Goal: Task Accomplishment & Management: Use online tool/utility

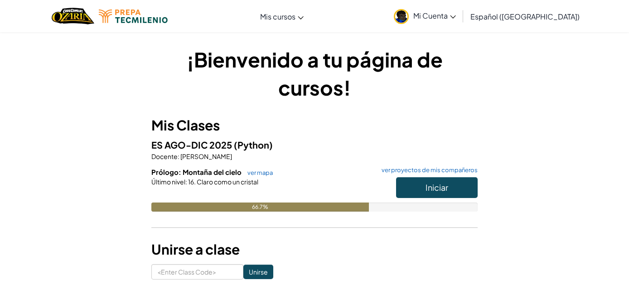
click at [263, 177] on div "Último nivel : 16. Claro como un cristal" at bounding box center [314, 181] width 326 height 9
click at [262, 174] on link "ver mapa" at bounding box center [258, 172] width 30 height 7
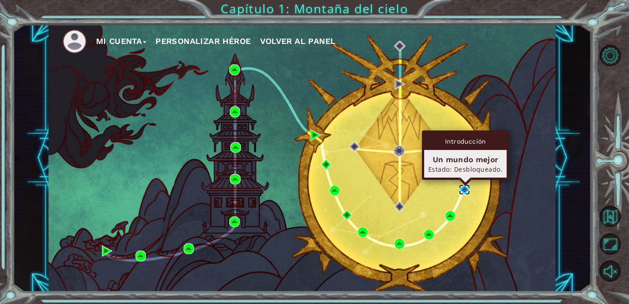
click at [465, 187] on img at bounding box center [464, 189] width 10 height 10
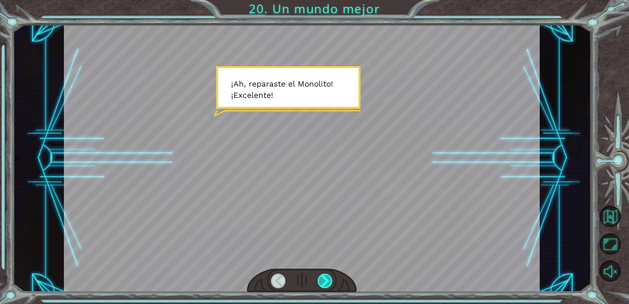
click at [325, 285] on div at bounding box center [325, 281] width 15 height 14
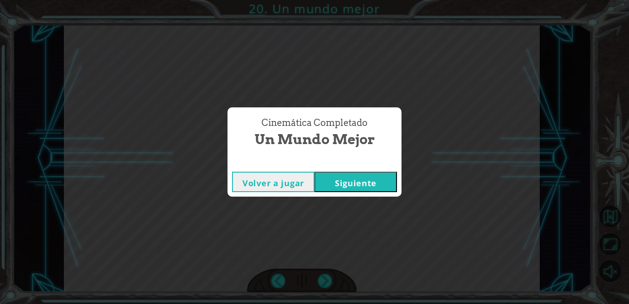
click at [357, 182] on button "Siguiente" at bounding box center [355, 182] width 82 height 20
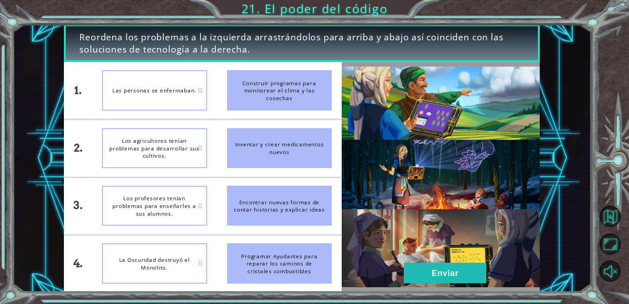
drag, startPoint x: 252, startPoint y: 90, endPoint x: 169, endPoint y: 92, distance: 82.9
click at [169, 92] on div "1. 2. 3. 4. Las personas se enfermaban. Los agricultores tenían problemas para …" at bounding box center [203, 177] width 278 height 230
click at [174, 145] on div "Los agricultores tenían problemas para desarrollar sus cultivos." at bounding box center [154, 148] width 105 height 40
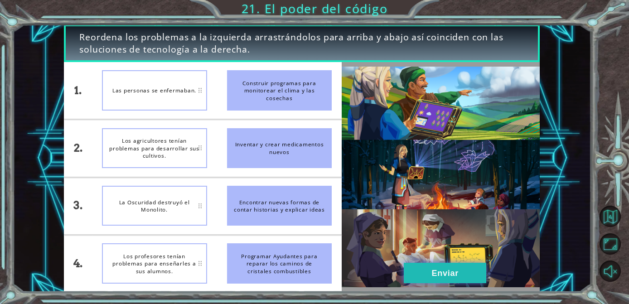
click at [425, 273] on button "Enviar" at bounding box center [445, 273] width 82 height 20
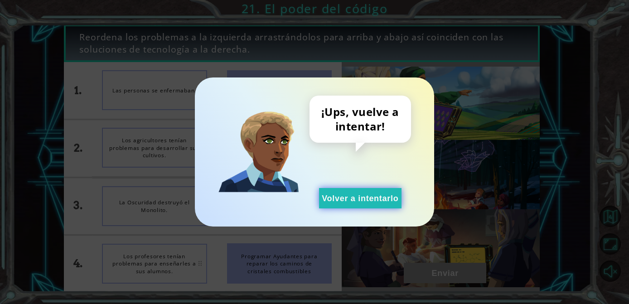
click at [347, 197] on button "Volver a intentarlo" at bounding box center [360, 198] width 82 height 20
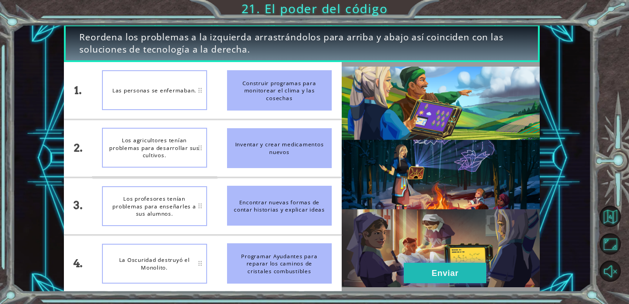
click at [438, 267] on button "Enviar" at bounding box center [445, 273] width 82 height 20
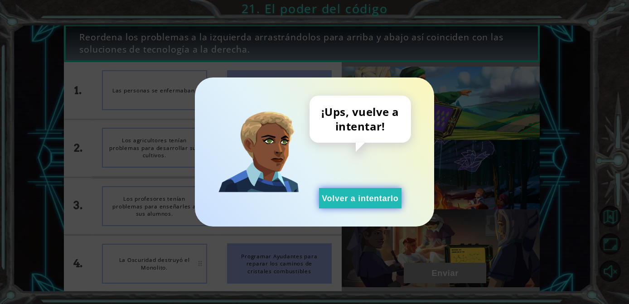
click at [354, 198] on button "Volver a intentarlo" at bounding box center [360, 198] width 82 height 20
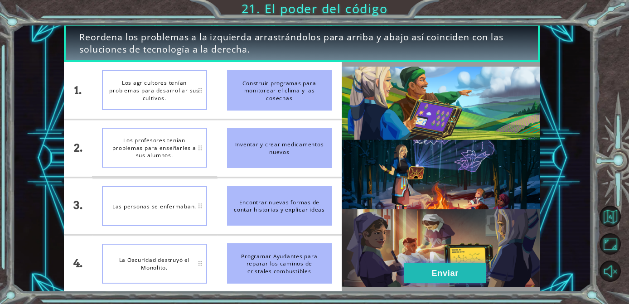
click at [454, 275] on button "Enviar" at bounding box center [445, 273] width 82 height 20
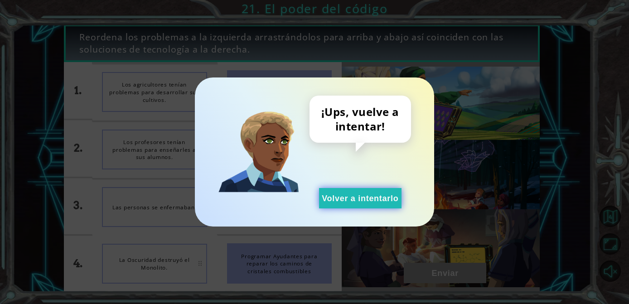
click at [362, 197] on button "Volver a intentarlo" at bounding box center [360, 198] width 82 height 20
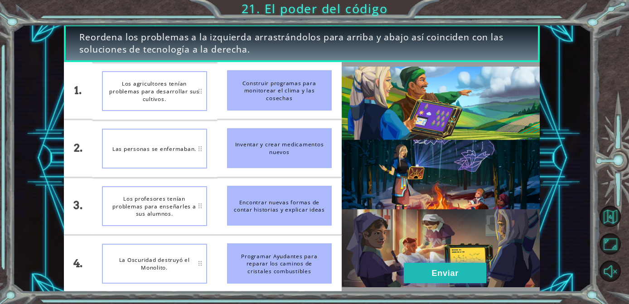
click at [430, 273] on button "Enviar" at bounding box center [445, 273] width 82 height 20
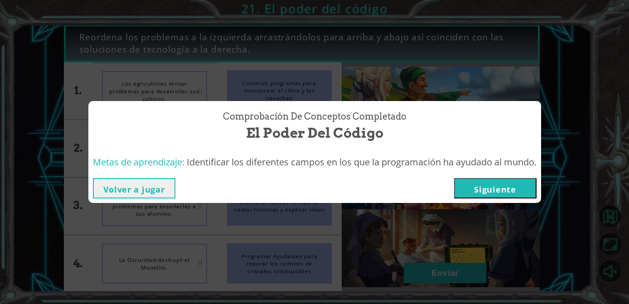
click at [504, 188] on button "Siguiente" at bounding box center [495, 188] width 82 height 20
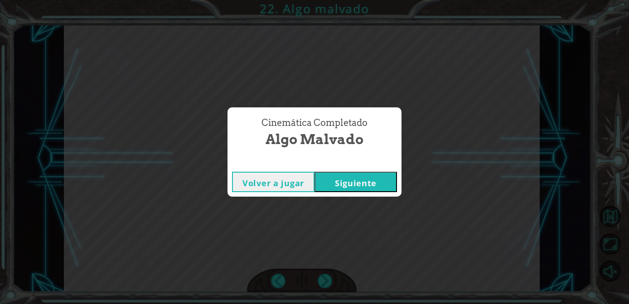
click at [345, 180] on button "Siguiente" at bounding box center [355, 182] width 82 height 20
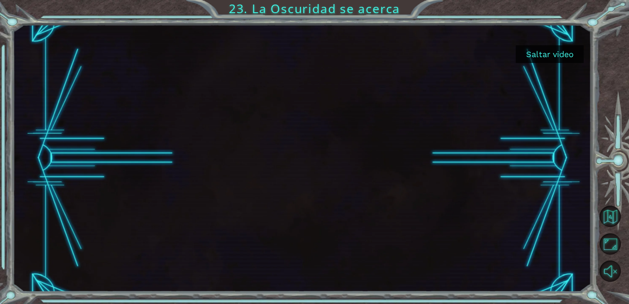
click at [558, 53] on button "Saltar video" at bounding box center [550, 54] width 68 height 18
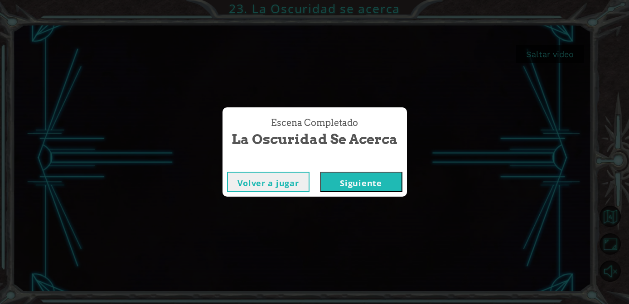
click at [378, 183] on button "Siguiente" at bounding box center [361, 182] width 82 height 20
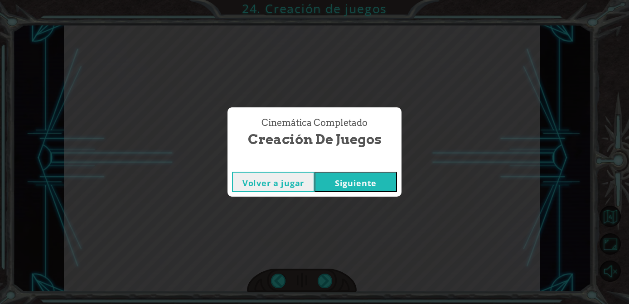
click at [357, 181] on button "Siguiente" at bounding box center [355, 182] width 82 height 20
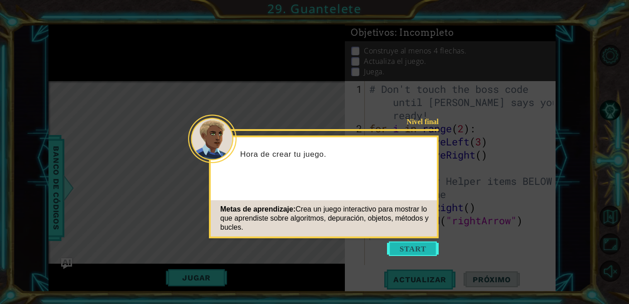
click at [404, 247] on button "Start" at bounding box center [413, 248] width 52 height 14
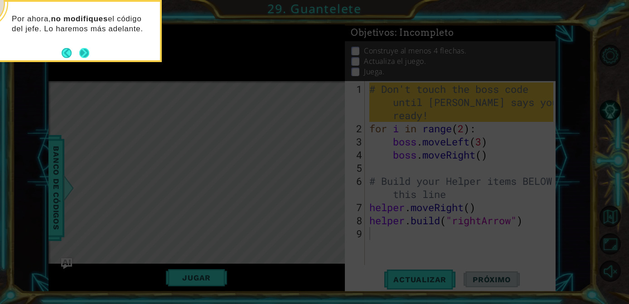
click at [79, 52] on button "Next" at bounding box center [84, 53] width 10 height 10
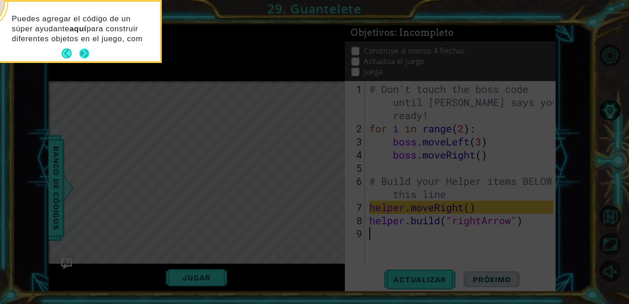
click at [83, 57] on button "Next" at bounding box center [84, 53] width 10 height 10
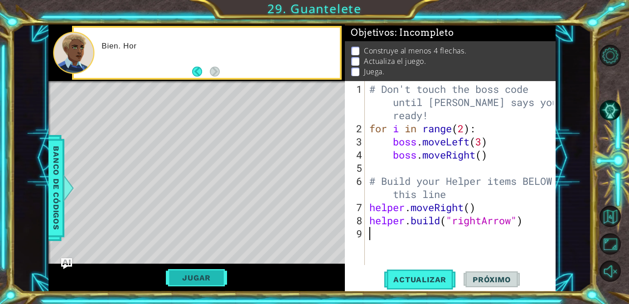
click at [206, 279] on button "Jugar" at bounding box center [196, 277] width 61 height 17
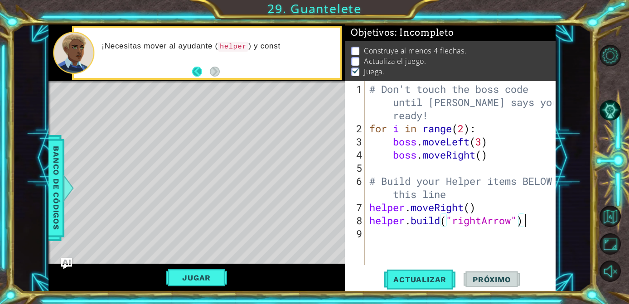
click at [193, 69] on button "Back" at bounding box center [201, 72] width 18 height 10
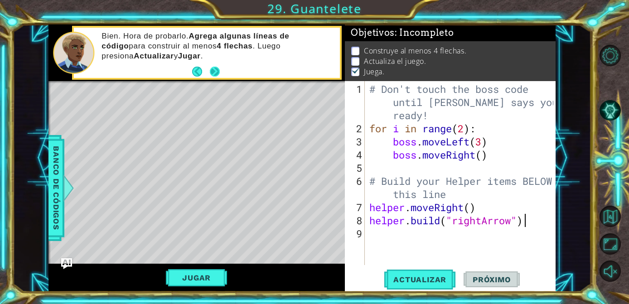
click at [218, 75] on button "Next" at bounding box center [215, 72] width 10 height 10
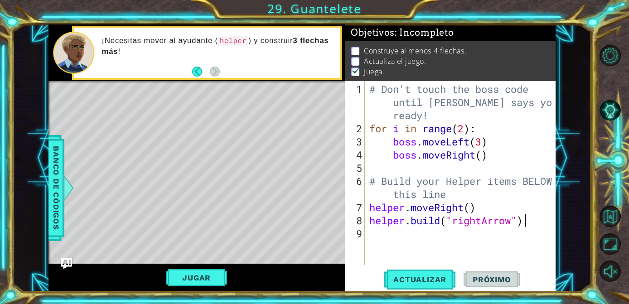
click at [528, 222] on div "# Don't touch the boss code until [PERSON_NAME] says you're ready! for i in ran…" at bounding box center [462, 200] width 190 height 237
click at [469, 198] on div "# Don't touch the boss code until [PERSON_NAME] says you're ready! for i in ran…" at bounding box center [462, 200] width 190 height 237
type textarea "# Build your Helper items BELOW this line"
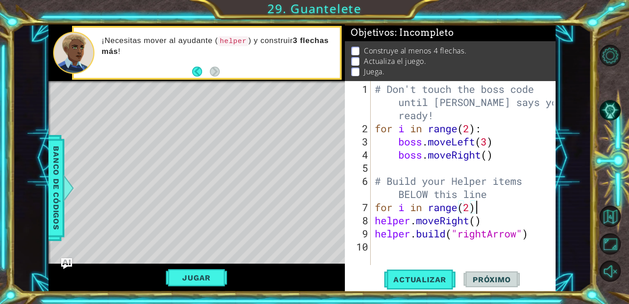
scroll to position [0, 4]
click at [432, 277] on span "Actualizar" at bounding box center [419, 279] width 71 height 9
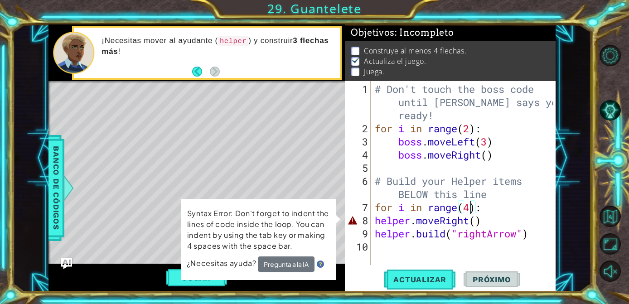
click at [373, 220] on div "# Don't touch the boss code until [PERSON_NAME] says you're ready! for i in ran…" at bounding box center [465, 200] width 185 height 237
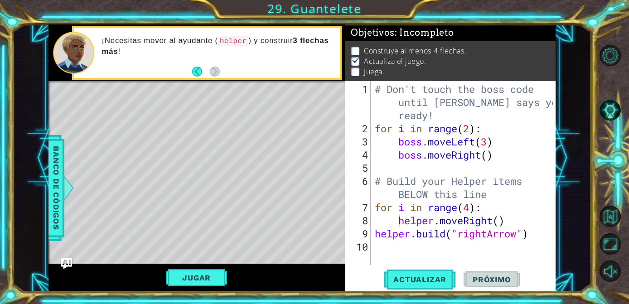
click at [372, 232] on div "helper.moveRight() 1 2 3 4 5 6 7 8 9 10 # Don't touch the boss code until [PERS…" at bounding box center [449, 173] width 208 height 184
click at [376, 234] on div "# Don't touch the boss code until [PERSON_NAME] says you're ready! for i in ran…" at bounding box center [465, 200] width 185 height 237
type textarea "[DOMAIN_NAME]("rightArrow")"
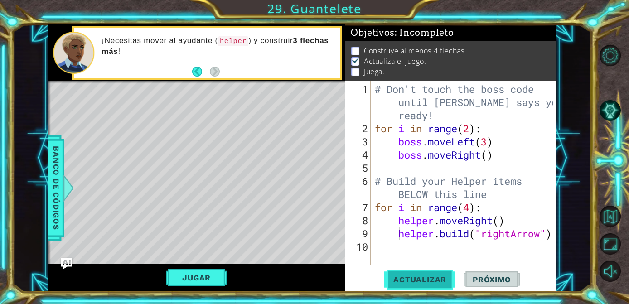
click at [430, 278] on span "Actualizar" at bounding box center [419, 279] width 71 height 9
click at [207, 275] on button "Jugar" at bounding box center [196, 277] width 61 height 17
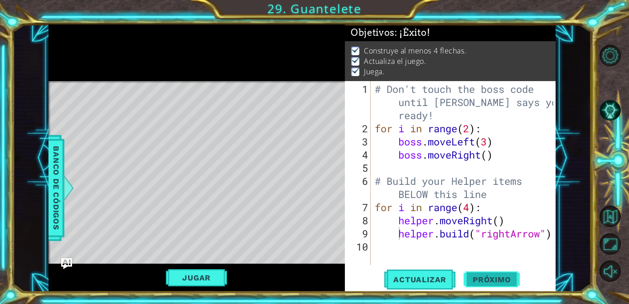
click at [488, 276] on span "Próximo" at bounding box center [491, 279] width 56 height 9
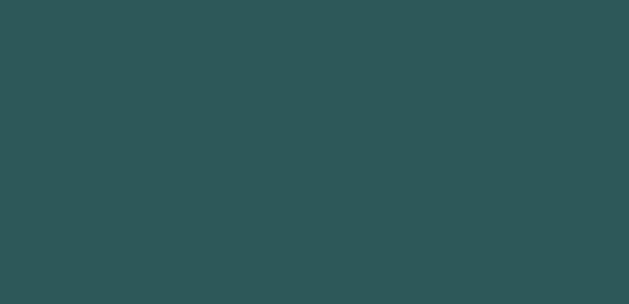
click at [496, 280] on body "1 2 3 4 5 6 helpe r .setB a ckgrou n d Toca enter helpe r . a ddTextDirectio n …" at bounding box center [314, 152] width 629 height 304
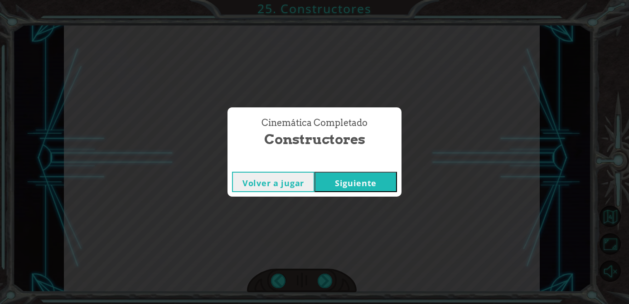
click at [341, 182] on button "Siguiente" at bounding box center [355, 182] width 82 height 20
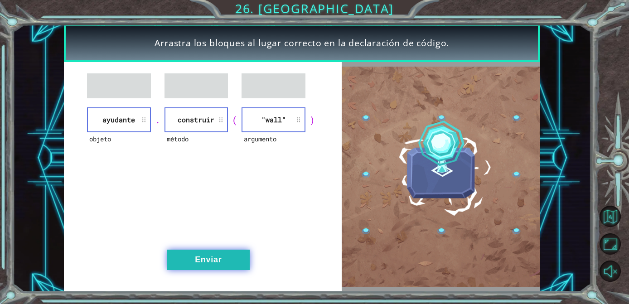
click at [204, 262] on button "Enviar" at bounding box center [208, 260] width 82 height 20
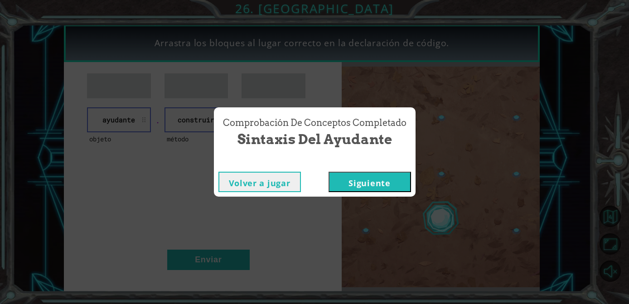
click at [373, 192] on button "Siguiente" at bounding box center [369, 182] width 82 height 20
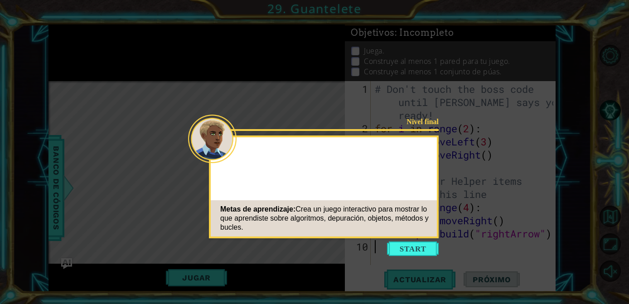
click at [426, 246] on button "Start" at bounding box center [413, 248] width 52 height 14
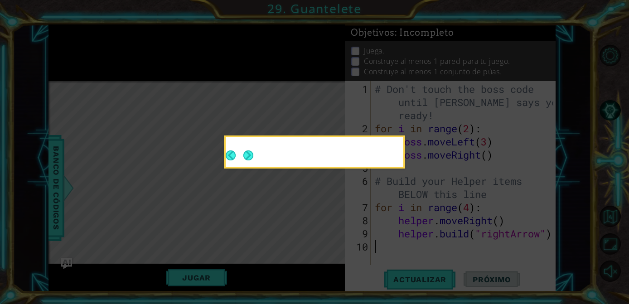
click at [243, 157] on button "Next" at bounding box center [248, 155] width 10 height 10
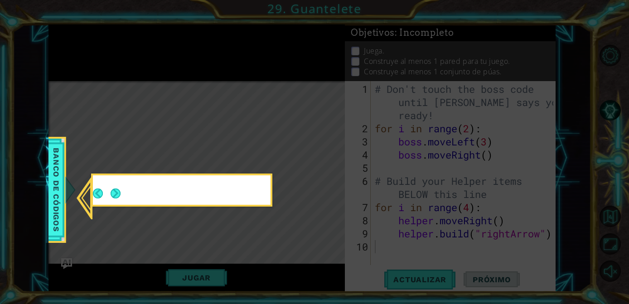
click at [249, 157] on icon at bounding box center [314, 152] width 629 height 304
click at [116, 192] on button "Next" at bounding box center [116, 193] width 10 height 10
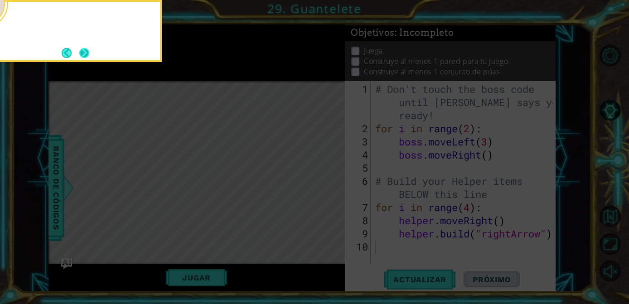
click at [83, 50] on button "Next" at bounding box center [84, 53] width 10 height 10
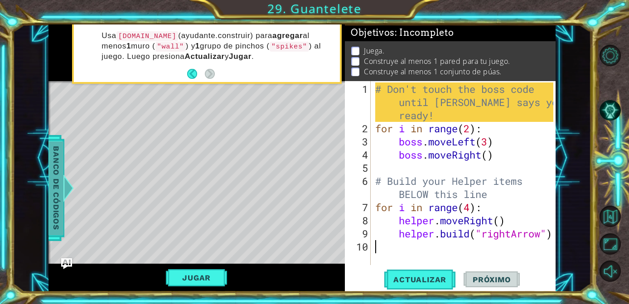
click at [58, 181] on span "Banco de códigos" at bounding box center [56, 188] width 14 height 94
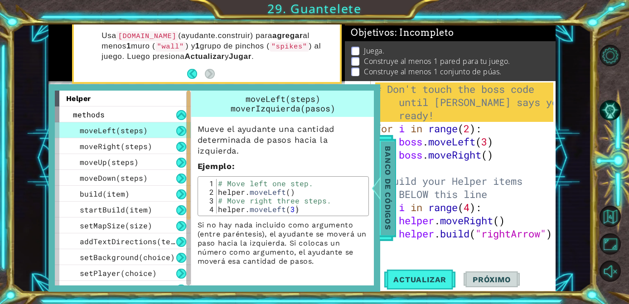
click at [394, 188] on span "Banco de códigos" at bounding box center [388, 188] width 14 height 94
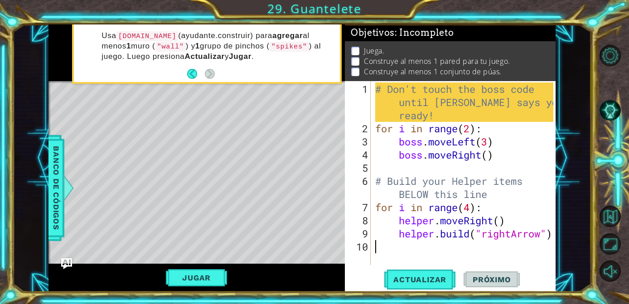
click at [515, 252] on div "# Don't touch the boss code until [PERSON_NAME] says you're ready! for i in ran…" at bounding box center [465, 200] width 184 height 237
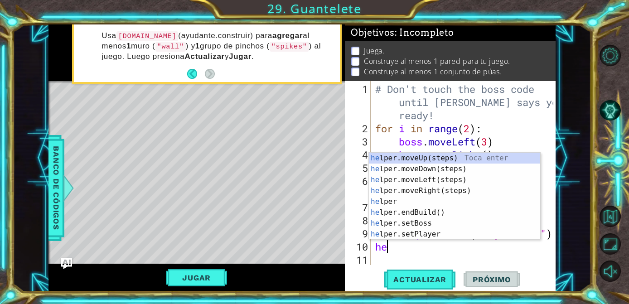
type textarea "h"
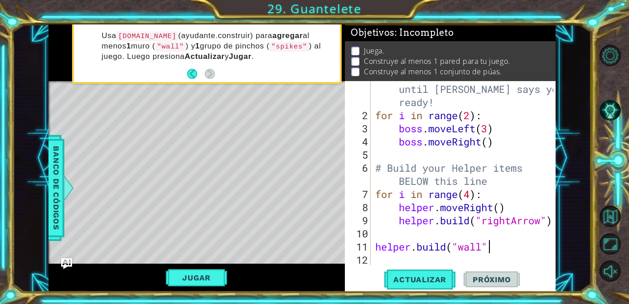
scroll to position [0, 5]
type textarea "[DOMAIN_NAME]("wall")"
click at [424, 282] on span "Actualizar" at bounding box center [419, 279] width 71 height 9
click at [386, 237] on div "# Don't touch the boss code until [PERSON_NAME] says you're ready! for i in ran…" at bounding box center [465, 187] width 184 height 237
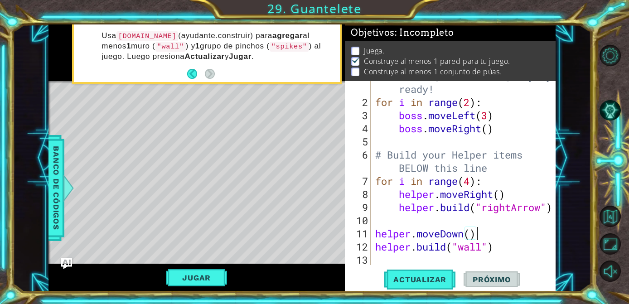
click at [518, 243] on div "# Don't touch the boss code until [PERSON_NAME] says you're ready! for i in ran…" at bounding box center [465, 174] width 184 height 237
type textarea "[DOMAIN_NAME]("wall")"
click at [424, 280] on span "Actualizar" at bounding box center [419, 279] width 71 height 9
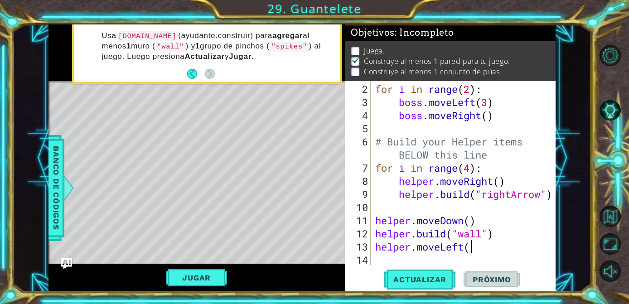
scroll to position [0, 4]
type textarea "helper.moveLeft(2)"
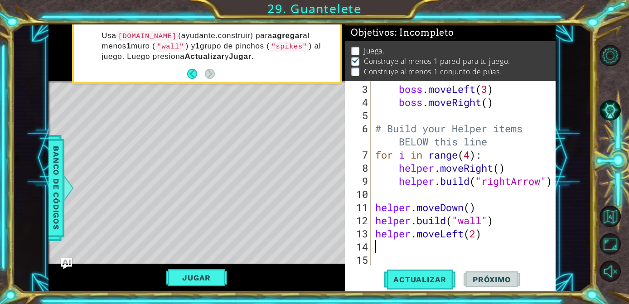
scroll to position [53, 0]
drag, startPoint x: 444, startPoint y: 200, endPoint x: 375, endPoint y: 203, distance: 68.9
click at [375, 203] on div "boss . moveLeft ( 3 ) boss . moveRight ( ) # Build your Helper items BELOW this…" at bounding box center [465, 187] width 184 height 210
type textarea "helper.moveDown()"
click at [394, 249] on div "boss . moveLeft ( 3 ) boss . moveRight ( ) # Build your Helper items BELOW this…" at bounding box center [465, 187] width 184 height 210
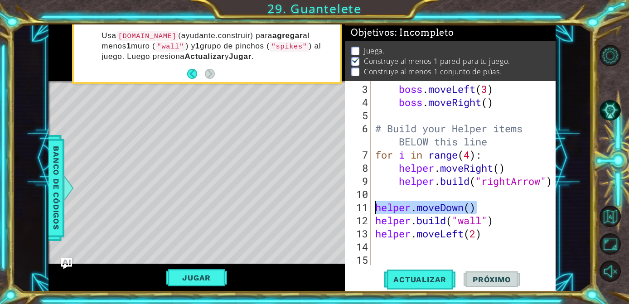
paste textarea "helper.moveDown()"
type textarea "helper.moveDown()"
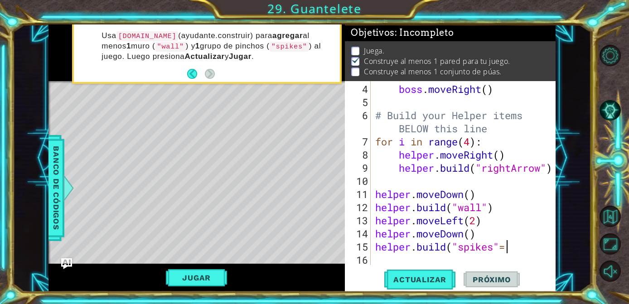
scroll to position [0, 5]
click at [400, 284] on button "Actualizar" at bounding box center [419, 279] width 71 height 21
click at [400, 275] on span "Actualizar" at bounding box center [419, 279] width 71 height 9
click at [218, 279] on button "Jugar" at bounding box center [196, 277] width 61 height 17
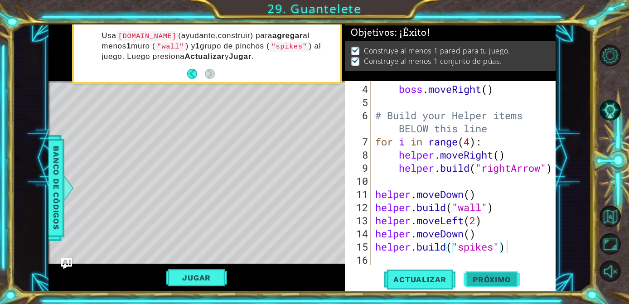
click at [502, 271] on button "Próximo" at bounding box center [491, 279] width 56 height 21
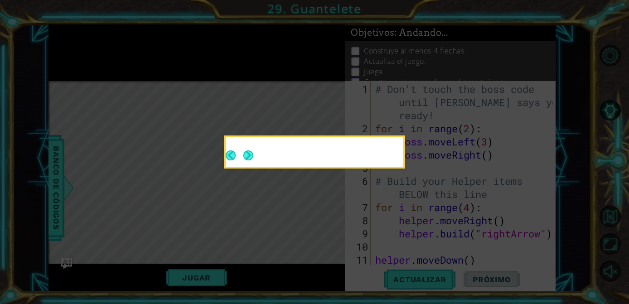
click at [496, 273] on icon at bounding box center [314, 152] width 629 height 304
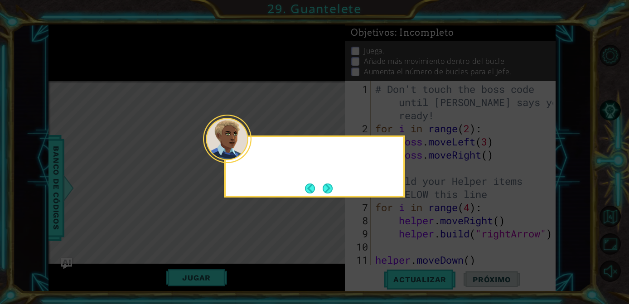
scroll to position [0, 0]
click at [331, 188] on button "Next" at bounding box center [328, 188] width 10 height 10
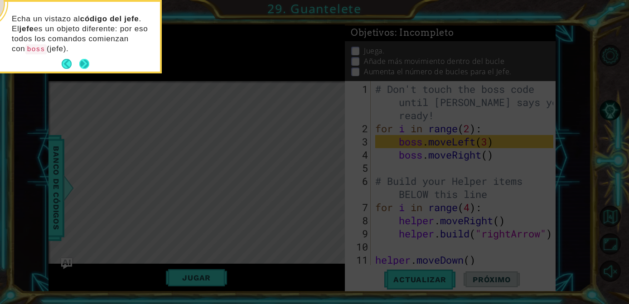
click at [85, 65] on button "Next" at bounding box center [84, 64] width 10 height 10
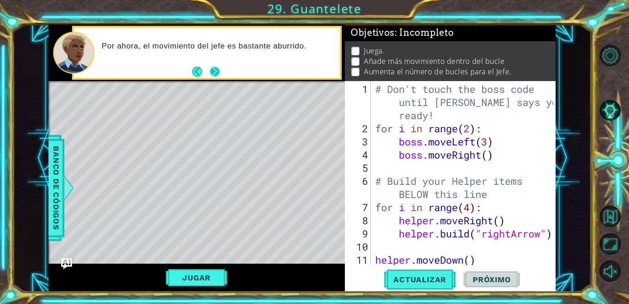
click at [212, 68] on button "Next" at bounding box center [215, 72] width 10 height 10
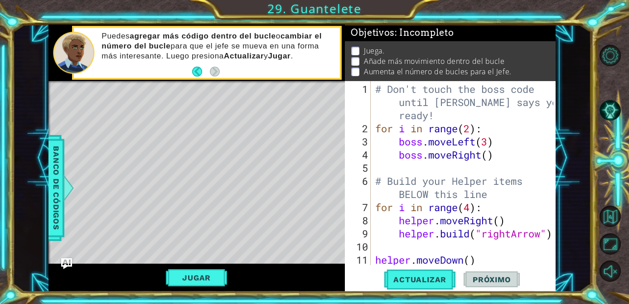
click at [506, 155] on div "# Don't touch the boss code until [PERSON_NAME] says you're ready! for i in ran…" at bounding box center [465, 200] width 184 height 237
type textarea "boss.moveRight()"
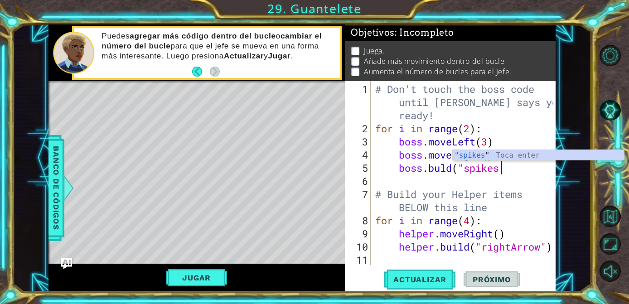
scroll to position [0, 5]
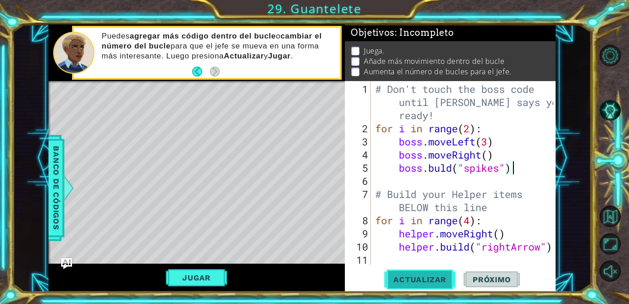
click at [420, 283] on span "Actualizar" at bounding box center [419, 279] width 71 height 9
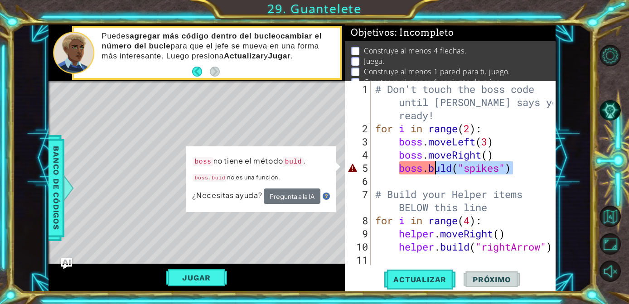
drag, startPoint x: 520, startPoint y: 166, endPoint x: 430, endPoint y: 167, distance: 90.2
click at [430, 167] on div "# Don't touch the boss code until [PERSON_NAME] says you're ready! for i in ran…" at bounding box center [465, 200] width 184 height 237
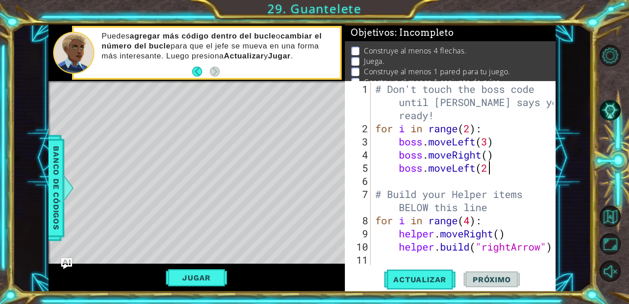
scroll to position [0, 5]
click at [489, 172] on div "# Don't touch the boss code until [PERSON_NAME] says you're ready! for i in ran…" at bounding box center [465, 200] width 184 height 237
click at [477, 167] on div "# Don't touch the boss code until [PERSON_NAME] says you're ready! for i in ran…" at bounding box center [465, 200] width 184 height 237
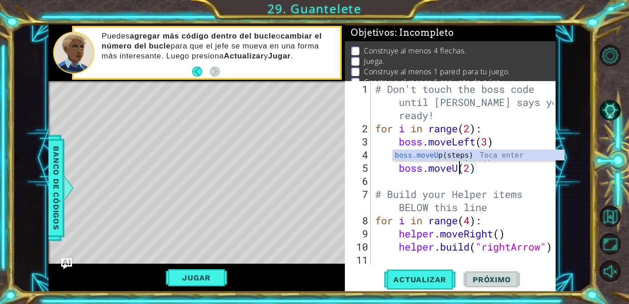
scroll to position [0, 4]
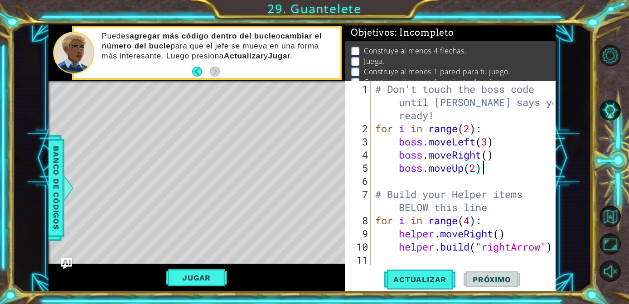
click at [510, 171] on div "# Don't touch the boss code until [PERSON_NAME] says you're ready! for i in ran…" at bounding box center [465, 200] width 184 height 237
click at [490, 156] on div "# Don't touch the boss code until [PERSON_NAME] says you're ready! for i in ran…" at bounding box center [465, 200] width 184 height 237
click at [437, 279] on span "Actualizar" at bounding box center [419, 279] width 71 height 9
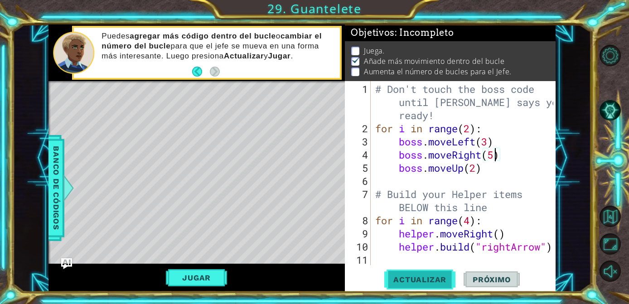
click at [423, 285] on button "Actualizar" at bounding box center [419, 279] width 71 height 21
click at [205, 278] on button "Jugar" at bounding box center [196, 277] width 61 height 17
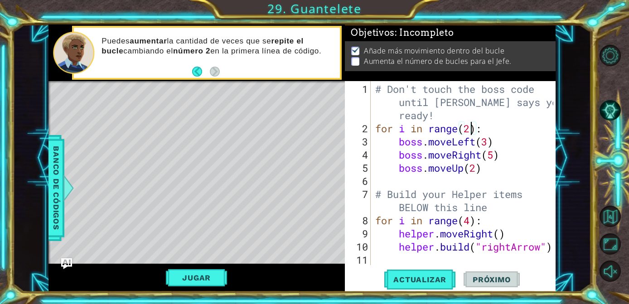
click at [472, 128] on div "# Don't touch the boss code until [PERSON_NAME] says you're ready! for i in ran…" at bounding box center [465, 200] width 184 height 237
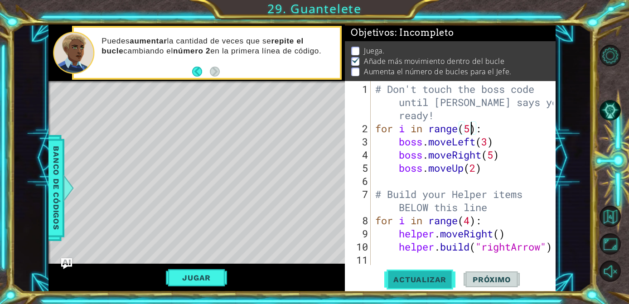
type textarea "for i in range(5):"
click at [425, 274] on button "Actualizar" at bounding box center [419, 279] width 71 height 21
click at [207, 283] on button "Jugar" at bounding box center [196, 277] width 61 height 17
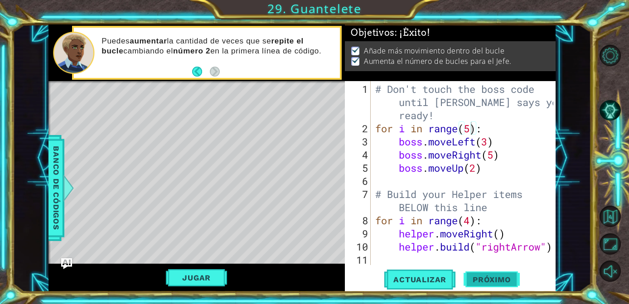
click at [493, 277] on span "Próximo" at bounding box center [491, 279] width 56 height 9
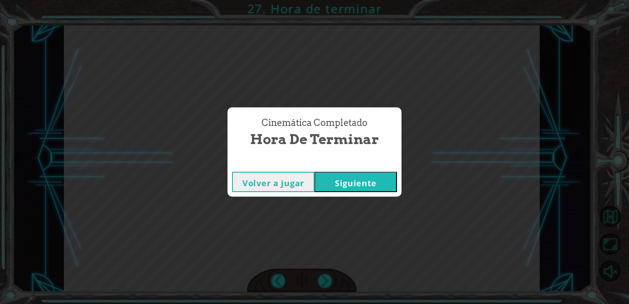
click at [359, 185] on button "Siguiente" at bounding box center [355, 182] width 82 height 20
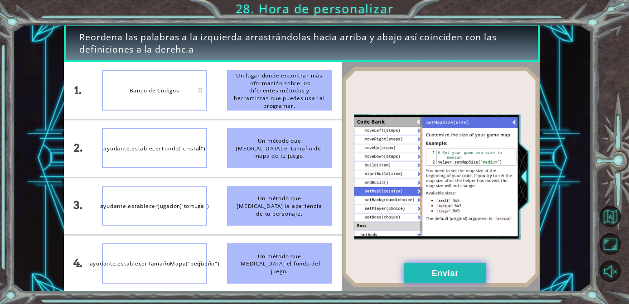
click at [449, 272] on button "Enviar" at bounding box center [445, 273] width 82 height 20
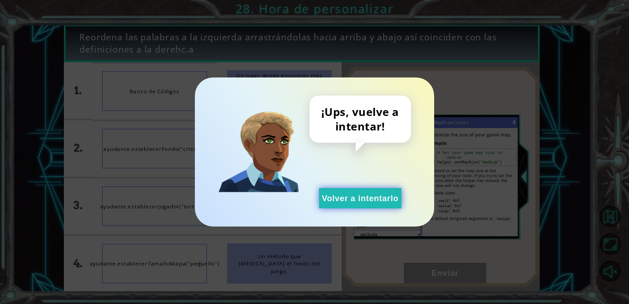
click at [376, 196] on button "Volver a intentarlo" at bounding box center [360, 198] width 82 height 20
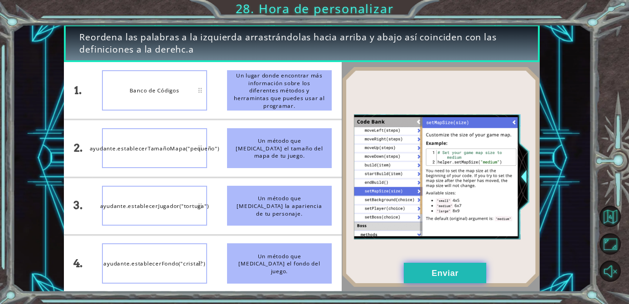
click at [452, 280] on button "Enviar" at bounding box center [445, 273] width 82 height 20
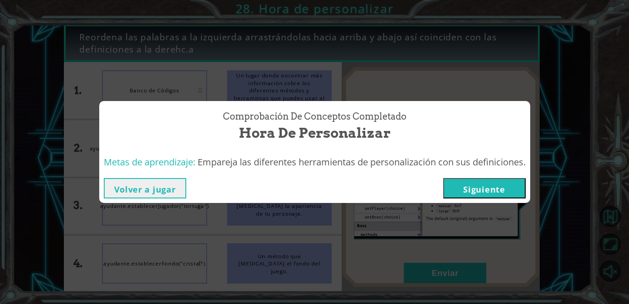
click at [508, 193] on button "Siguiente" at bounding box center [484, 188] width 82 height 20
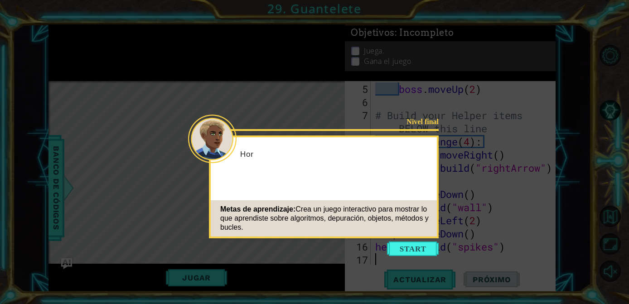
scroll to position [79, 0]
click at [402, 252] on button "Start" at bounding box center [413, 248] width 52 height 14
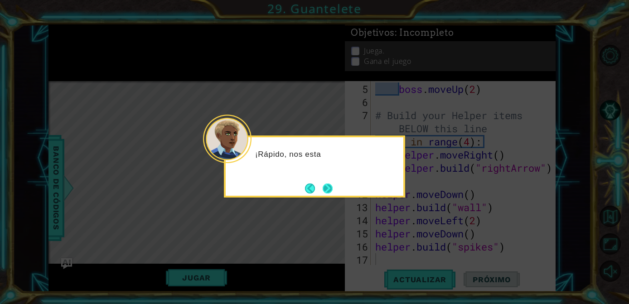
click at [326, 187] on button "Next" at bounding box center [328, 188] width 10 height 10
click at [327, 198] on icon at bounding box center [314, 152] width 629 height 304
click at [327, 187] on button "Next" at bounding box center [328, 188] width 10 height 10
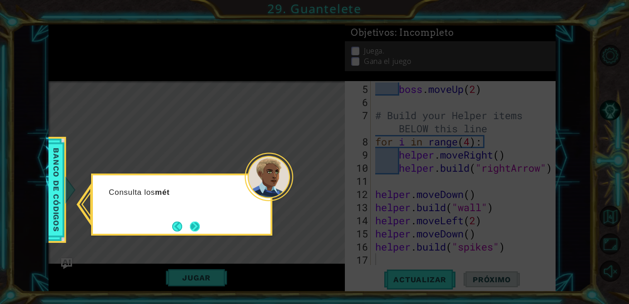
click at [199, 226] on button "Next" at bounding box center [195, 227] width 10 height 10
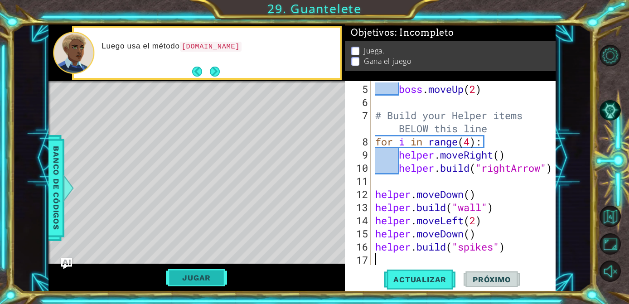
click at [189, 276] on button "Jugar" at bounding box center [196, 277] width 61 height 17
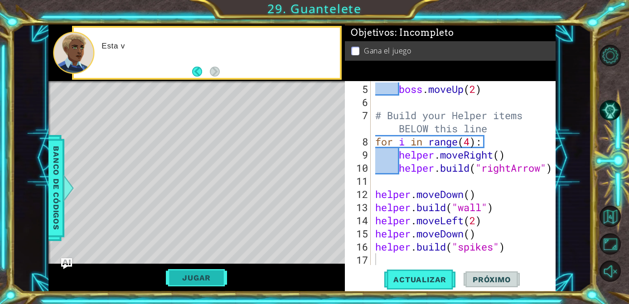
click at [193, 280] on button "Jugar" at bounding box center [196, 277] width 61 height 17
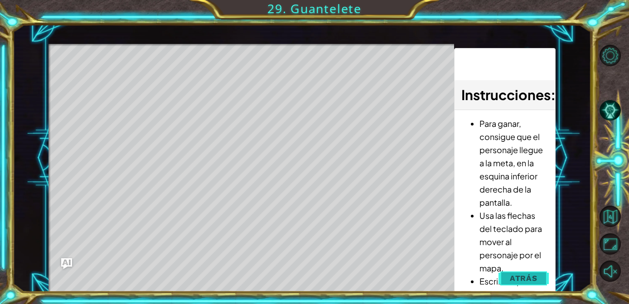
click at [541, 272] on button "Atrás" at bounding box center [523, 278] width 50 height 18
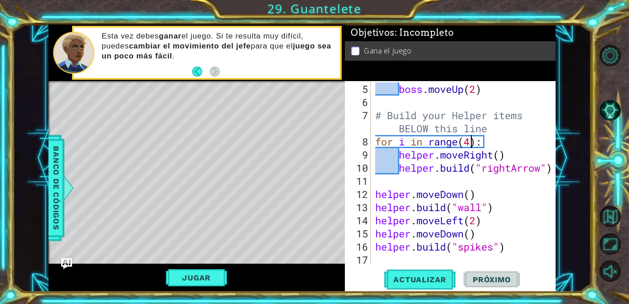
click at [472, 140] on div "boss . moveUp ( 2 ) # Build your Helper items BELOW this line for i in range ( …" at bounding box center [465, 187] width 184 height 210
click at [378, 168] on div "boss . moveUp ( 2 ) # Build your Helper items BELOW this line for i in range ( …" at bounding box center [465, 187] width 184 height 210
click at [393, 157] on div "boss . moveUp ( 2 ) # Build your Helper items BELOW this line for i in range ( …" at bounding box center [465, 187] width 184 height 210
click at [394, 163] on div "boss . moveUp ( 2 ) # Build your Helper items BELOW this line for i in range ( …" at bounding box center [465, 187] width 184 height 210
type textarea "[DOMAIN_NAME]("rightArrow")"
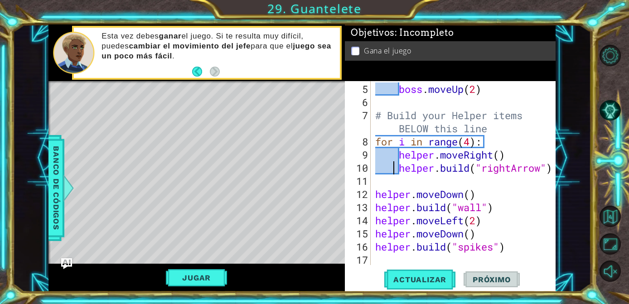
click at [400, 161] on div "boss . moveUp ( 2 ) # Build your Helper items BELOW this line for i in range ( …" at bounding box center [465, 187] width 184 height 210
click at [159, 173] on div "Level Map" at bounding box center [257, 214] width 419 height 267
click at [438, 257] on div "boss . moveUp ( 2 ) # Build your Helper items BELOW this line for i in range ( …" at bounding box center [465, 187] width 184 height 210
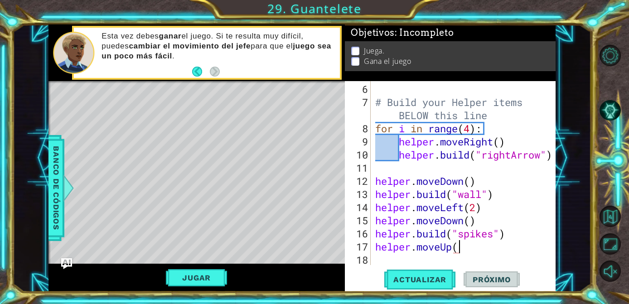
scroll to position [0, 4]
type textarea "helper.moveUp(2)"
click at [434, 277] on span "Actualizar" at bounding box center [419, 279] width 71 height 9
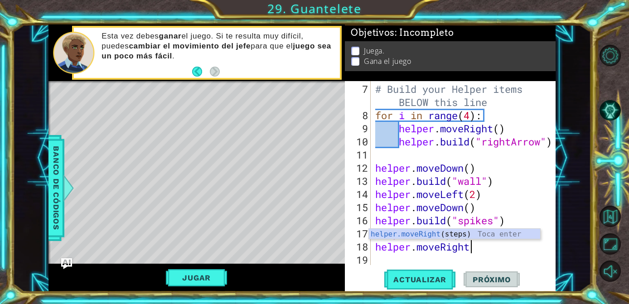
scroll to position [0, 4]
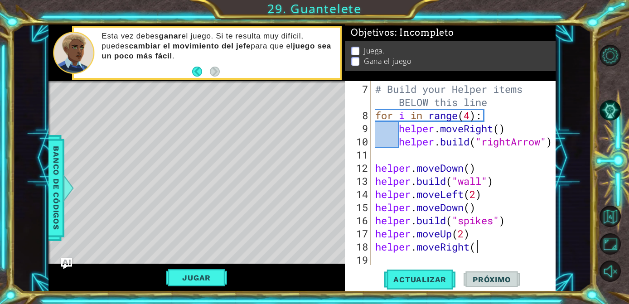
type textarea "helper.moveRight()"
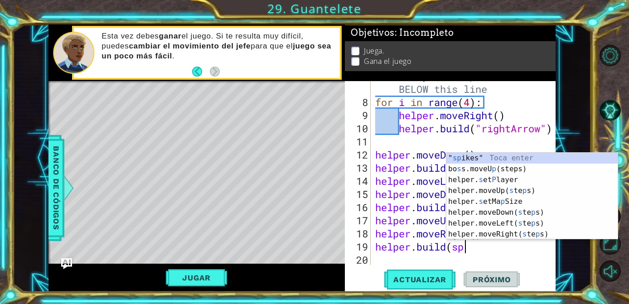
scroll to position [0, 3]
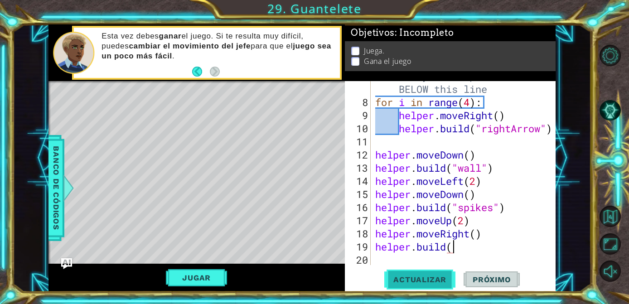
click at [424, 277] on span "Actualizar" at bounding box center [419, 279] width 71 height 9
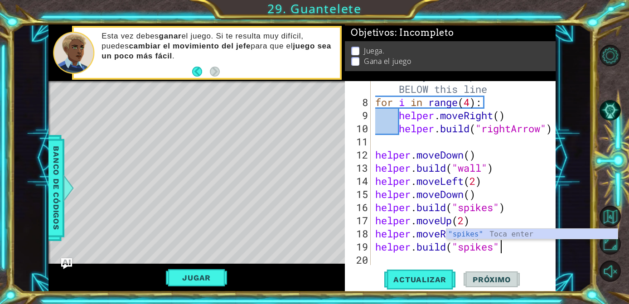
scroll to position [0, 5]
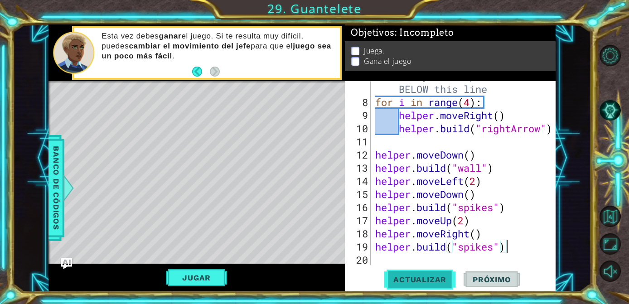
type textarea "[DOMAIN_NAME]("spikes")"
click at [435, 290] on button "Actualizar" at bounding box center [419, 279] width 71 height 21
click at [430, 277] on span "Actualizar" at bounding box center [419, 279] width 71 height 9
click at [423, 274] on button "Actualizar" at bounding box center [419, 279] width 71 height 21
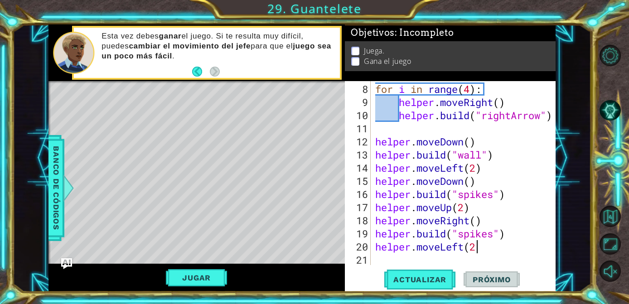
scroll to position [0, 4]
type textarea "helper.moveLeft(2)"
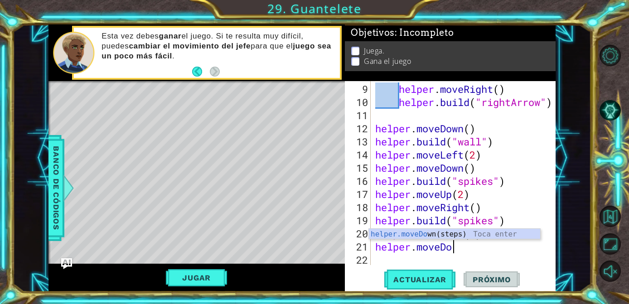
scroll to position [0, 4]
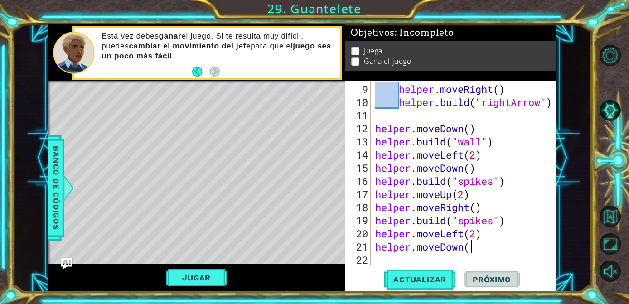
type textarea "helper.moveDown()"
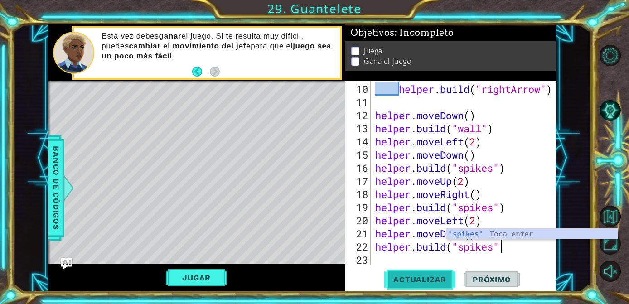
scroll to position [0, 5]
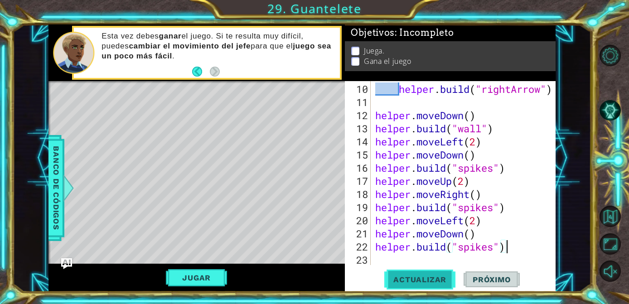
type textarea "[DOMAIN_NAME]("spikes")"
click at [430, 282] on span "Actualizar" at bounding box center [419, 279] width 71 height 9
click at [447, 255] on div "helper . build ( "rightArrow" ) helper . moveDown ( ) helper . build ( "wall" )…" at bounding box center [465, 187] width 184 height 210
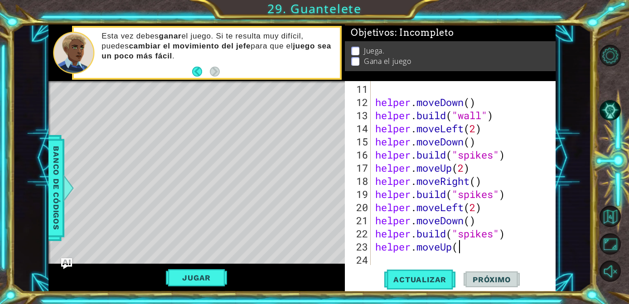
scroll to position [0, 4]
type textarea "helper.moveUp(9"
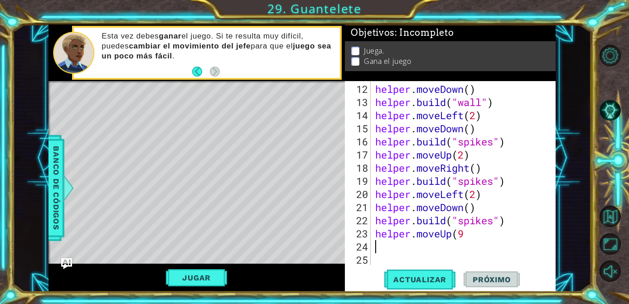
scroll to position [171, 0]
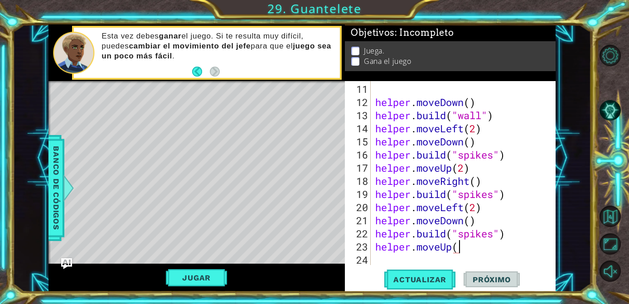
type textarea "helper.moveUp()"
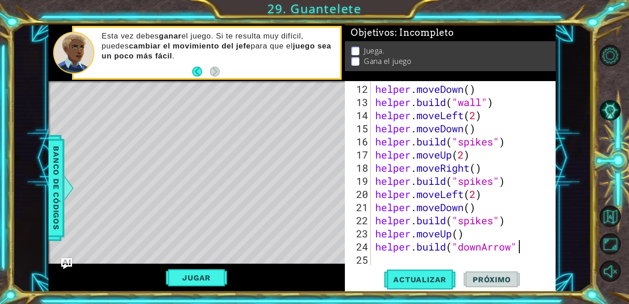
scroll to position [0, 6]
type textarea "[DOMAIN_NAME]("downArrow")"
click at [437, 275] on span "Actualizar" at bounding box center [419, 279] width 71 height 9
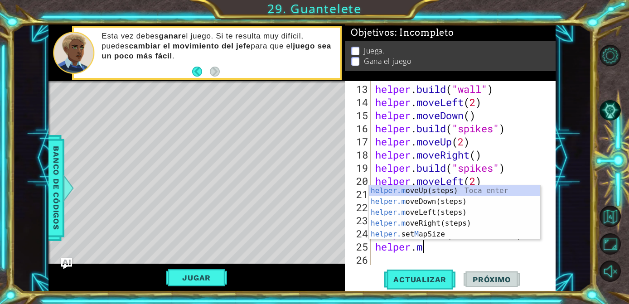
scroll to position [0, 2]
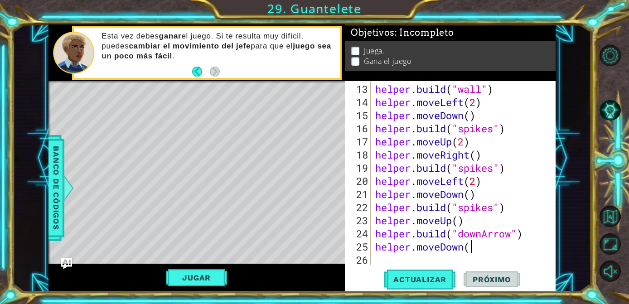
type textarea "helper.moveDown()"
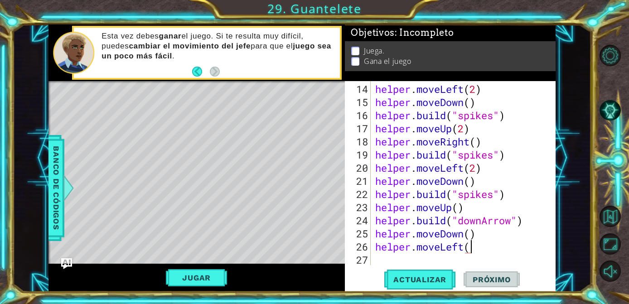
scroll to position [0, 4]
type textarea "helper.moveLeft()"
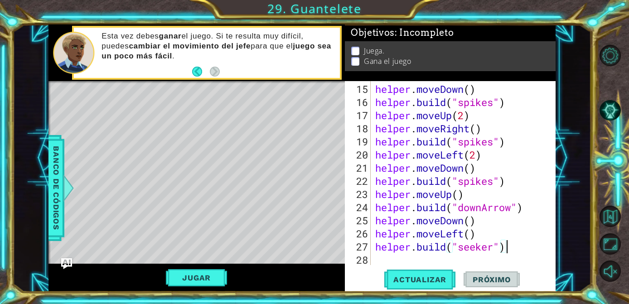
scroll to position [0, 5]
type textarea "[DOMAIN_NAME]("seeker")"
click at [439, 276] on span "Actualizar" at bounding box center [419, 279] width 71 height 9
click at [209, 270] on button "Jugar" at bounding box center [196, 277] width 61 height 17
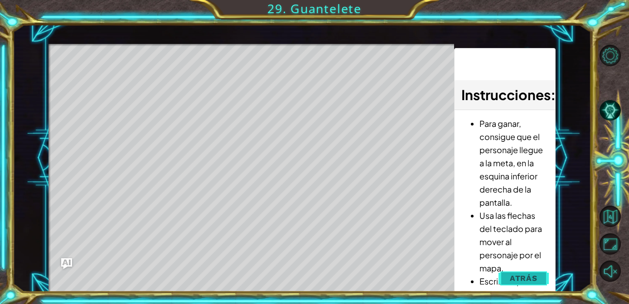
click at [518, 275] on span "Atrás" at bounding box center [524, 278] width 28 height 9
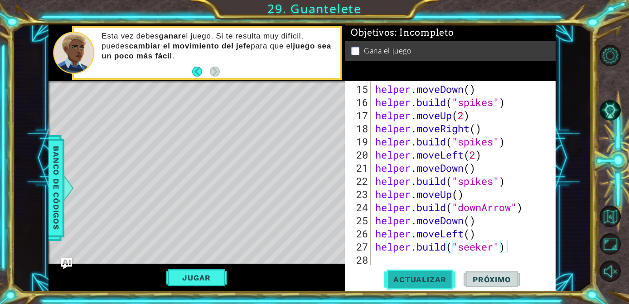
click at [397, 275] on span "Actualizar" at bounding box center [419, 279] width 71 height 9
click at [397, 257] on div "helper . moveDown ( ) helper . build ( "spikes" ) helper . moveUp ( 2 ) helper …" at bounding box center [465, 187] width 184 height 210
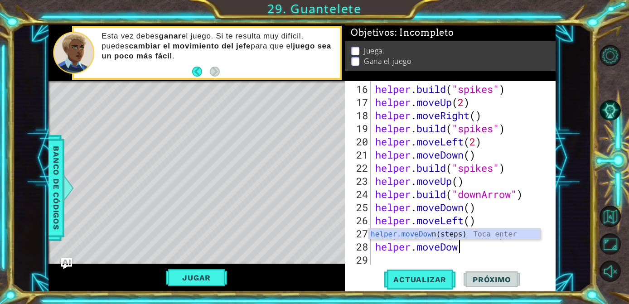
scroll to position [0, 4]
type textarea "helper.moveDown()"
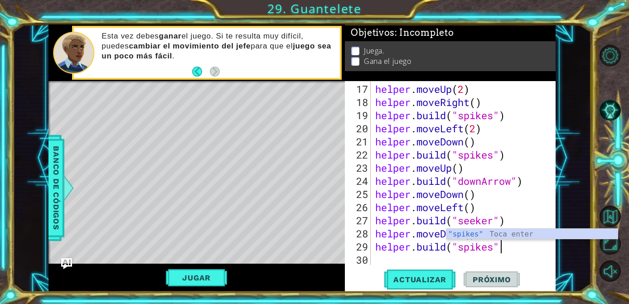
scroll to position [0, 5]
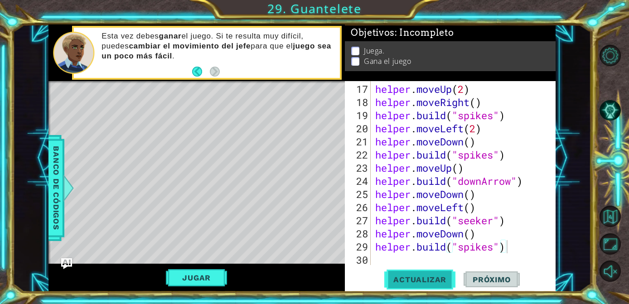
click at [420, 289] on button "Actualizar" at bounding box center [419, 279] width 71 height 21
click at [411, 280] on span "Actualizar" at bounding box center [419, 279] width 71 height 9
click at [185, 285] on button "Jugar" at bounding box center [196, 277] width 61 height 17
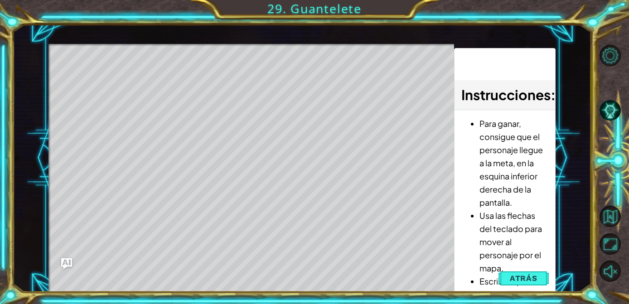
click at [534, 275] on span "Atrás" at bounding box center [524, 278] width 28 height 9
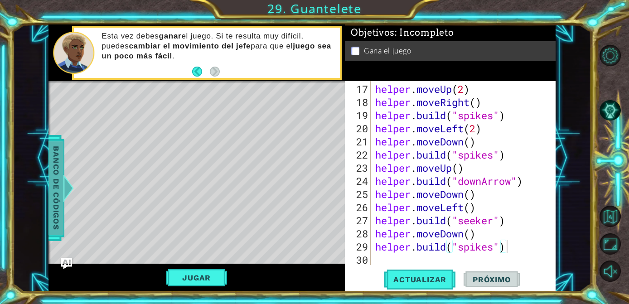
click at [51, 192] on span "Banco de códigos" at bounding box center [56, 188] width 14 height 94
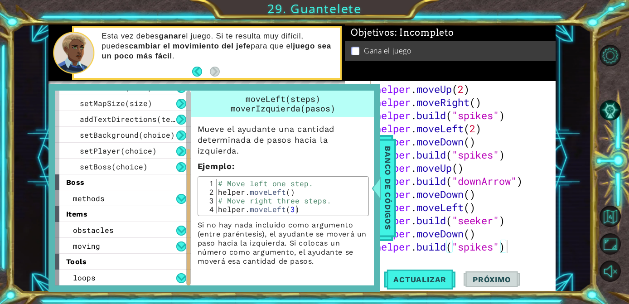
scroll to position [119, 0]
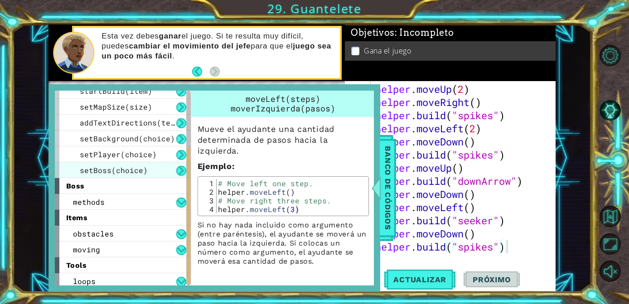
click at [146, 173] on div "setBoss(choice)" at bounding box center [123, 170] width 136 height 16
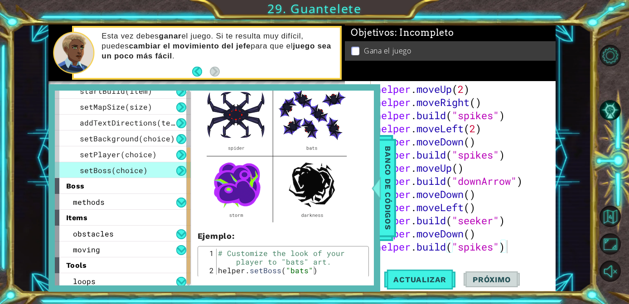
scroll to position [66, 0]
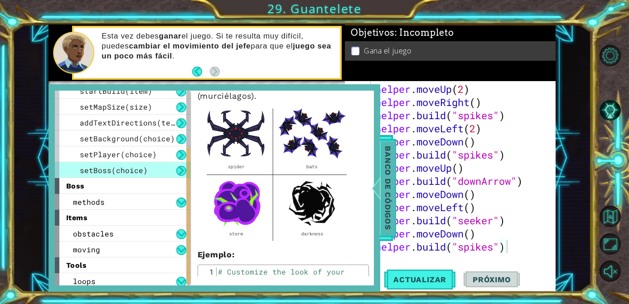
click at [386, 159] on span "Banco de códigos" at bounding box center [388, 188] width 14 height 94
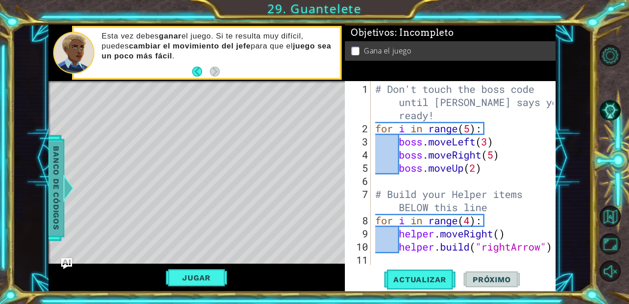
scroll to position [0, 0]
type textarea "# Don't touch the boss code until [PERSON_NAME] says you're ready!"
click at [448, 116] on div "# Don't touch the boss code until [PERSON_NAME] says you're ready! for i in ran…" at bounding box center [465, 200] width 184 height 237
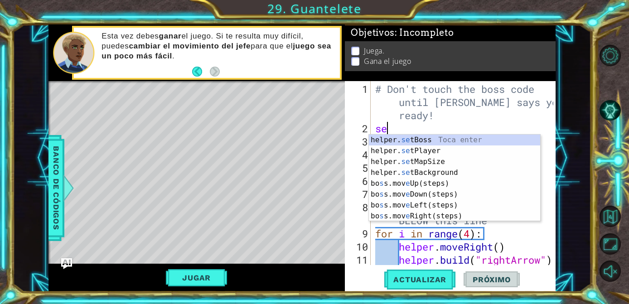
type textarea "s"
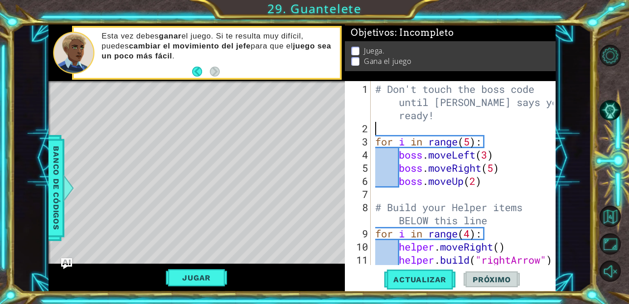
type textarea "o"
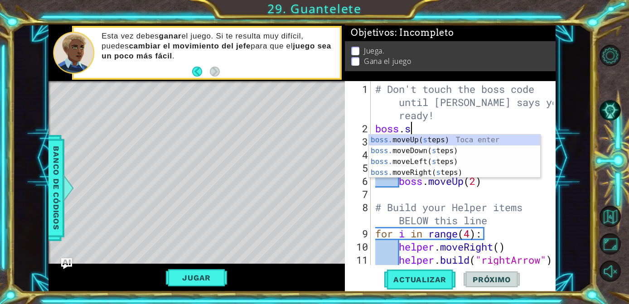
scroll to position [0, 0]
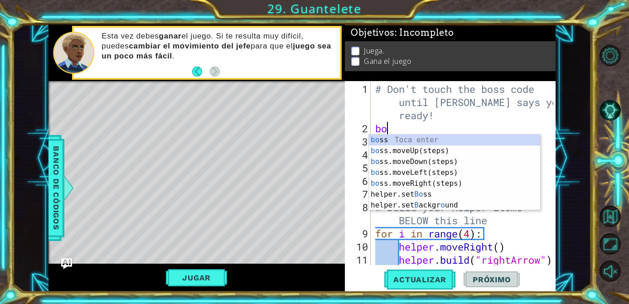
type textarea "b"
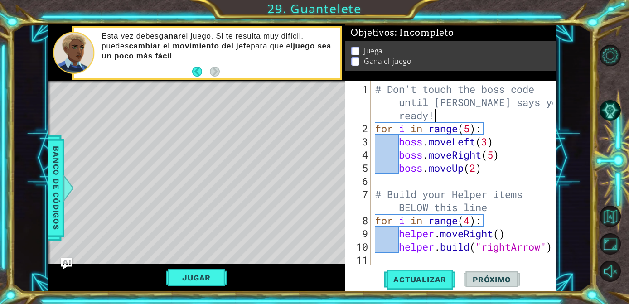
type textarea "# Don't touch the boss code until [PERSON_NAME] says you're read"
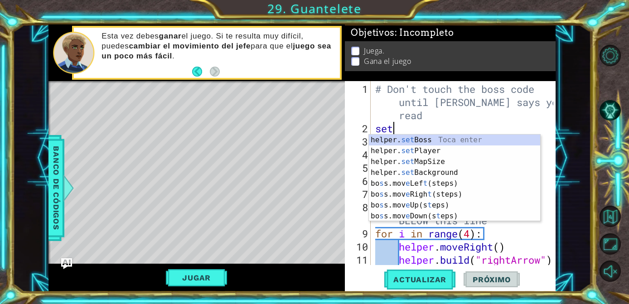
scroll to position [0, 0]
type textarea "s"
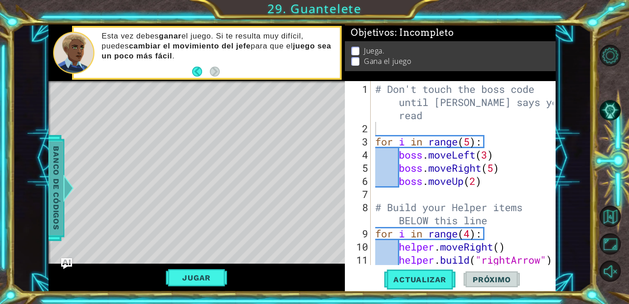
click at [51, 186] on span "Banco de códigos" at bounding box center [56, 188] width 14 height 94
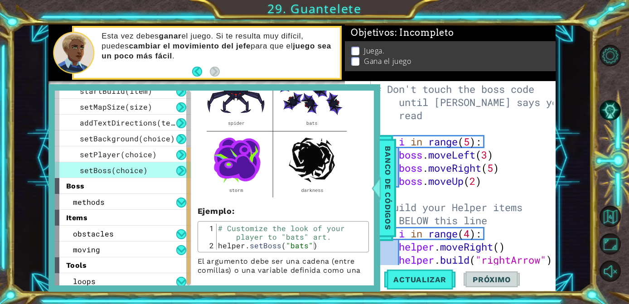
scroll to position [111, 0]
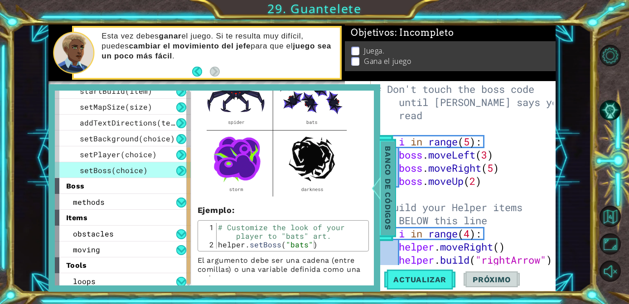
click at [386, 180] on span "Banco de códigos" at bounding box center [388, 188] width 14 height 94
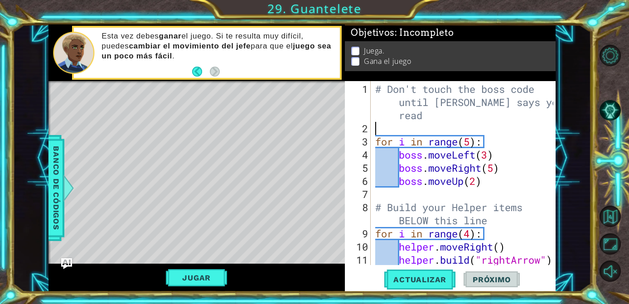
click at [385, 133] on div "# Don't touch the boss code until [PERSON_NAME] says you're read for i in range…" at bounding box center [465, 200] width 184 height 237
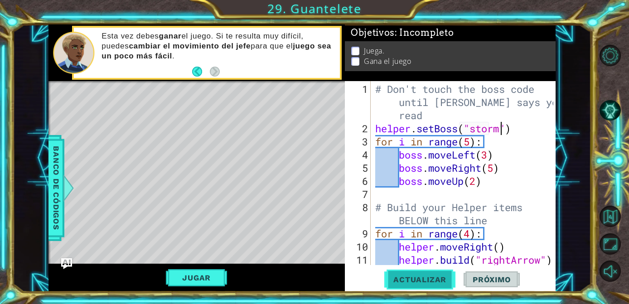
type textarea "helper.setBoss("storm")"
click at [407, 277] on span "Actualizar" at bounding box center [419, 279] width 71 height 9
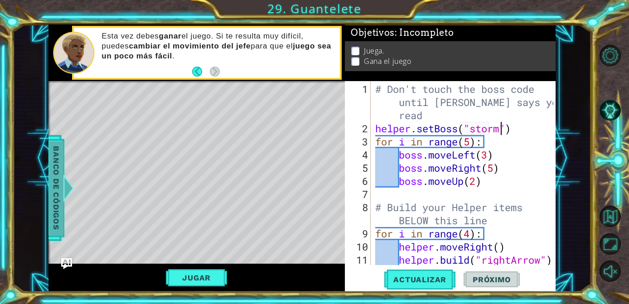
click at [56, 198] on span "Banco de códigos" at bounding box center [56, 188] width 14 height 94
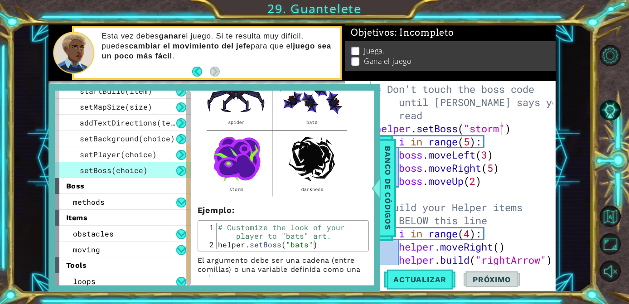
scroll to position [101, 0]
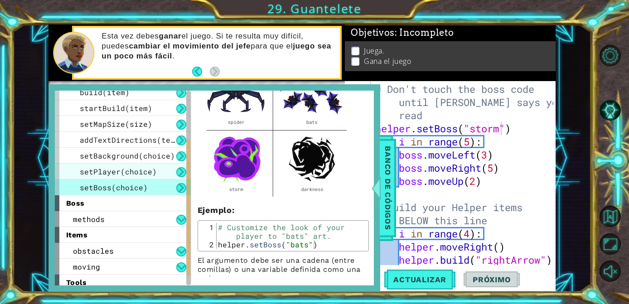
click at [120, 176] on div "setPlayer(choice)" at bounding box center [123, 172] width 136 height 16
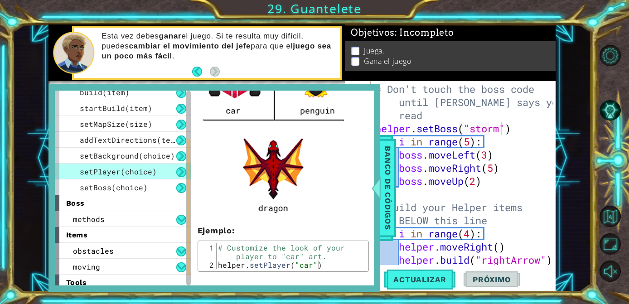
scroll to position [370, 0]
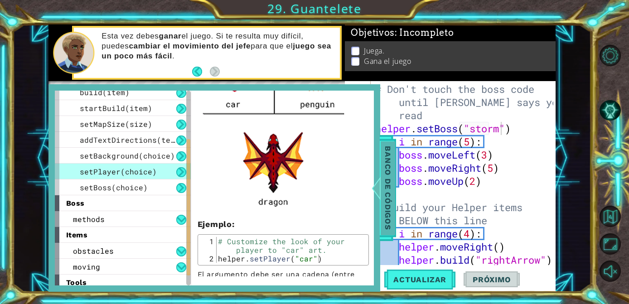
click at [386, 157] on span "Banco de códigos" at bounding box center [388, 188] width 14 height 94
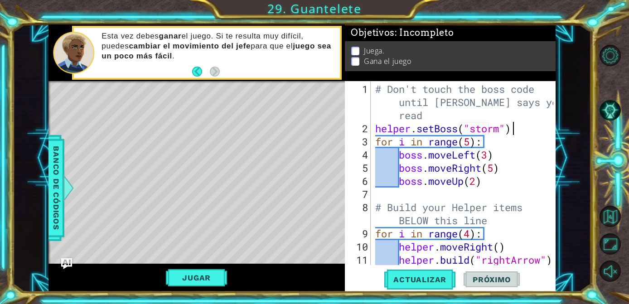
click at [516, 132] on div "# Don't touch the boss code until [PERSON_NAME] says you're read helper . setBo…" at bounding box center [465, 200] width 184 height 237
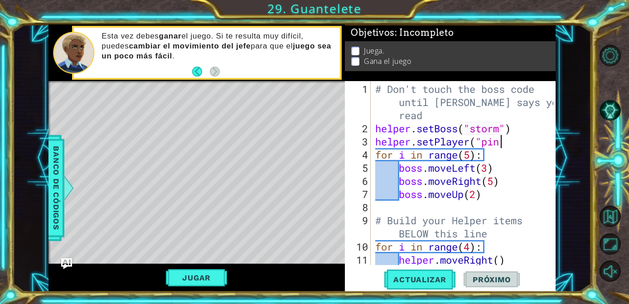
scroll to position [0, 5]
click at [54, 188] on span "Banco de códigos" at bounding box center [56, 188] width 14 height 94
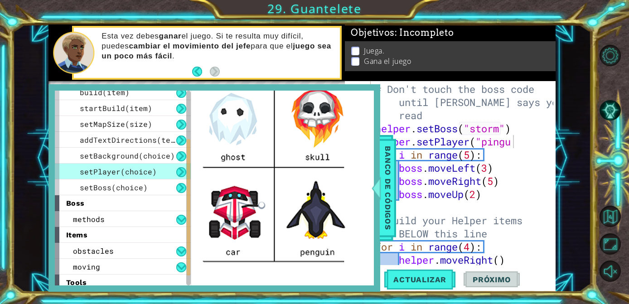
scroll to position [221, 0]
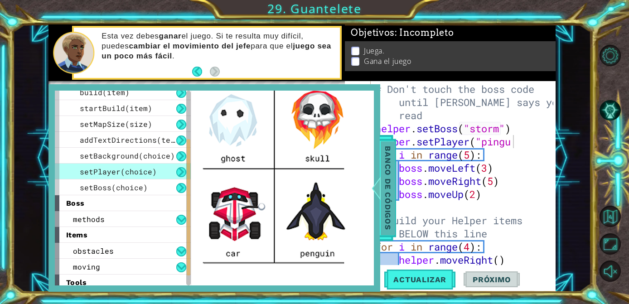
click at [387, 202] on span "Banco de códigos" at bounding box center [388, 188] width 14 height 94
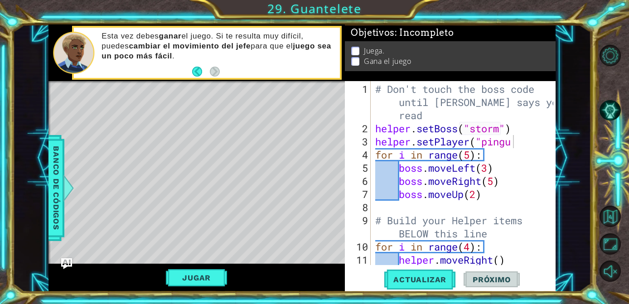
click at [521, 140] on div "# Don't touch the boss code until [PERSON_NAME] says you're read helper . setBo…" at bounding box center [465, 200] width 184 height 237
type textarea "helper.setPlayer("penguin")"
click at [52, 168] on span "Banco de códigos" at bounding box center [56, 188] width 14 height 94
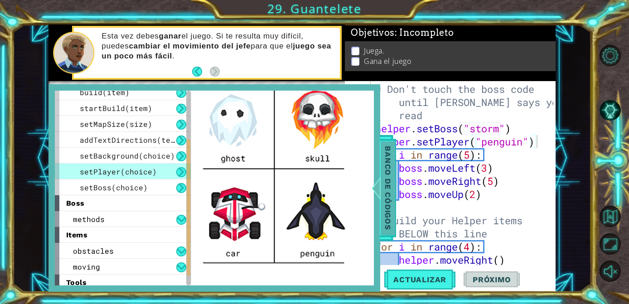
click at [383, 193] on span "Banco de códigos" at bounding box center [388, 188] width 14 height 94
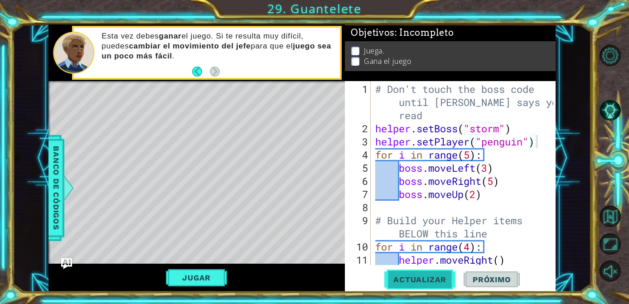
click at [431, 280] on span "Actualizar" at bounding box center [419, 279] width 71 height 9
click at [420, 272] on button "Actualizar" at bounding box center [419, 279] width 71 height 21
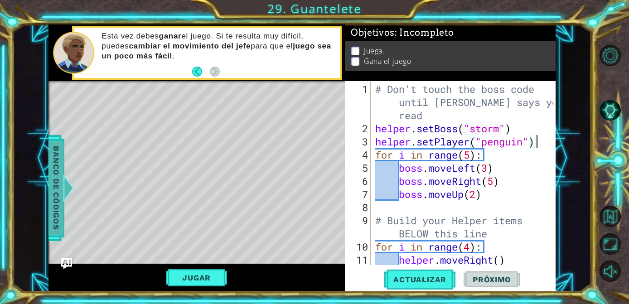
click at [55, 178] on span "Banco de códigos" at bounding box center [56, 188] width 14 height 94
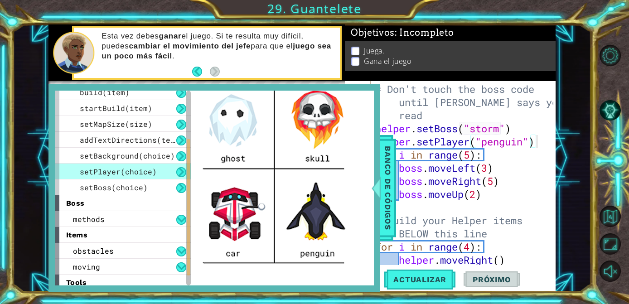
scroll to position [89, 0]
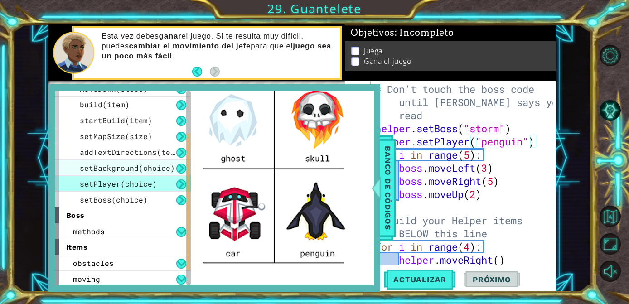
click at [135, 174] on div "setBackground(choice)" at bounding box center [123, 168] width 136 height 16
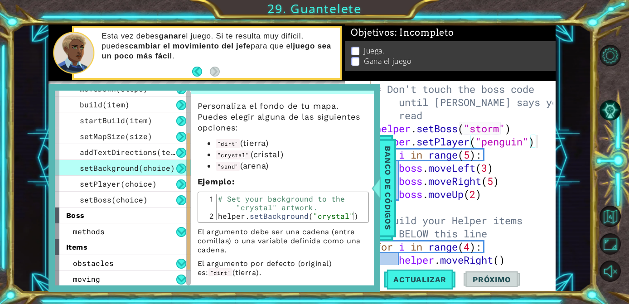
scroll to position [29, 0]
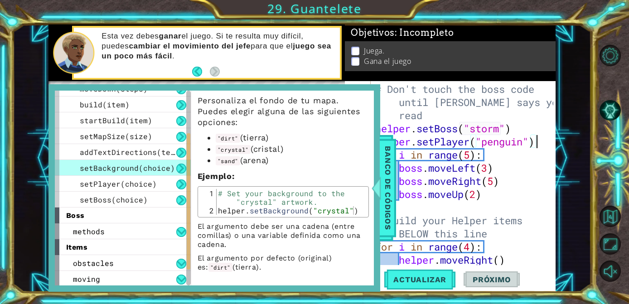
click at [540, 142] on div "# Don't touch the boss code until [PERSON_NAME] says you're read helper . setBo…" at bounding box center [465, 200] width 184 height 237
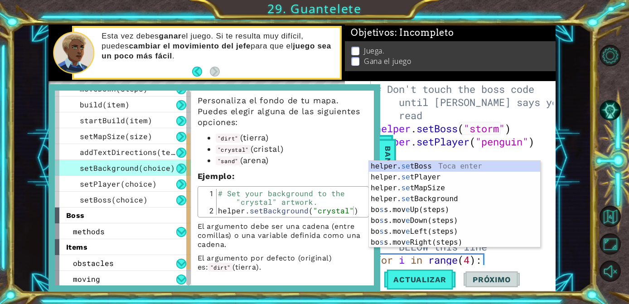
type textarea "s"
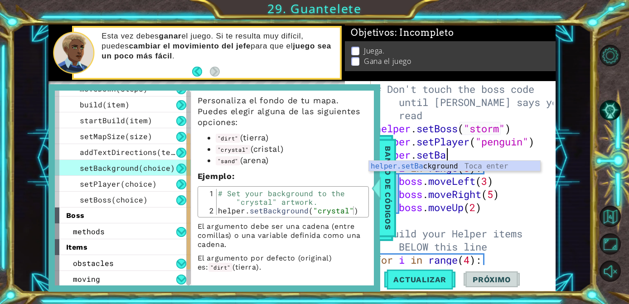
scroll to position [0, 3]
click at [480, 166] on div "helper.setBac kground Toca enter" at bounding box center [454, 177] width 171 height 33
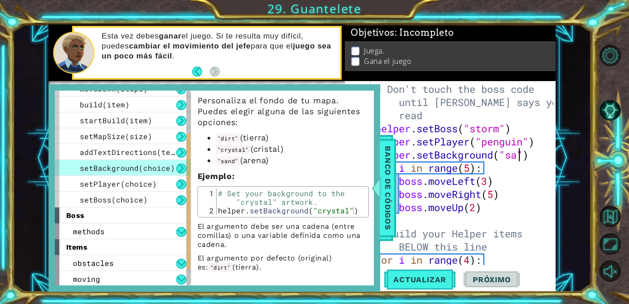
scroll to position [0, 7]
click at [424, 281] on span "Actualizar" at bounding box center [419, 279] width 71 height 9
click at [388, 201] on span "Banco de códigos" at bounding box center [388, 188] width 14 height 94
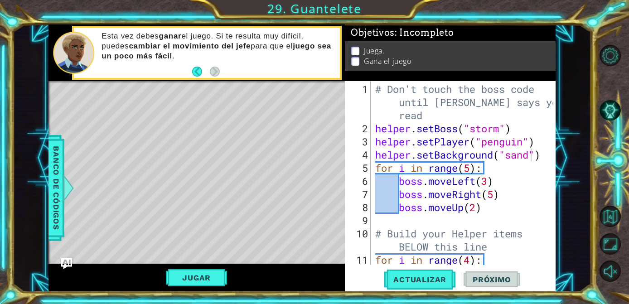
click at [534, 154] on div "# Don't touch the boss code until [PERSON_NAME] says you're read helper . setBo…" at bounding box center [465, 200] width 184 height 237
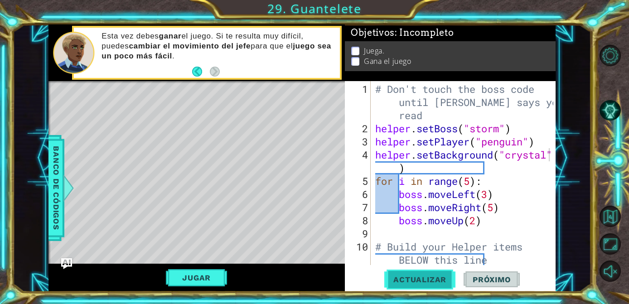
click at [433, 280] on span "Actualizar" at bounding box center [419, 279] width 71 height 9
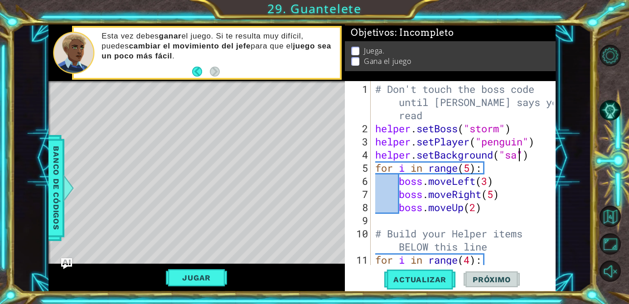
scroll to position [0, 7]
type textarea "helper.setBackground("sand")"
click at [422, 284] on span "Actualizar" at bounding box center [419, 279] width 71 height 9
click at [59, 174] on span "Banco de códigos" at bounding box center [56, 188] width 14 height 94
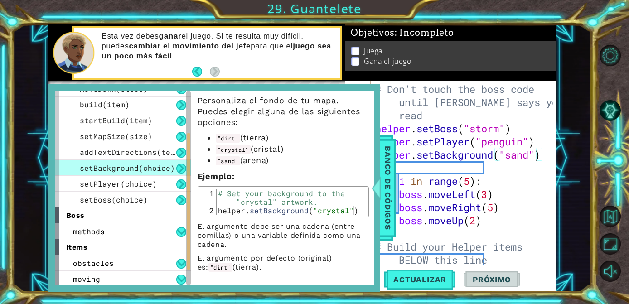
scroll to position [0, 0]
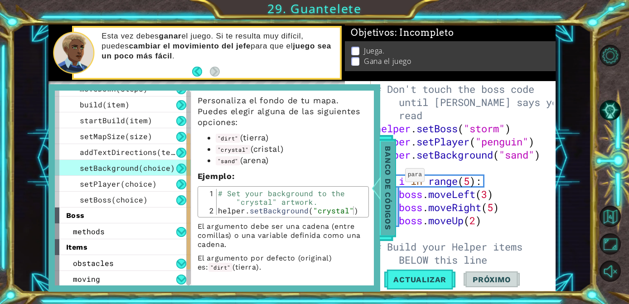
click at [393, 178] on span "Banco de códigos" at bounding box center [388, 188] width 14 height 94
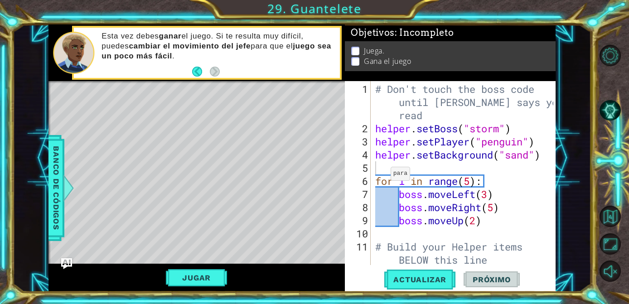
click at [376, 167] on div "# Don't touch the boss code until [PERSON_NAME] says you're read helper . setBo…" at bounding box center [465, 200] width 184 height 237
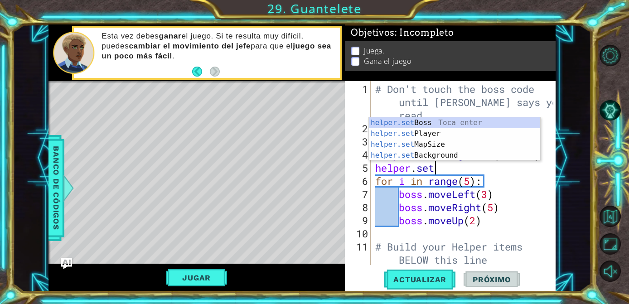
scroll to position [0, 2]
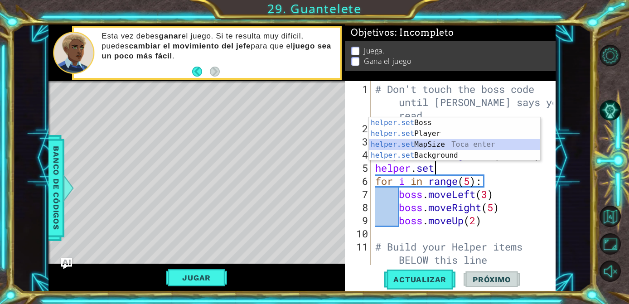
click at [437, 145] on div "helper.set Boss Toca enter helper.set Player Toca enter helper.set MapSize Toca…" at bounding box center [454, 149] width 171 height 65
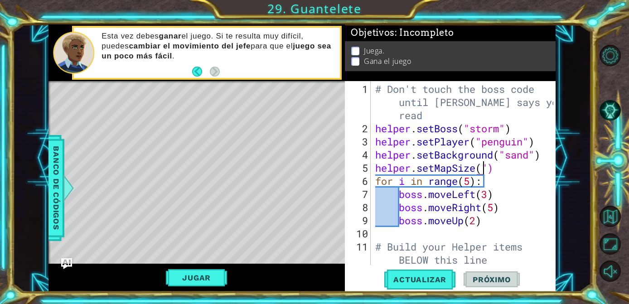
scroll to position [0, 5]
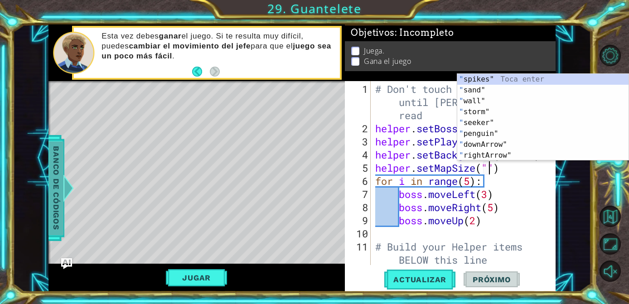
click at [66, 175] on div at bounding box center [68, 187] width 11 height 27
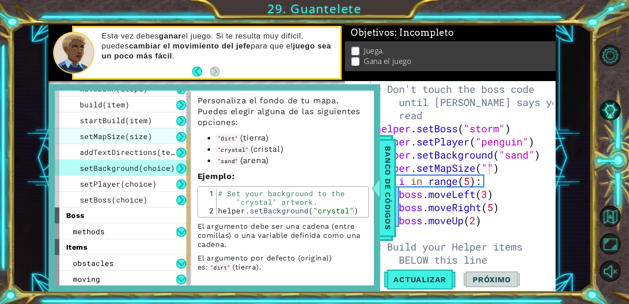
click at [150, 136] on div "setMapSize(size)" at bounding box center [123, 136] width 136 height 16
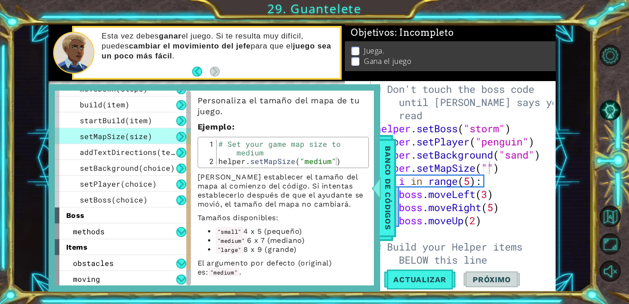
scroll to position [29, 0]
click at [389, 173] on span "Banco de códigos" at bounding box center [388, 188] width 14 height 94
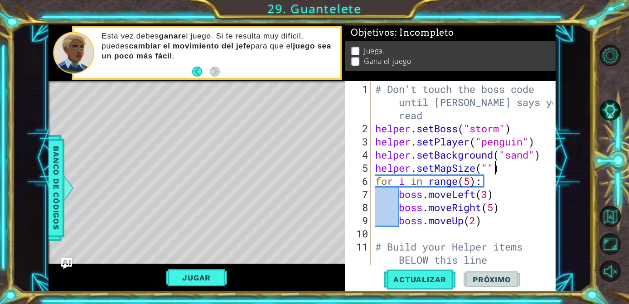
click at [492, 169] on div "# Don't touch the boss code until [PERSON_NAME] says you're read helper . setBo…" at bounding box center [465, 200] width 184 height 237
click at [420, 284] on span "Actualizar" at bounding box center [419, 279] width 71 height 9
click at [60, 170] on span "Banco de códigos" at bounding box center [56, 188] width 14 height 94
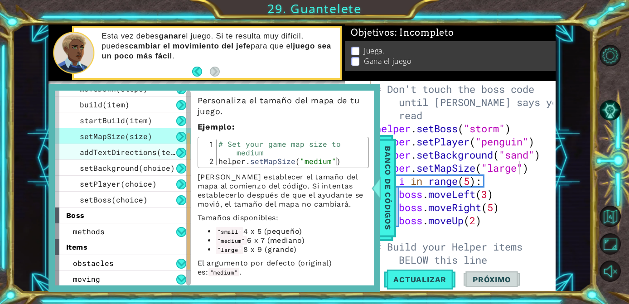
scroll to position [72, 0]
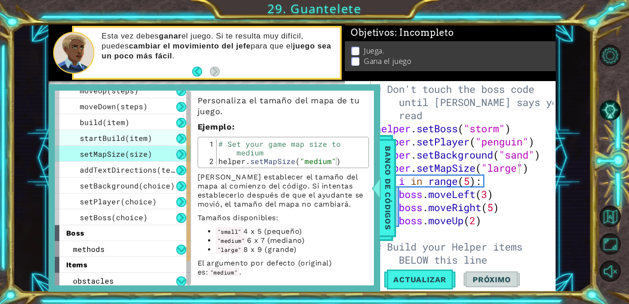
click at [137, 136] on span "startBuild(item)" at bounding box center [116, 138] width 72 height 10
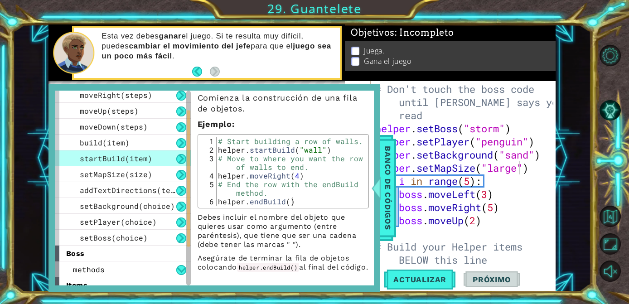
scroll to position [39, 0]
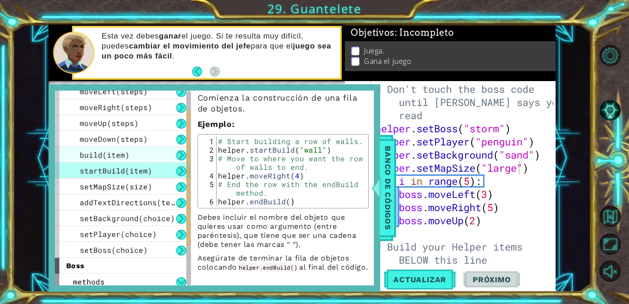
click at [120, 151] on span "build(item)" at bounding box center [105, 155] width 50 height 10
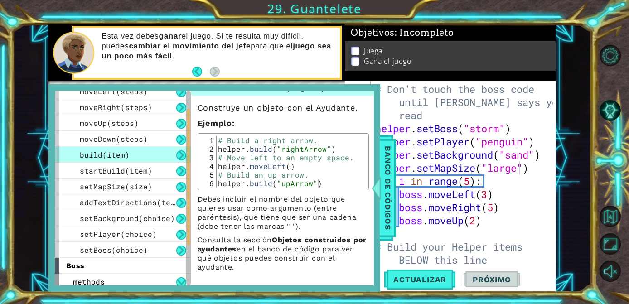
scroll to position [0, 0]
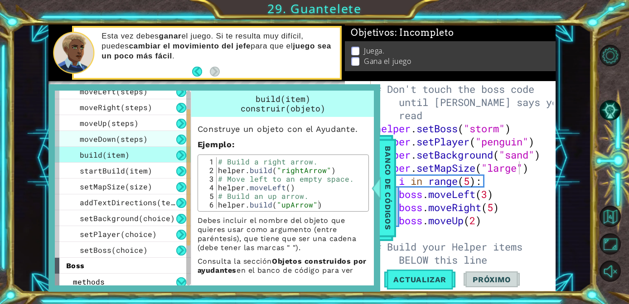
click at [111, 139] on span "moveDown(steps)" at bounding box center [114, 139] width 68 height 10
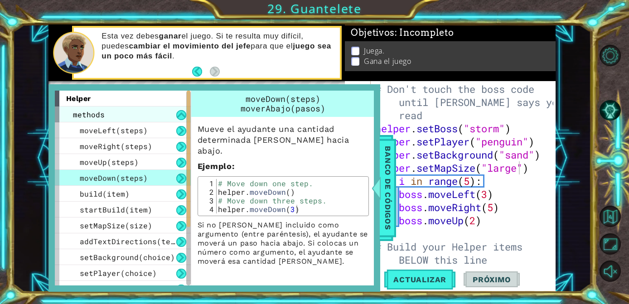
click at [115, 113] on div "methods" at bounding box center [123, 114] width 136 height 16
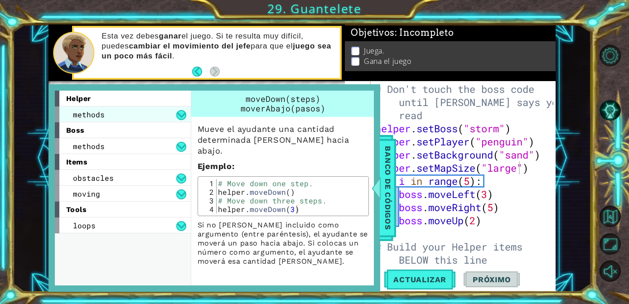
click at [115, 113] on div "methods" at bounding box center [123, 114] width 136 height 16
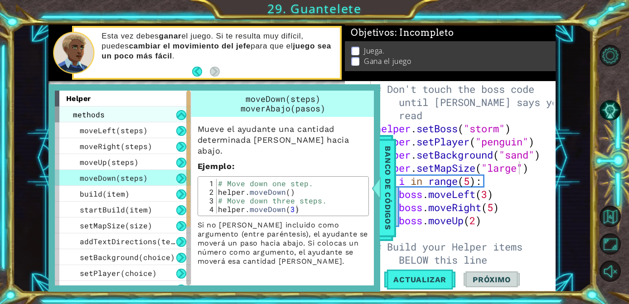
click at [115, 113] on div "methods" at bounding box center [123, 114] width 136 height 16
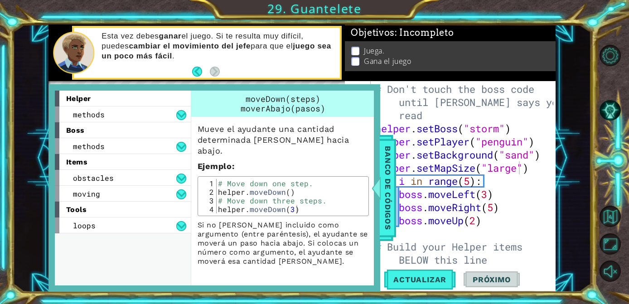
click at [110, 157] on div "items" at bounding box center [123, 162] width 136 height 16
click at [107, 153] on div "methods" at bounding box center [123, 146] width 136 height 16
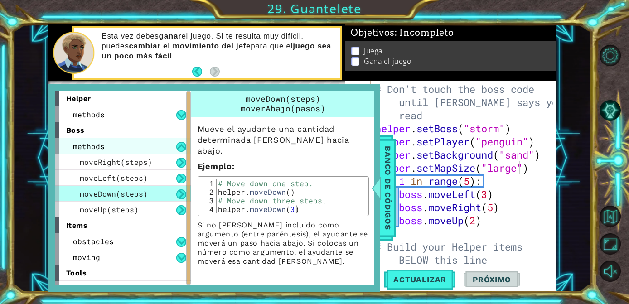
scroll to position [6, 0]
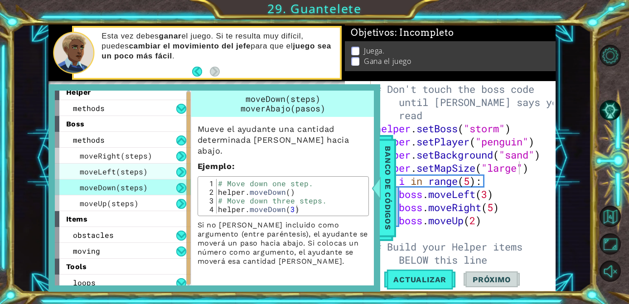
click at [123, 175] on span "moveLeft(steps)" at bounding box center [114, 172] width 68 height 10
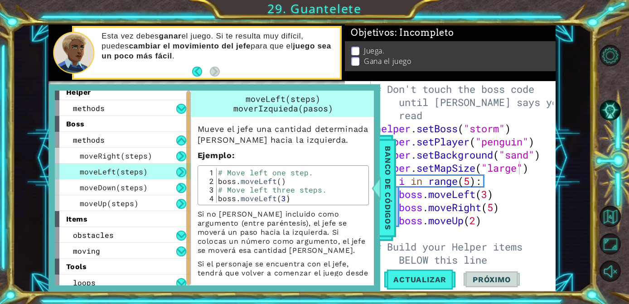
click at [123, 175] on span "moveLeft(steps)" at bounding box center [114, 172] width 68 height 10
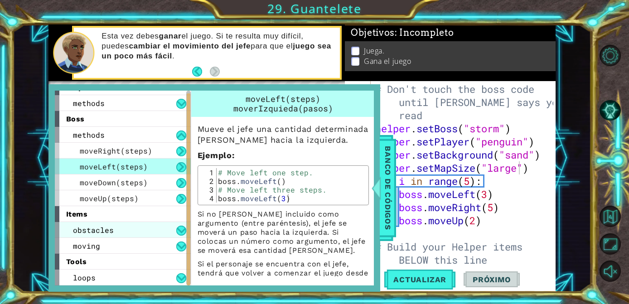
click at [108, 232] on span "obstacles" at bounding box center [93, 230] width 41 height 10
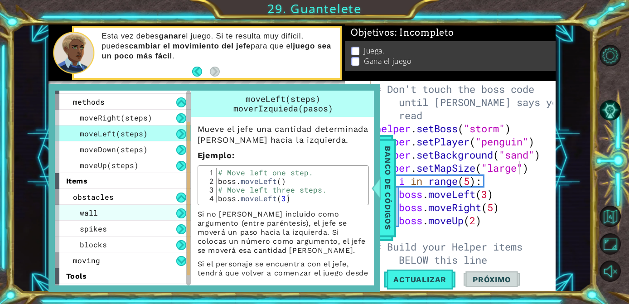
scroll to position [59, 0]
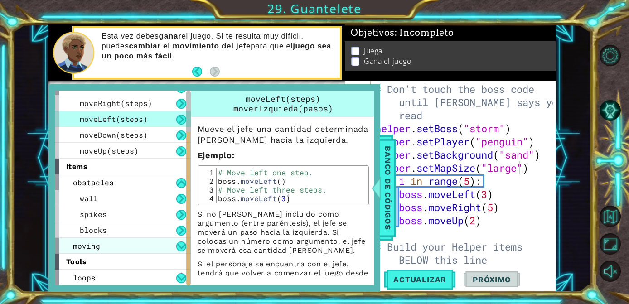
click at [98, 252] on div "moving" at bounding box center [123, 246] width 136 height 16
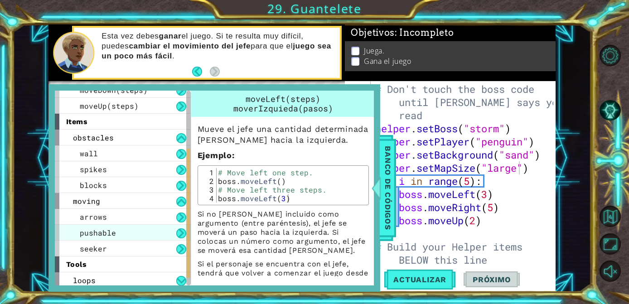
scroll to position [106, 0]
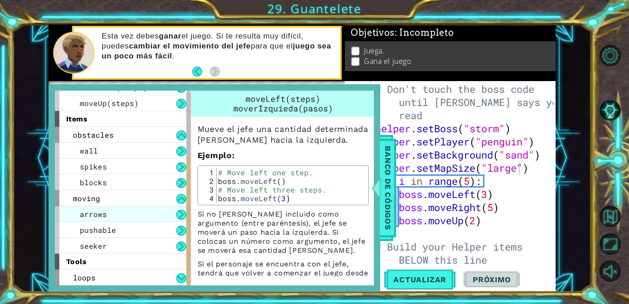
click at [115, 215] on div "arrows" at bounding box center [123, 214] width 136 height 16
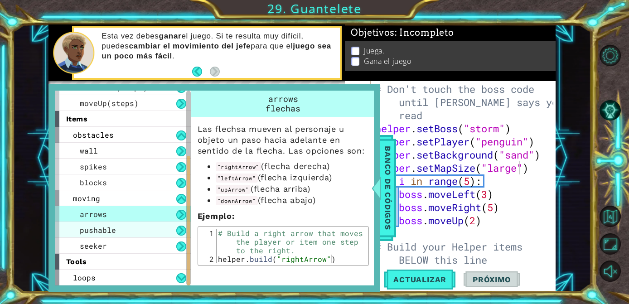
click at [153, 236] on div "pushable" at bounding box center [123, 230] width 136 height 16
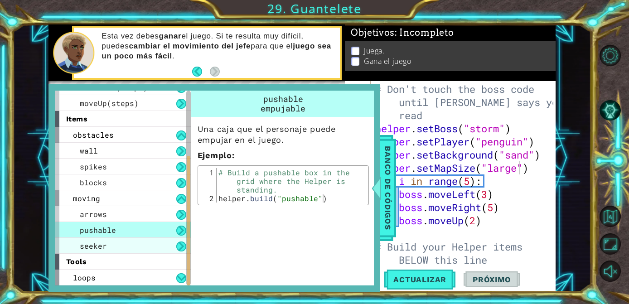
click at [156, 242] on div "seeker" at bounding box center [123, 246] width 136 height 16
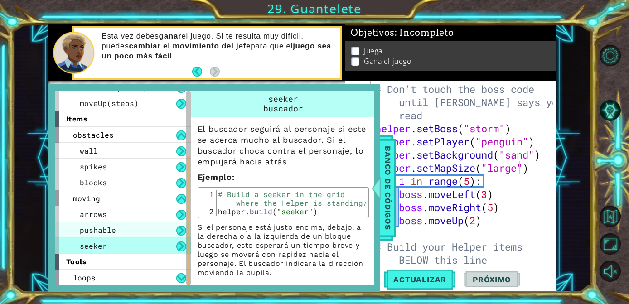
click at [147, 230] on div "pushable" at bounding box center [123, 230] width 136 height 16
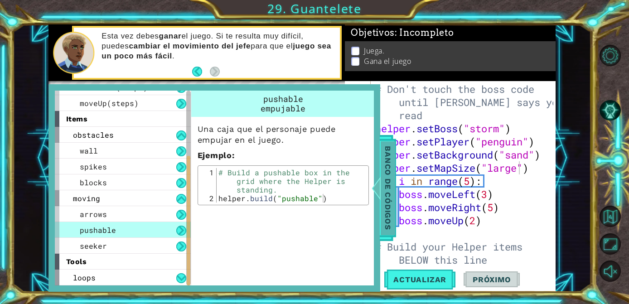
click at [388, 202] on span "Banco de códigos" at bounding box center [388, 188] width 14 height 94
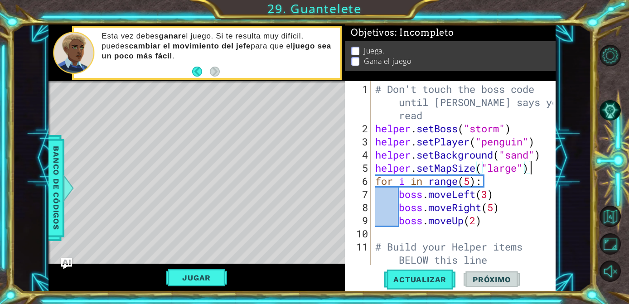
click at [537, 168] on div "# Don't touch the boss code until [PERSON_NAME] says you're read helper . setBo…" at bounding box center [465, 200] width 184 height 237
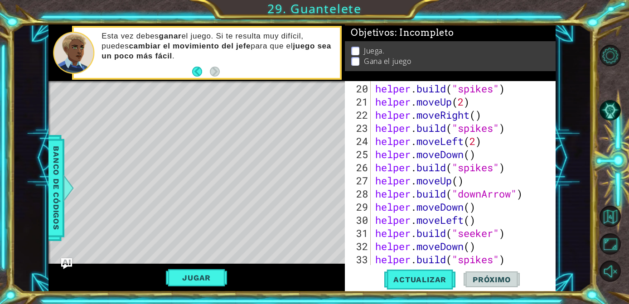
scroll to position [302, 0]
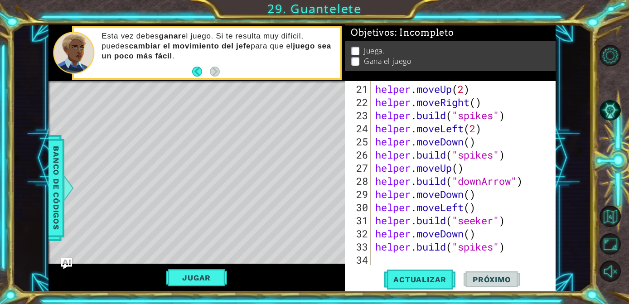
click at [520, 251] on div "helper . moveUp ( 2 ) helper . moveRight ( ) helper . build ( "spikes" ) helper…" at bounding box center [465, 187] width 184 height 210
type textarea "[DOMAIN_NAME]("spikes")"
click at [401, 254] on div "helper . moveUp ( 2 ) helper . moveRight ( ) helper . build ( "spikes" ) helper…" at bounding box center [465, 187] width 184 height 210
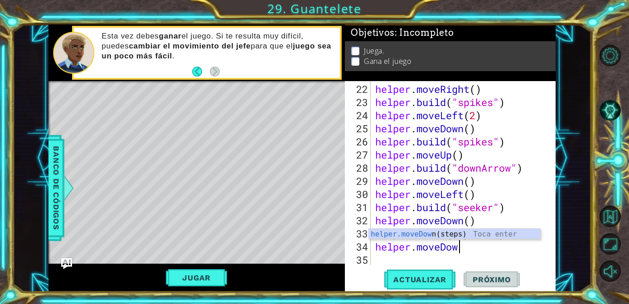
scroll to position [0, 4]
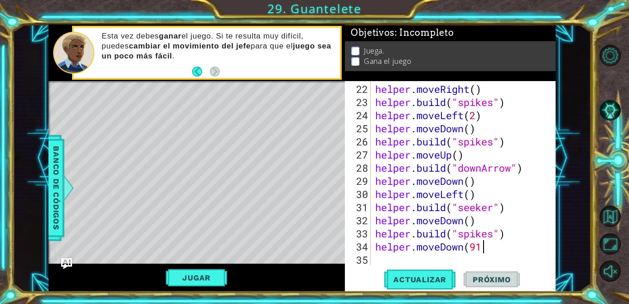
type textarea "helper.moveDown(91)"
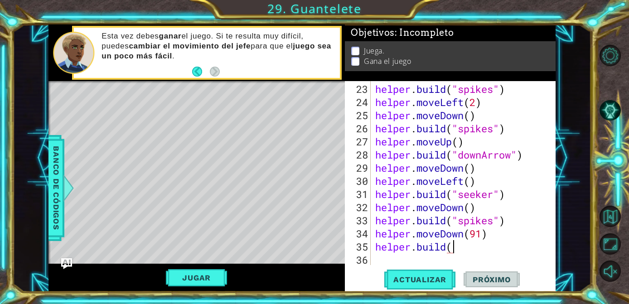
scroll to position [0, 3]
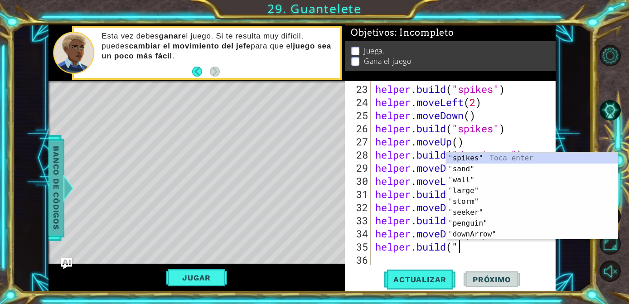
click at [58, 182] on span "Banco de códigos" at bounding box center [56, 188] width 14 height 94
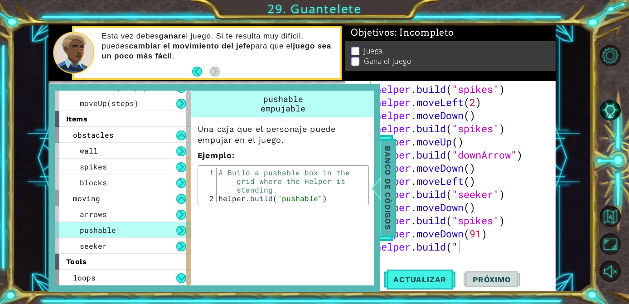
click at [386, 183] on span "Banco de códigos" at bounding box center [388, 188] width 14 height 94
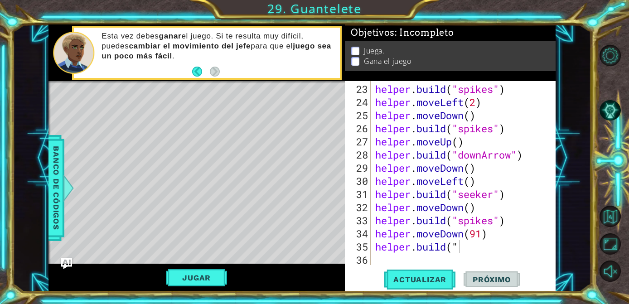
click at [477, 247] on div "helper . build ( "spikes" ) helper . moveLeft ( 2 ) helper . moveDown ( ) helpe…" at bounding box center [465, 187] width 184 height 210
click at [405, 282] on span "Actualizar" at bounding box center [419, 279] width 71 height 9
click at [190, 275] on button "Jugar" at bounding box center [196, 277] width 61 height 17
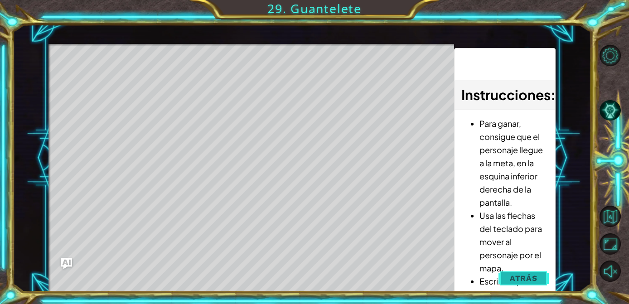
click at [533, 281] on span "Atrás" at bounding box center [524, 278] width 28 height 9
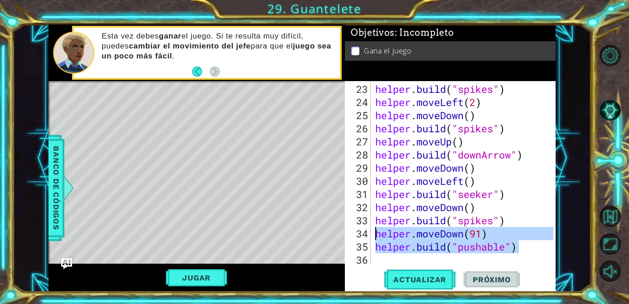
drag, startPoint x: 526, startPoint y: 248, endPoint x: 369, endPoint y: 234, distance: 157.8
click at [369, 234] on div "[DOMAIN_NAME]("pushable") 23 24 25 26 27 28 29 30 31 32 33 34 35 36 helper . bu…" at bounding box center [449, 173] width 208 height 184
type textarea "helper.moveDown(91) [DOMAIN_NAME]("pushable")"
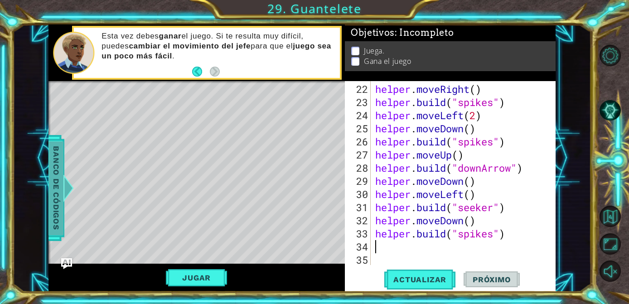
click at [57, 222] on span "Banco de códigos" at bounding box center [56, 188] width 14 height 94
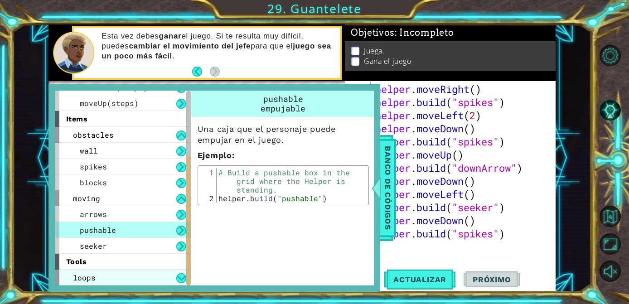
click at [109, 274] on div "loops" at bounding box center [123, 278] width 136 height 16
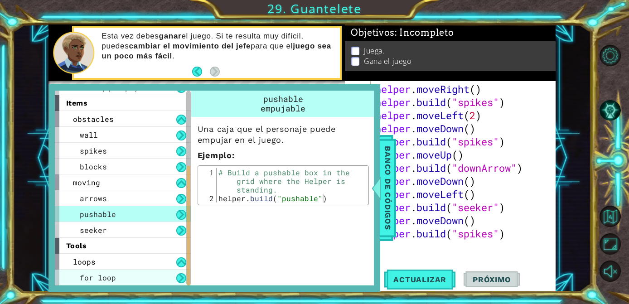
click at [156, 272] on div "for loop" at bounding box center [123, 278] width 136 height 16
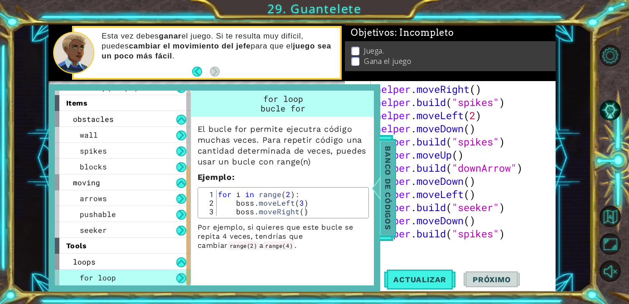
click at [376, 193] on div at bounding box center [375, 187] width 11 height 27
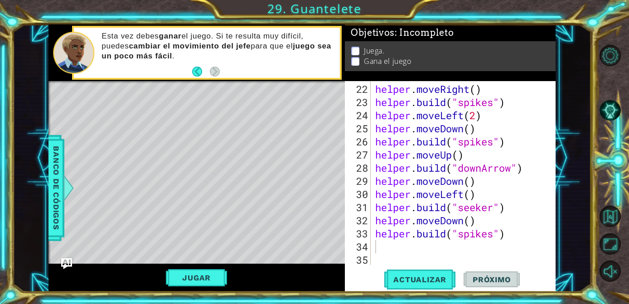
click at [391, 247] on div "helper . moveRight ( ) helper . build ( "spikes" ) helper . moveLeft ( 2 ) help…" at bounding box center [465, 187] width 184 height 210
click at [403, 273] on button "Actualizar" at bounding box center [419, 279] width 71 height 21
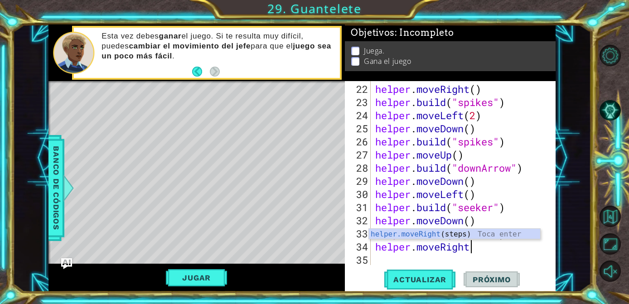
scroll to position [0, 4]
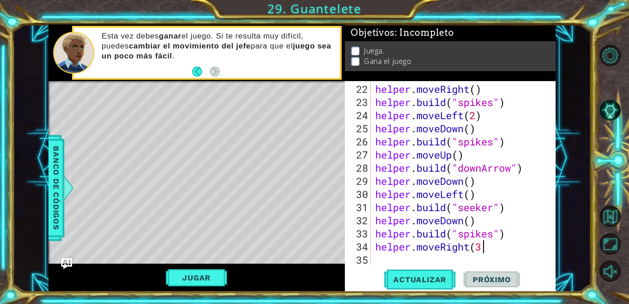
type textarea "helper.moveRight(3)"
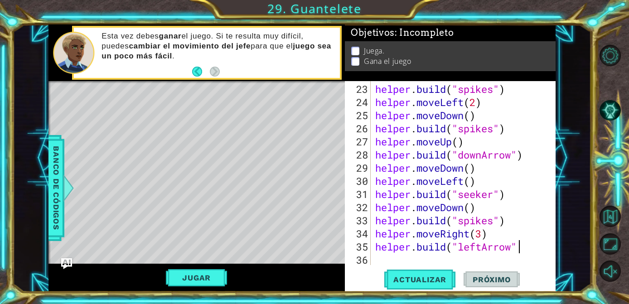
scroll to position [0, 6]
type textarea "[DOMAIN_NAME]("leftArrow")"
click at [429, 279] on span "Actualizar" at bounding box center [419, 279] width 71 height 9
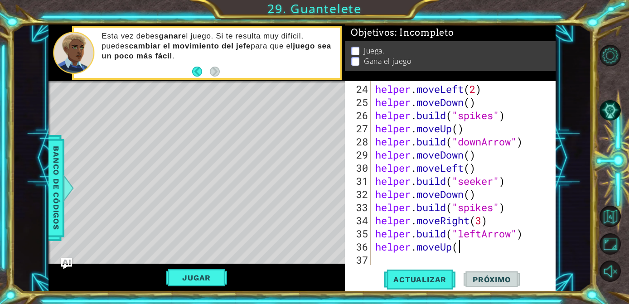
scroll to position [0, 4]
type textarea "helper.moveUp()"
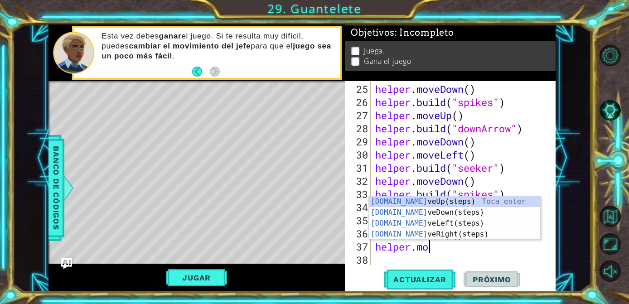
scroll to position [0, 2]
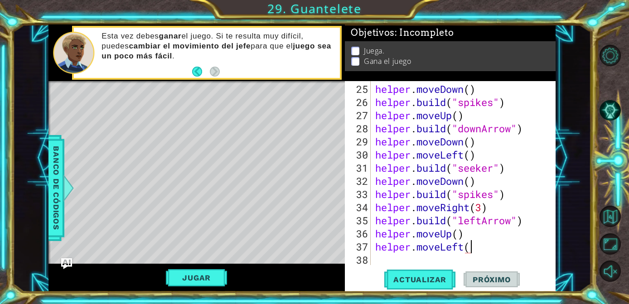
type textarea "helper.moveLeft()"
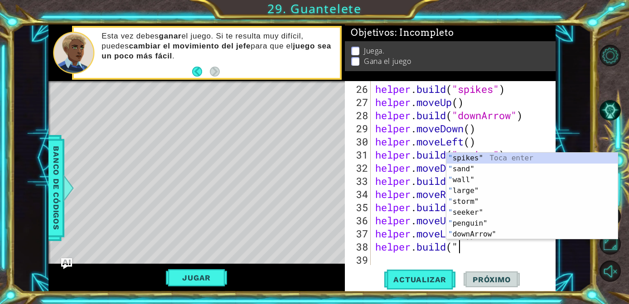
scroll to position [0, 3]
click at [505, 237] on div "" spikes" Toca enter " sand" Toca enter " wall" Toca enter " large" Toca enter …" at bounding box center [531, 207] width 171 height 109
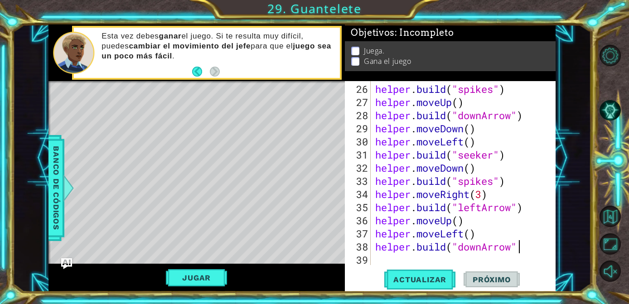
scroll to position [0, 6]
type textarea "[DOMAIN_NAME]("downArrow")"
click at [418, 279] on span "Actualizar" at bounding box center [419, 279] width 71 height 9
click at [213, 273] on button "Jugar" at bounding box center [196, 277] width 61 height 17
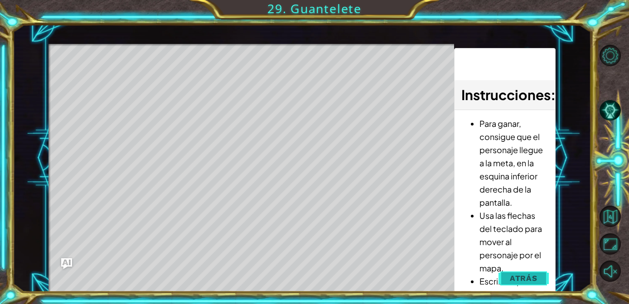
click at [535, 278] on span "Atrás" at bounding box center [524, 278] width 28 height 9
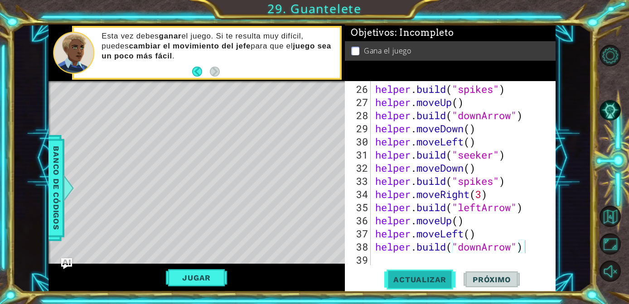
click at [416, 273] on button "Actualizar" at bounding box center [419, 279] width 71 height 21
click at [417, 256] on div "helper . build ( "spikes" ) helper . moveUp ( ) helper . build ( "downArrow" ) …" at bounding box center [465, 187] width 184 height 210
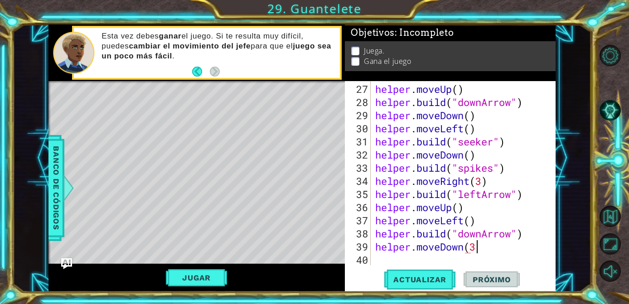
scroll to position [0, 4]
type textarea "helper.moveDown(2)"
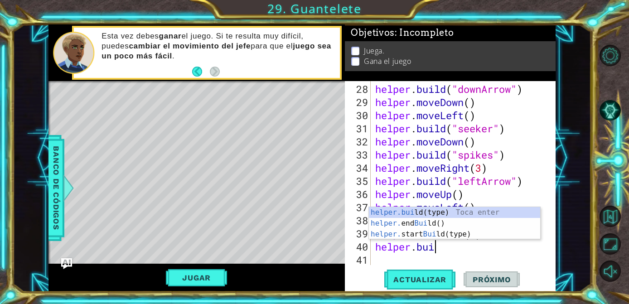
scroll to position [0, 3]
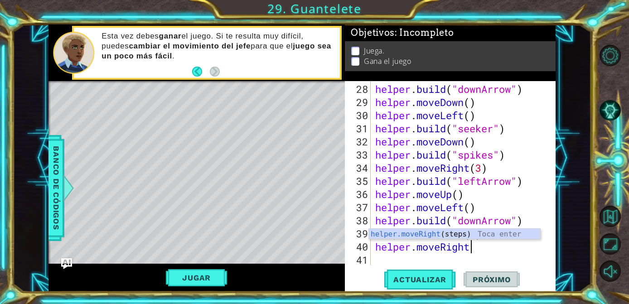
type textarea "helper.moveRight()"
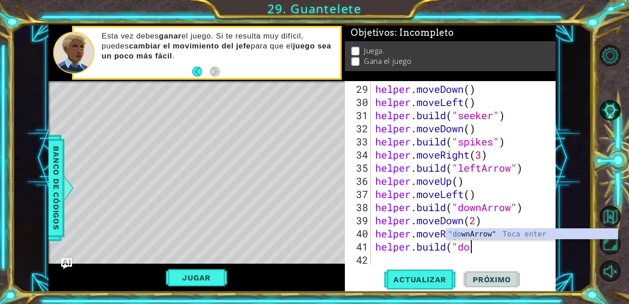
scroll to position [0, 4]
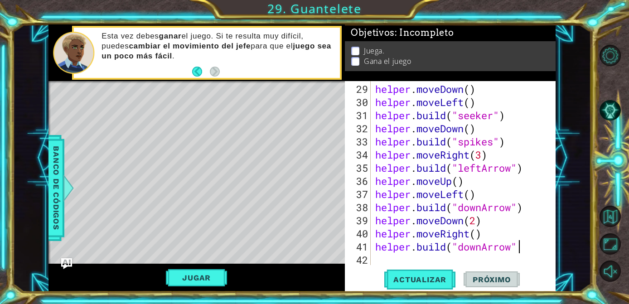
type textarea "[DOMAIN_NAME]("downArrow")"
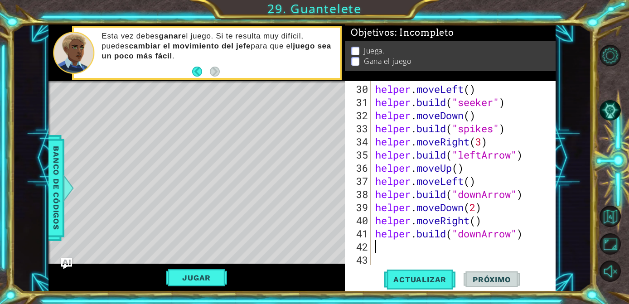
scroll to position [420, 0]
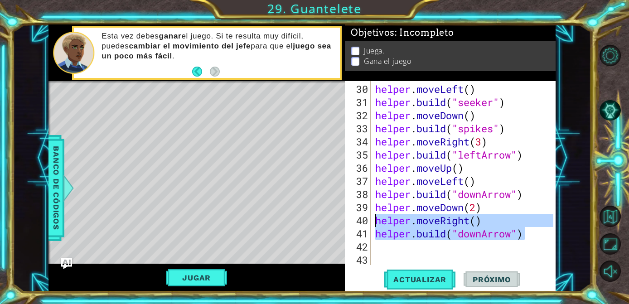
drag, startPoint x: 531, startPoint y: 235, endPoint x: 375, endPoint y: 224, distance: 156.2
click at [375, 224] on div "helper . moveLeft ( ) helper . build ( "seeker" ) helper . moveDown ( ) helper …" at bounding box center [465, 187] width 184 height 210
type textarea "helper.moveRight() [DOMAIN_NAME]("downArrow")"
click at [388, 251] on div "helper . moveLeft ( ) helper . build ( "seeker" ) helper . moveDown ( ) helper …" at bounding box center [465, 187] width 184 height 210
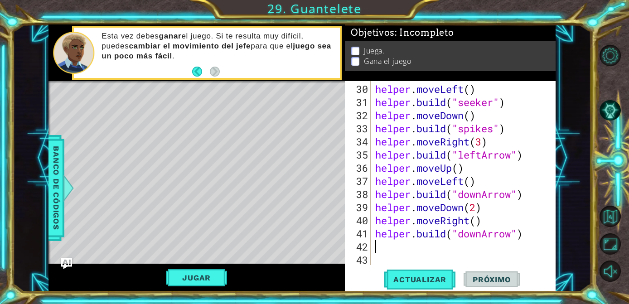
paste textarea "[DOMAIN_NAME]("downArrow")"
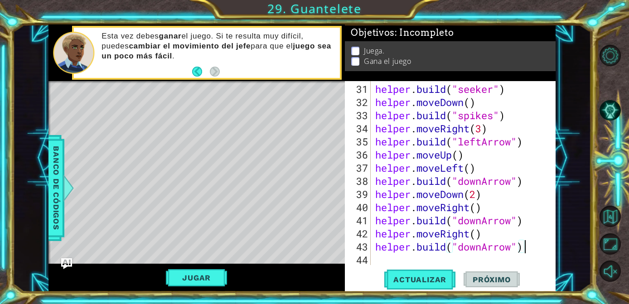
scroll to position [434, 0]
click at [427, 276] on span "Actualizar" at bounding box center [419, 279] width 71 height 9
click at [433, 279] on span "Actualizar" at bounding box center [419, 279] width 71 height 9
click at [486, 246] on div "helper . build ( "seeker" ) helper . moveDown ( ) helper . build ( "spikes" ) h…" at bounding box center [465, 187] width 184 height 210
click at [485, 219] on div "helper . build ( "seeker" ) helper . moveDown ( ) helper . build ( "spikes" ) h…" at bounding box center [465, 187] width 184 height 210
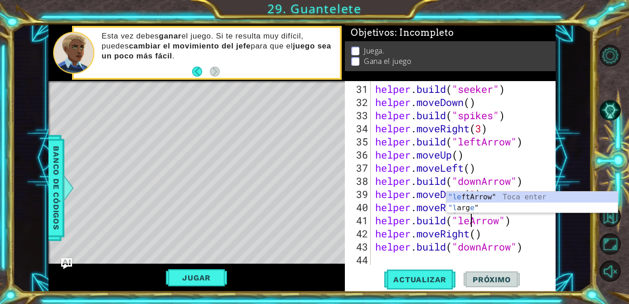
scroll to position [0, 5]
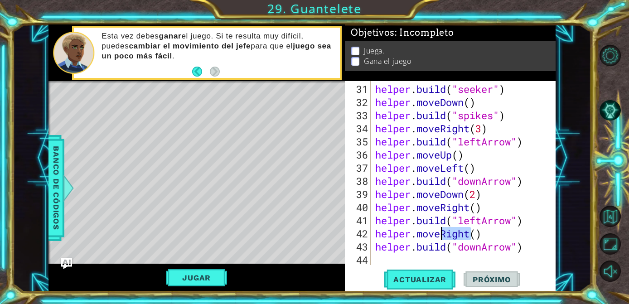
drag, startPoint x: 470, startPoint y: 237, endPoint x: 441, endPoint y: 237, distance: 29.0
click at [441, 237] on div "helper . build ( "seeker" ) helper . moveDown ( ) helper . build ( "spikes" ) h…" at bounding box center [465, 187] width 184 height 210
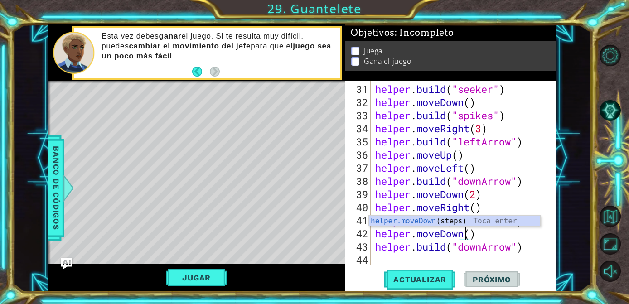
scroll to position [0, 4]
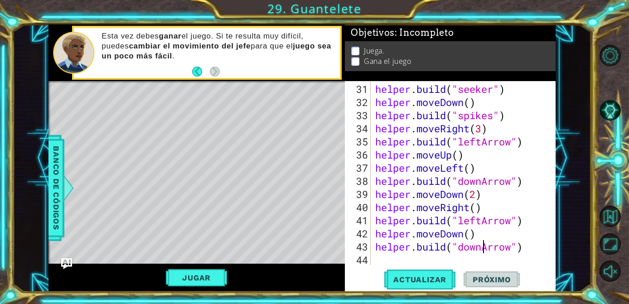
click at [484, 247] on div "helper . build ( "seeker" ) helper . moveDown ( ) helper . build ( "spikes" ) h…" at bounding box center [465, 187] width 184 height 210
type textarea "[DOMAIN_NAME]("downArrow")"
click at [433, 275] on span "Actualizar" at bounding box center [419, 279] width 71 height 9
click at [392, 259] on div "helper . build ( "seeker" ) helper . moveDown ( ) helper . build ( "spikes" ) h…" at bounding box center [465, 187] width 184 height 210
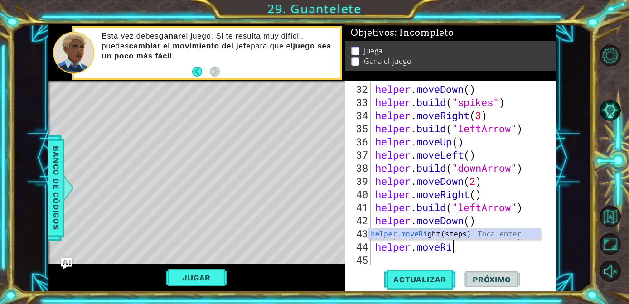
scroll to position [0, 4]
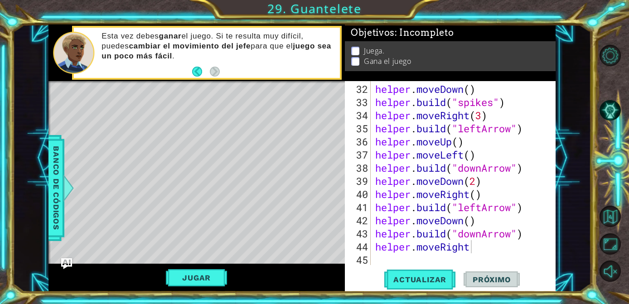
click at [390, 290] on div "helper.moveRight 32 33 34 35 36 37 38 39 40 41 42 43 44 45 helper . moveDown ( …" at bounding box center [450, 186] width 211 height 211
click at [402, 289] on button "Actualizar" at bounding box center [419, 279] width 71 height 21
click at [425, 277] on span "Actualizar" at bounding box center [419, 279] width 71 height 9
click at [420, 279] on span "Actualizar" at bounding box center [419, 279] width 71 height 9
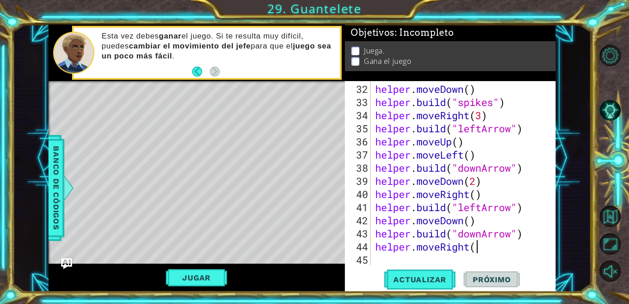
scroll to position [0, 4]
type textarea "helper.moveRight()"
click at [432, 277] on span "Actualizar" at bounding box center [419, 279] width 71 height 9
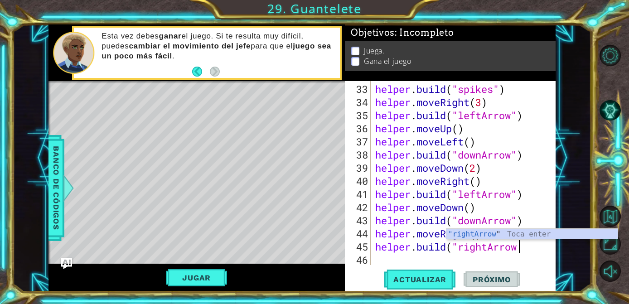
scroll to position [0, 6]
type textarea "[DOMAIN_NAME]("rightArrow")"
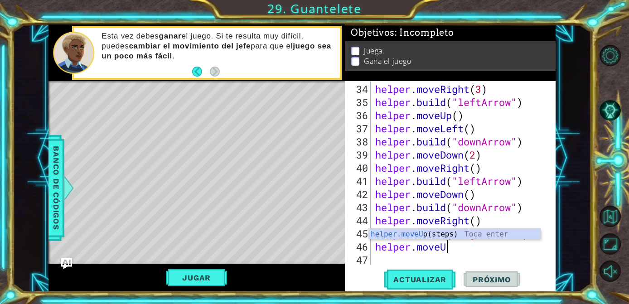
scroll to position [0, 3]
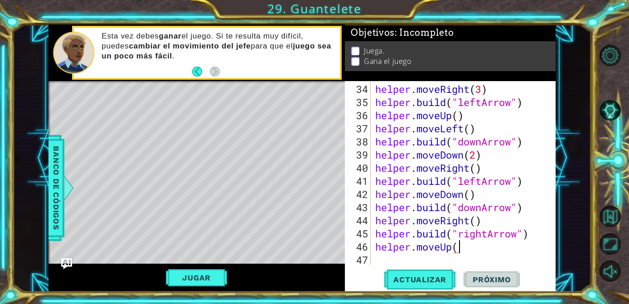
type textarea "helper.moveUp()"
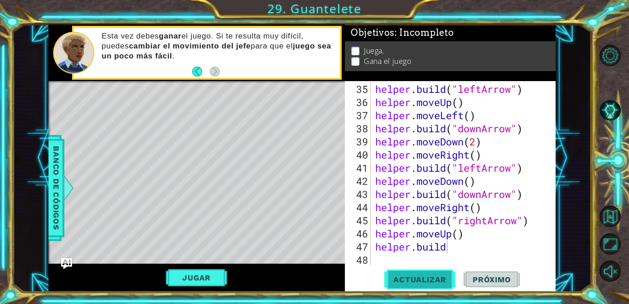
click at [438, 285] on button "Actualizar" at bounding box center [419, 279] width 71 height 21
type textarea "[DOMAIN_NAME]("upArrow")"
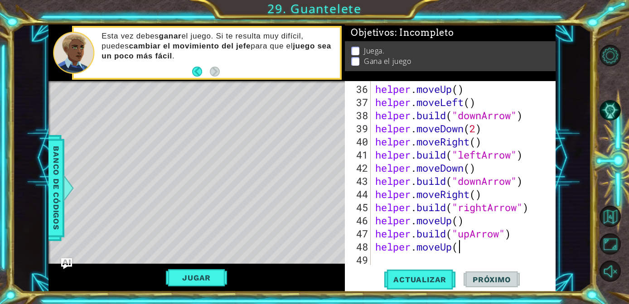
scroll to position [0, 4]
type textarea "helper.moveUp()"
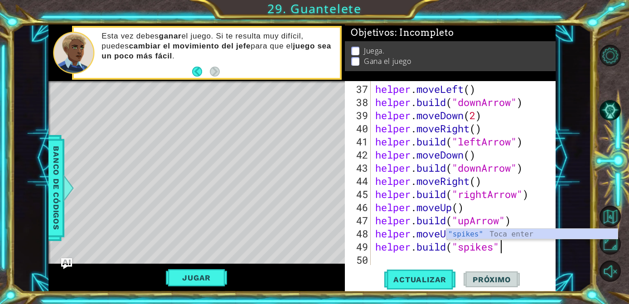
scroll to position [0, 5]
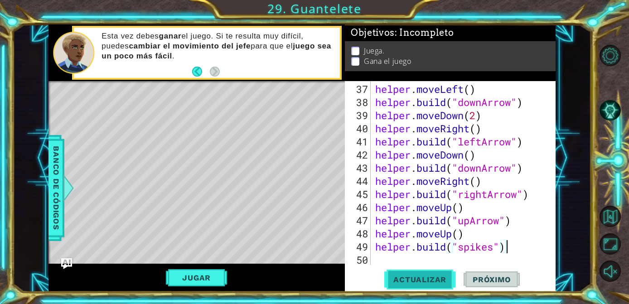
click at [425, 276] on span "Actualizar" at bounding box center [419, 279] width 71 height 9
click at [223, 274] on button "Jugar" at bounding box center [196, 277] width 61 height 17
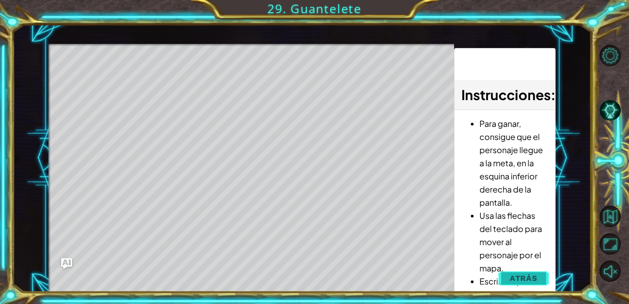
click at [515, 278] on span "Atrás" at bounding box center [524, 278] width 28 height 9
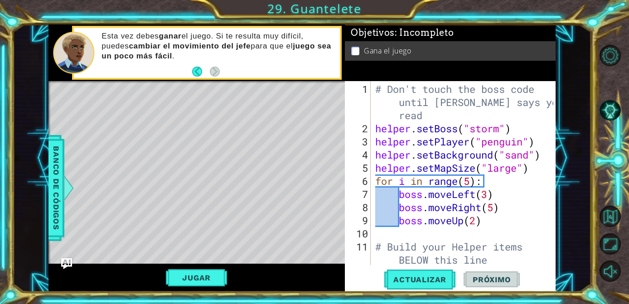
scroll to position [0, 0]
click at [473, 180] on div "# Don't touch the boss code until [PERSON_NAME] says you're read helper . setBo…" at bounding box center [465, 200] width 184 height 237
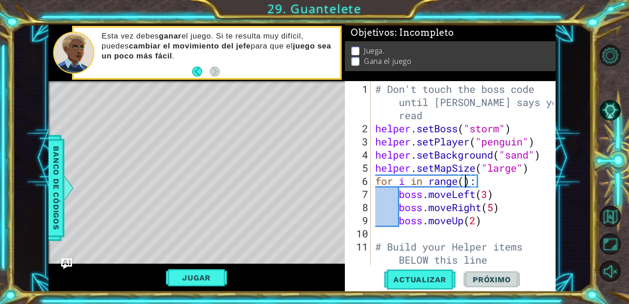
scroll to position [0, 4]
type textarea "for i in range(1):"
click at [439, 280] on span "Actualizar" at bounding box center [419, 279] width 71 height 9
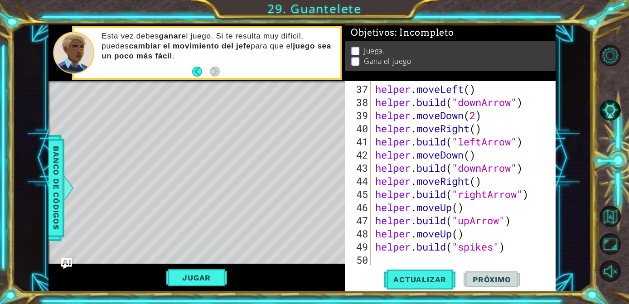
scroll to position [512, 0]
click at [423, 262] on div "helper . moveLeft ( ) helper . build ( "downArrow" ) helper . moveDown ( 2 ) he…" at bounding box center [465, 187] width 184 height 210
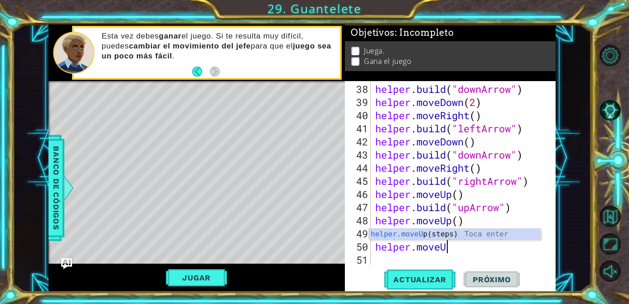
scroll to position [0, 3]
type textarea "helper.moveUp()"
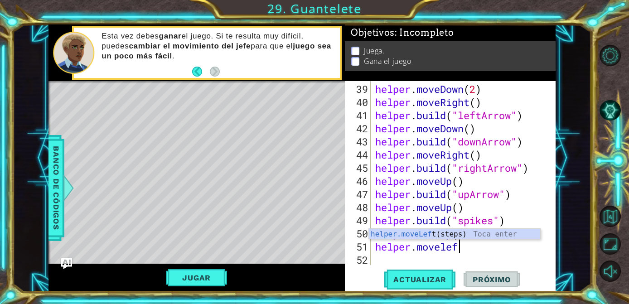
type textarea "helper.moveleft"
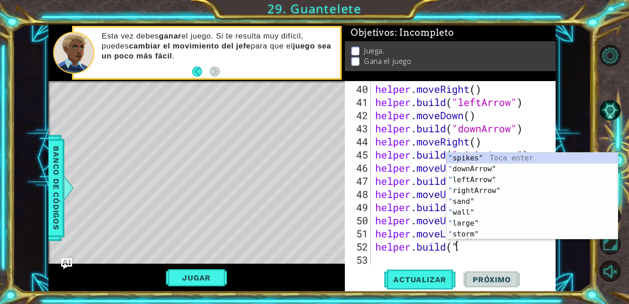
scroll to position [0, 0]
click at [56, 187] on span "Banco de códigos" at bounding box center [56, 188] width 14 height 94
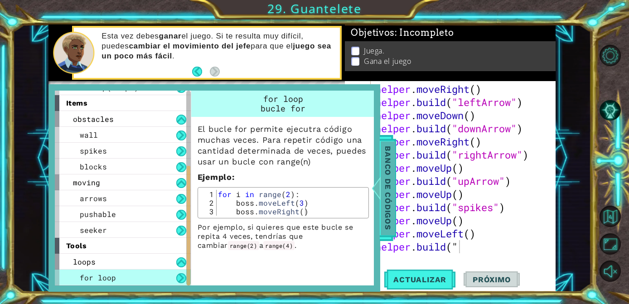
click at [388, 184] on span "Banco de códigos" at bounding box center [388, 188] width 14 height 94
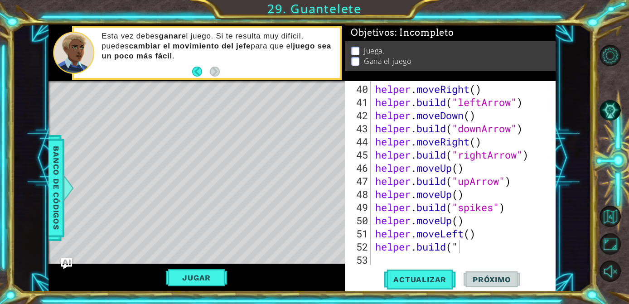
click at [484, 252] on div "helper . moveRight ( ) helper . build ( "leftArrow" ) helper . moveDown ( ) hel…" at bounding box center [465, 187] width 184 height 210
click at [413, 274] on button "Actualizar" at bounding box center [419, 279] width 71 height 21
click at [203, 280] on button "Jugar" at bounding box center [196, 277] width 61 height 17
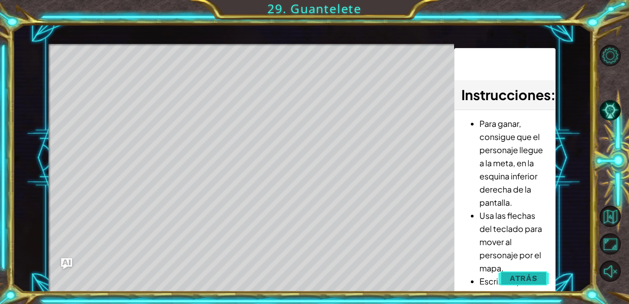
click at [509, 273] on button "Atrás" at bounding box center [523, 278] width 50 height 18
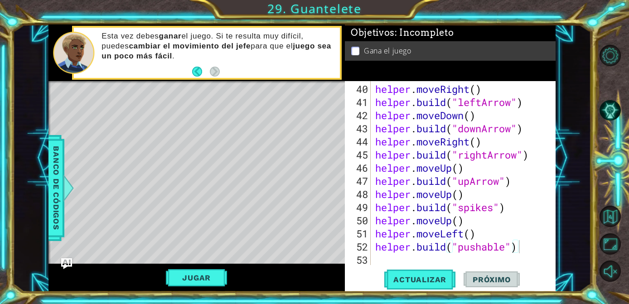
type textarea "helper.moveLeft()"
click at [526, 237] on div "helper . moveRight ( ) helper . build ( "leftArrow" ) helper . moveDown ( ) hel…" at bounding box center [465, 187] width 184 height 210
click at [531, 258] on div "helper . moveRight ( ) helper . build ( "leftArrow" ) helper . moveDown ( ) hel…" at bounding box center [465, 187] width 184 height 210
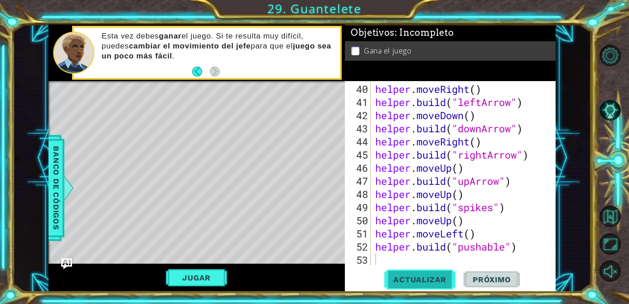
click at [394, 280] on span "Actualizar" at bounding box center [419, 279] width 71 height 9
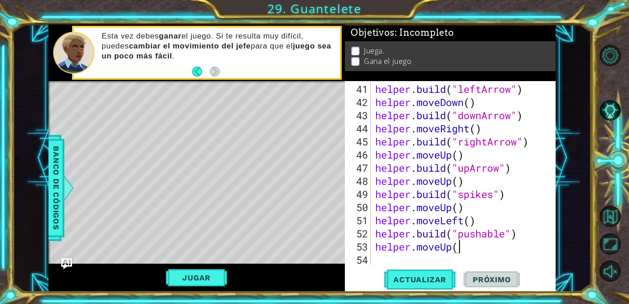
scroll to position [0, 4]
type textarea "helper.moveUp(2)"
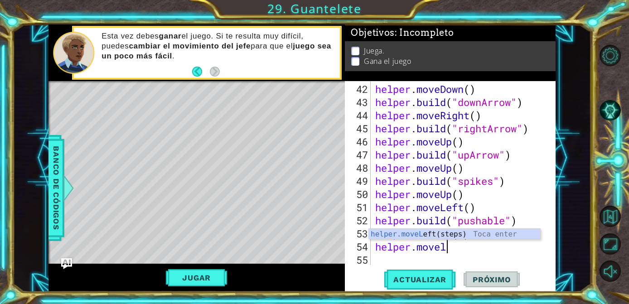
scroll to position [0, 3]
type textarea "helper.moveLeft()"
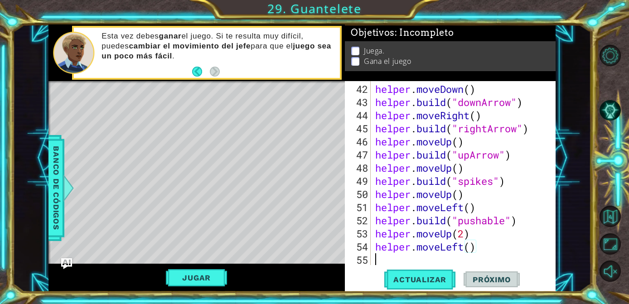
scroll to position [591, 0]
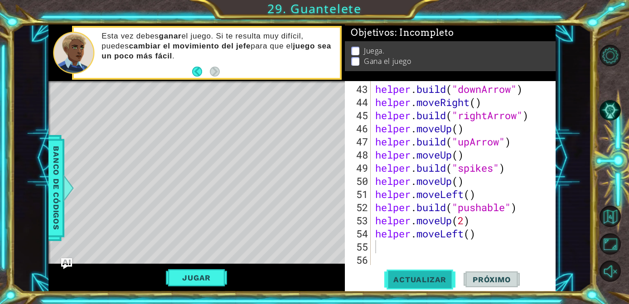
click at [424, 279] on span "Actualizar" at bounding box center [419, 279] width 71 height 9
click at [412, 275] on span "Actualizar" at bounding box center [419, 279] width 71 height 9
click at [448, 220] on div "helper . build ( "downArrow" ) helper . moveRight ( ) helper . build ( "rightAr…" at bounding box center [465, 187] width 184 height 210
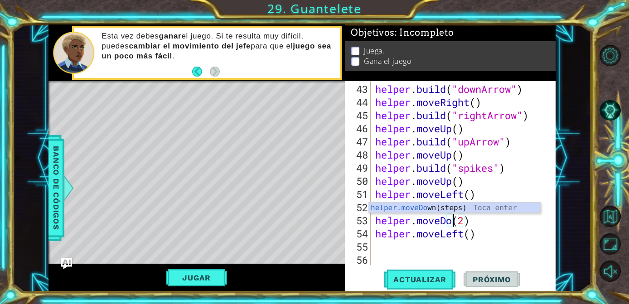
scroll to position [0, 4]
click at [417, 277] on span "Actualizar" at bounding box center [419, 279] width 71 height 9
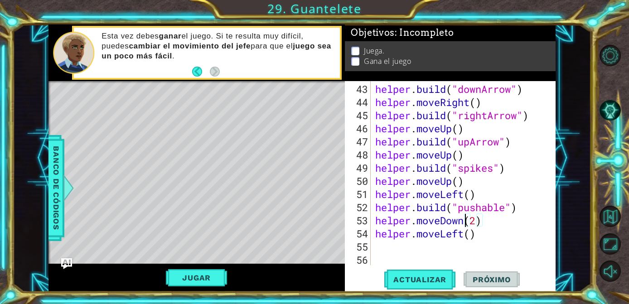
click at [494, 233] on div "helper . build ( "downArrow" ) helper . moveRight ( ) helper . build ( "rightAr…" at bounding box center [465, 187] width 184 height 210
type textarea "helper.moveLeft()"
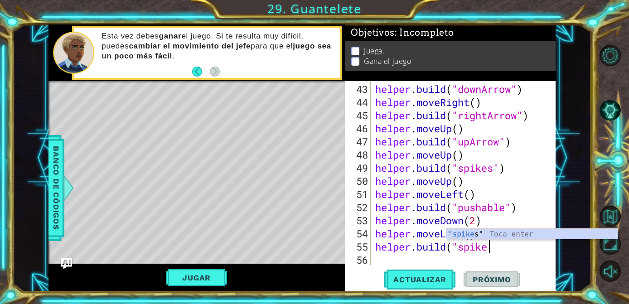
scroll to position [0, 5]
type textarea "[DOMAIN_NAME]("spikes")"
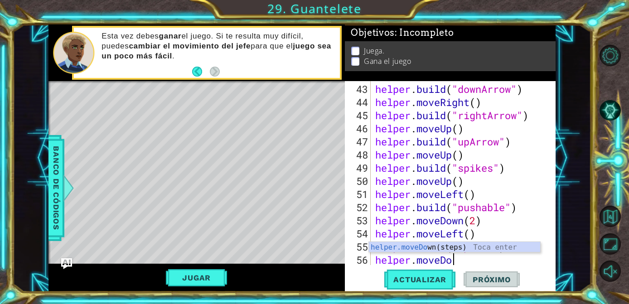
scroll to position [0, 4]
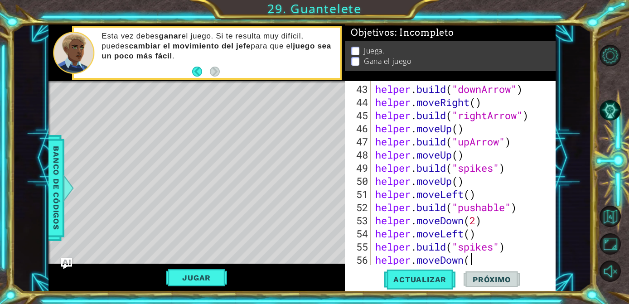
type textarea "helper.moveDown()"
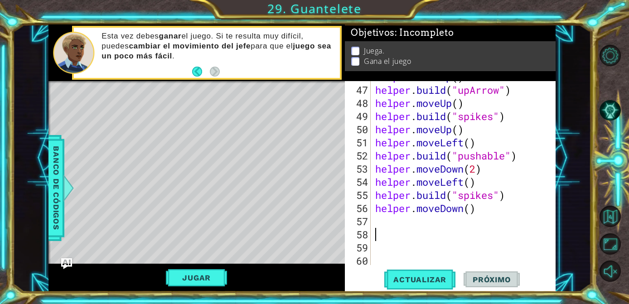
click at [409, 260] on div "helper . moveUp ( ) helper . build ( "upArrow" ) helper . moveUp ( ) helper . b…" at bounding box center [465, 175] width 184 height 210
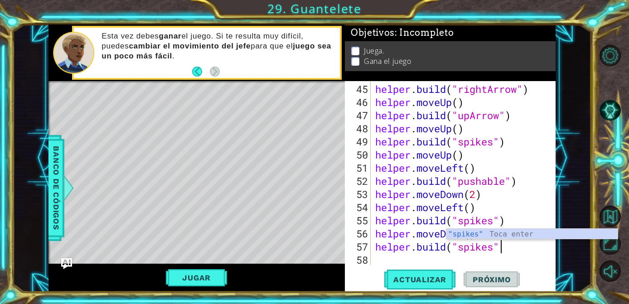
scroll to position [0, 5]
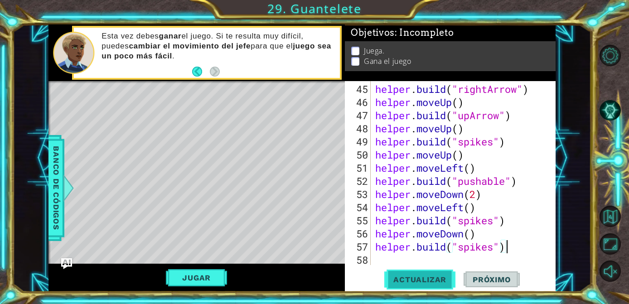
type textarea "[DOMAIN_NAME]("spikes")"
click at [408, 275] on span "Actualizar" at bounding box center [419, 279] width 71 height 9
click at [418, 258] on div "helper . build ( "rightArrow" ) helper . moveUp ( ) helper . build ( "upArrow" …" at bounding box center [465, 187] width 184 height 210
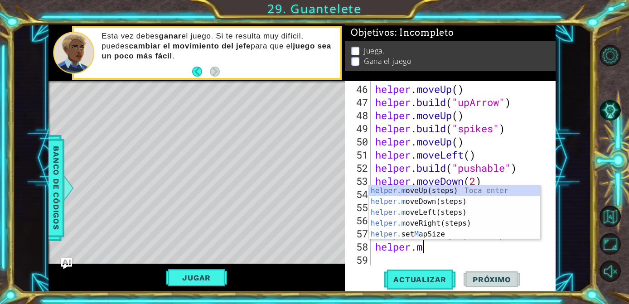
scroll to position [0, 2]
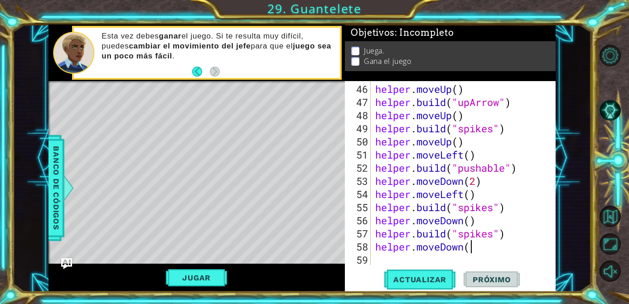
type textarea "helper.moveDown()"
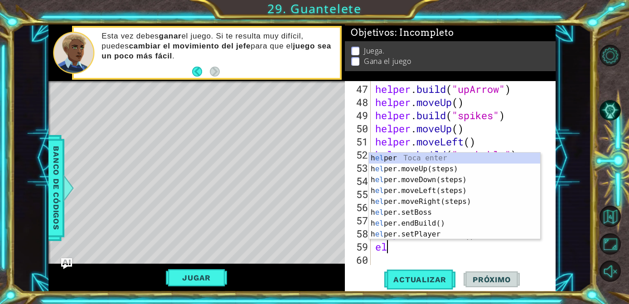
type textarea "e"
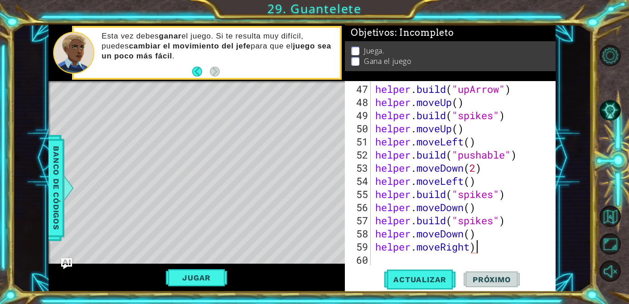
scroll to position [0, 4]
type textarea "helper.moveRight()"
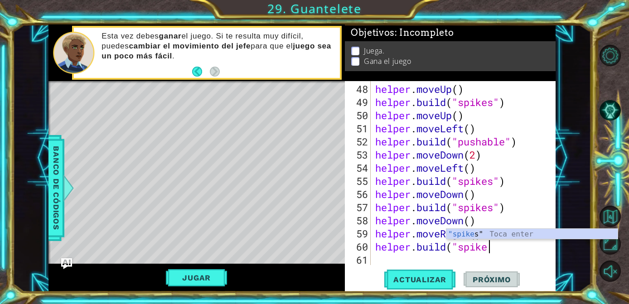
scroll to position [0, 5]
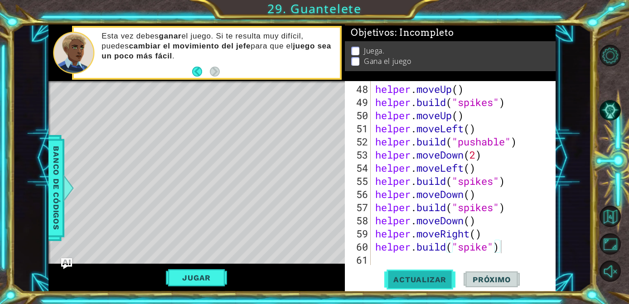
click at [410, 284] on span "Actualizar" at bounding box center [419, 279] width 71 height 9
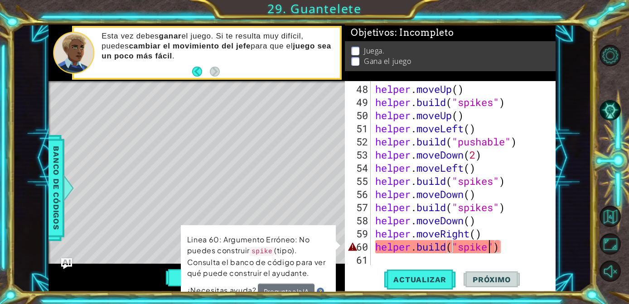
click at [487, 248] on div "helper . moveUp ( ) helper . build ( "spikes" ) helper . moveUp ( ) helper . mo…" at bounding box center [465, 187] width 184 height 210
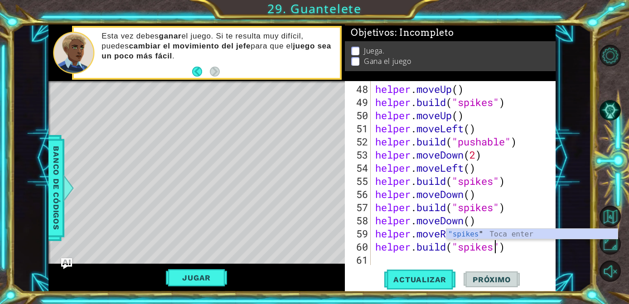
scroll to position [0, 5]
type textarea "[DOMAIN_NAME]("spikes")"
click at [430, 278] on span "Actualizar" at bounding box center [419, 279] width 71 height 9
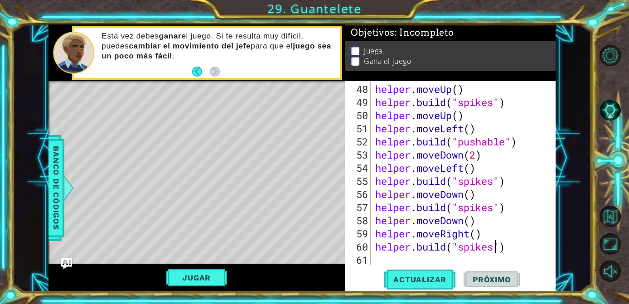
click at [458, 256] on div "helper . moveUp ( ) helper . build ( "spikes" ) helper . moveUp ( ) helper . mo…" at bounding box center [465, 187] width 184 height 210
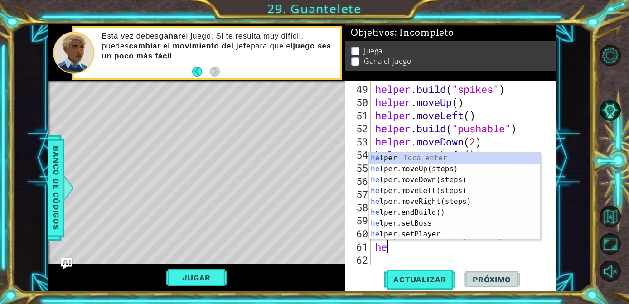
type textarea "h"
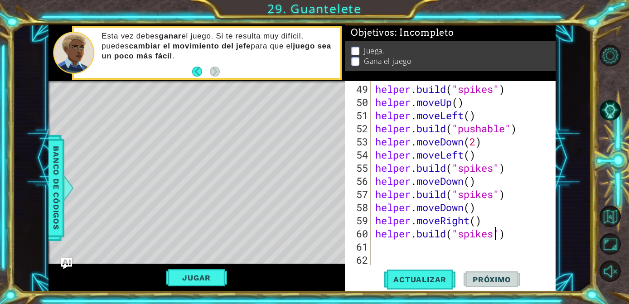
click at [496, 232] on div "helper . build ( "spikes" ) helper . moveUp ( ) helper . moveLeft ( ) helper . …" at bounding box center [465, 187] width 184 height 210
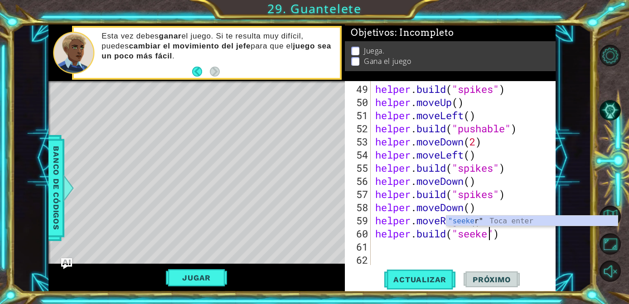
scroll to position [0, 5]
type textarea "[DOMAIN_NAME]("seeker")"
click at [511, 234] on div "helper . build ( "spikes" ) helper . moveUp ( ) helper . moveLeft ( ) helper . …" at bounding box center [465, 187] width 184 height 210
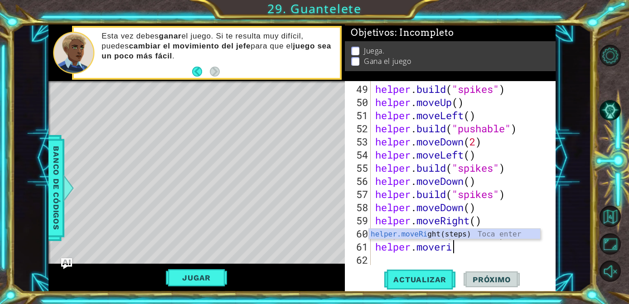
scroll to position [0, 3]
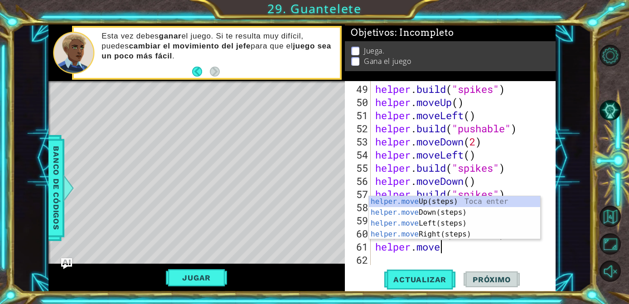
type textarea "helper.moveRi"
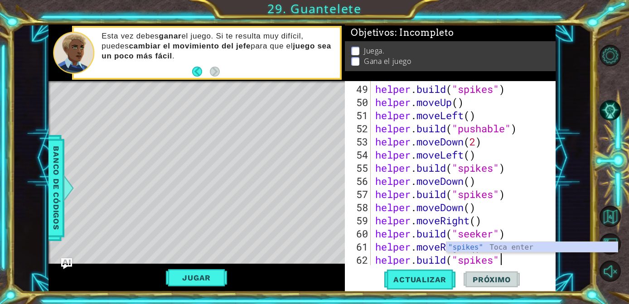
scroll to position [0, 5]
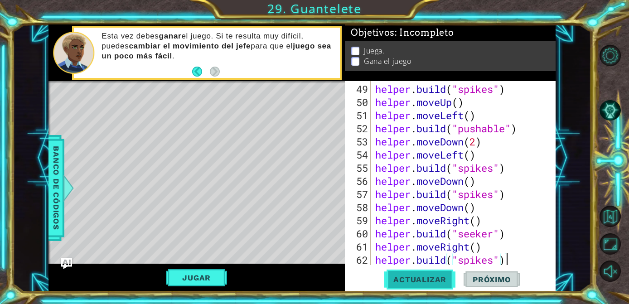
type textarea "[DOMAIN_NAME]("spikes")"
click at [433, 272] on button "Actualizar" at bounding box center [419, 279] width 71 height 21
click at [188, 277] on button "Jugar" at bounding box center [196, 277] width 61 height 17
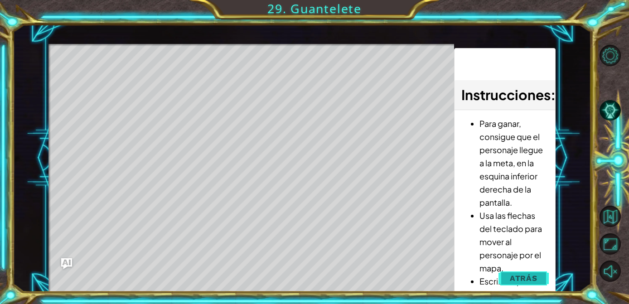
click at [535, 270] on button "Atrás" at bounding box center [523, 278] width 50 height 18
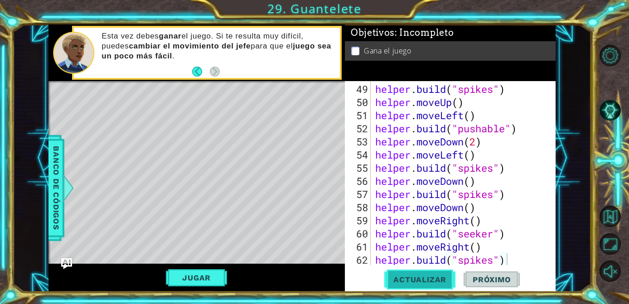
click at [408, 283] on span "Actualizar" at bounding box center [419, 279] width 71 height 9
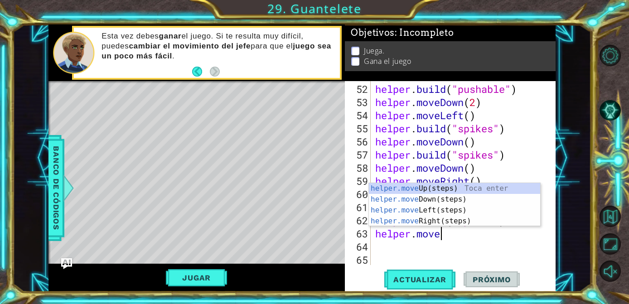
scroll to position [0, 3]
type textarea "helper.moveUp"
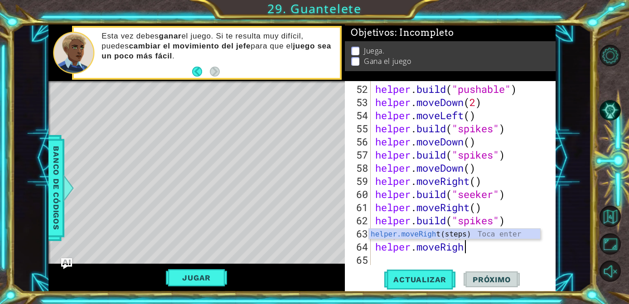
scroll to position [0, 4]
type textarea "helper.moveRight"
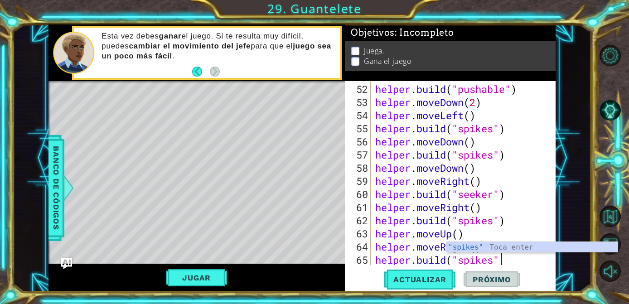
scroll to position [0, 5]
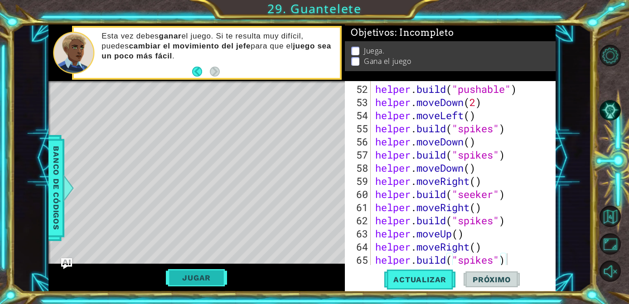
click at [195, 275] on button "Jugar" at bounding box center [196, 277] width 61 height 17
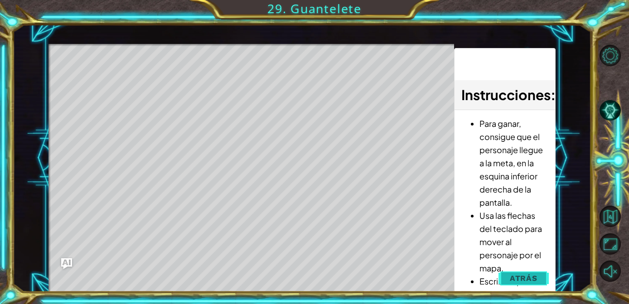
click at [532, 276] on span "Atrás" at bounding box center [524, 278] width 28 height 9
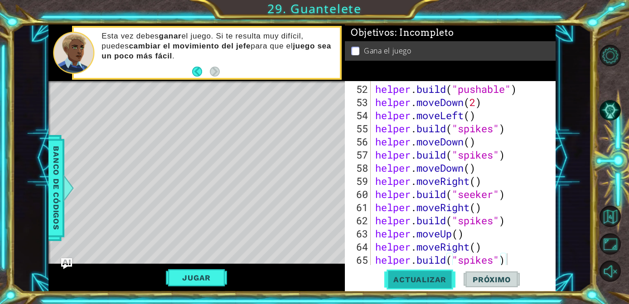
click at [393, 275] on span "Actualizar" at bounding box center [419, 279] width 71 height 9
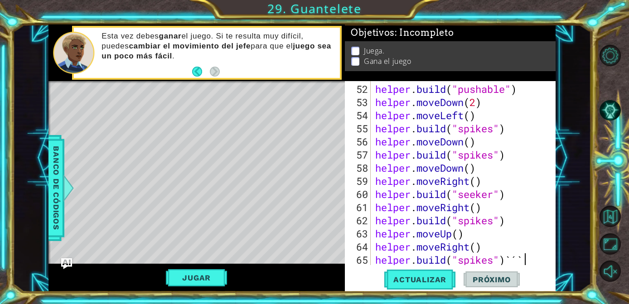
scroll to position [0, 0]
type textarea "[DOMAIN_NAME]("spikes")"
click at [429, 271] on button "Actualizar" at bounding box center [419, 279] width 71 height 21
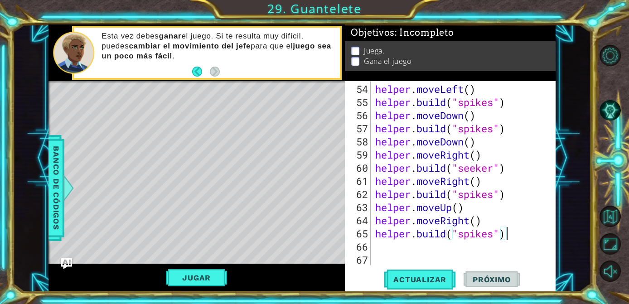
scroll to position [736, 0]
click at [207, 270] on button "Jugar" at bounding box center [196, 277] width 61 height 17
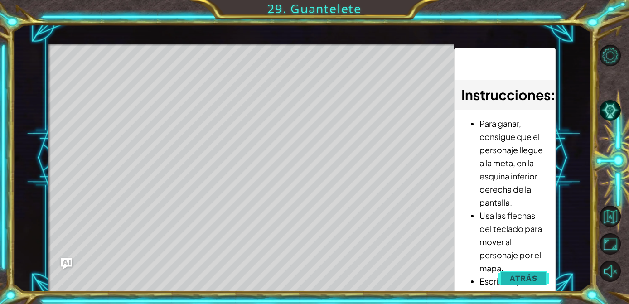
click at [527, 271] on button "Atrás" at bounding box center [523, 278] width 50 height 18
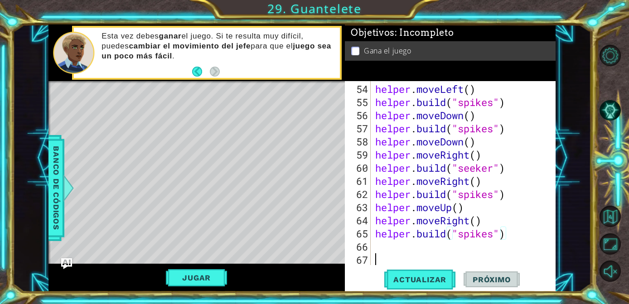
click at [417, 255] on div "helper . moveLeft ( ) helper . build ( "spikes" ) helper . moveDown ( ) helper …" at bounding box center [465, 187] width 184 height 210
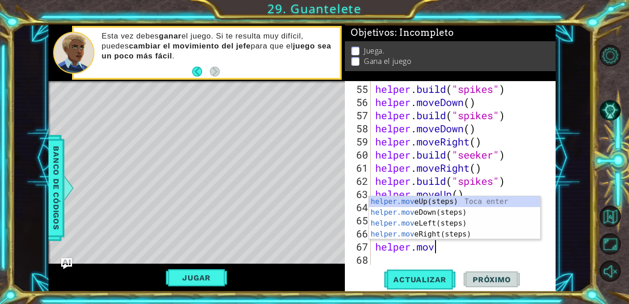
scroll to position [0, 2]
click at [417, 279] on span "Actualizar" at bounding box center [419, 279] width 71 height 9
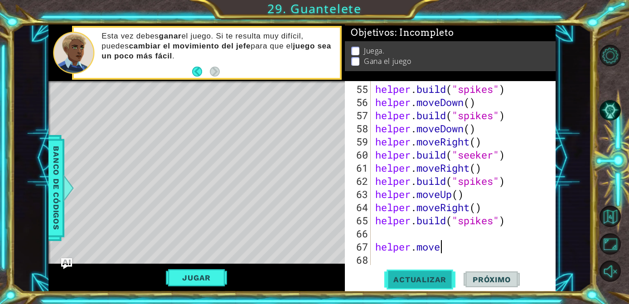
click at [417, 277] on span "Actualizar" at bounding box center [419, 279] width 71 height 9
click at [373, 242] on div "helper . build ( "spikes" ) helper . moveDown ( ) helper . build ( "spikes" ) h…" at bounding box center [465, 187] width 184 height 210
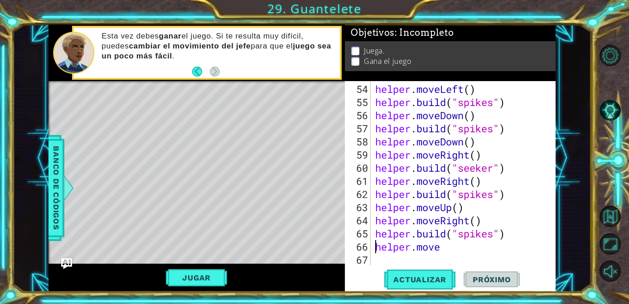
scroll to position [736, 0]
click at [454, 244] on div "helper . moveLeft ( ) helper . build ( "spikes" ) helper . moveDown ( ) helper …" at bounding box center [465, 187] width 184 height 210
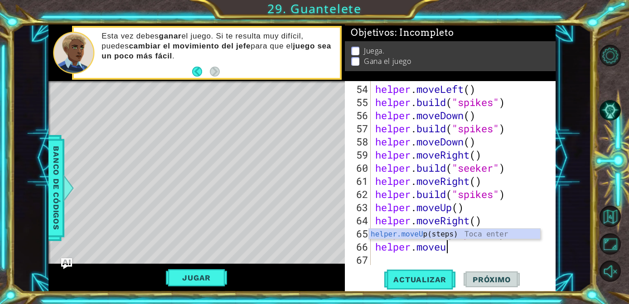
scroll to position [0, 3]
type textarea "helper.moveu"
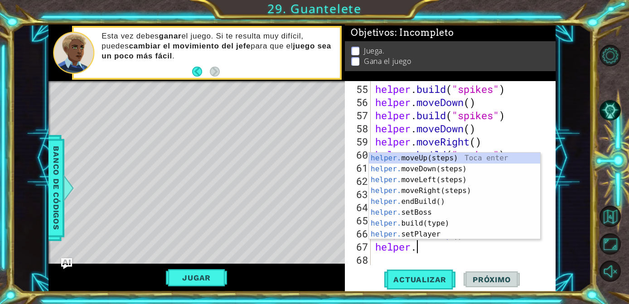
scroll to position [0, 2]
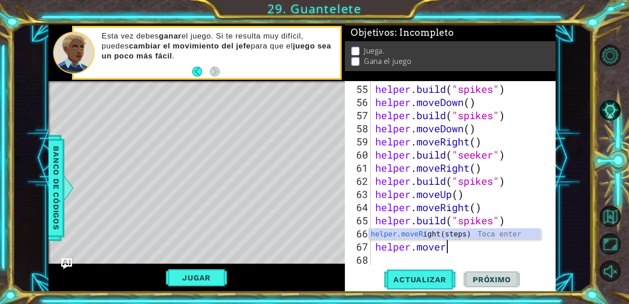
type textarea "helper.moveri"
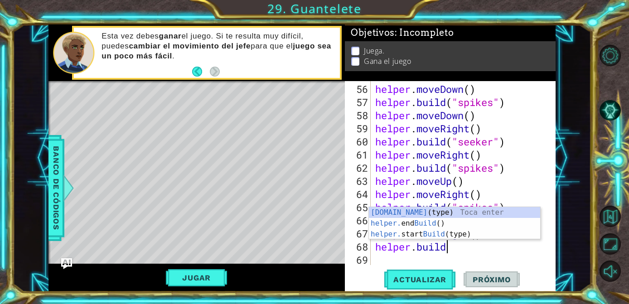
scroll to position [0, 3]
click at [442, 212] on div "[DOMAIN_NAME] (type) Toca enter helper. end Build () Toca enter helper. start B…" at bounding box center [454, 234] width 171 height 54
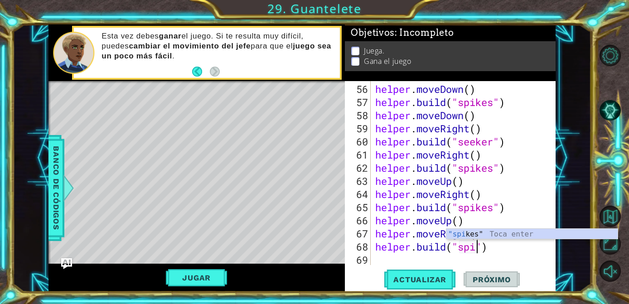
type textarea "[DOMAIN_NAME]("spikes")"
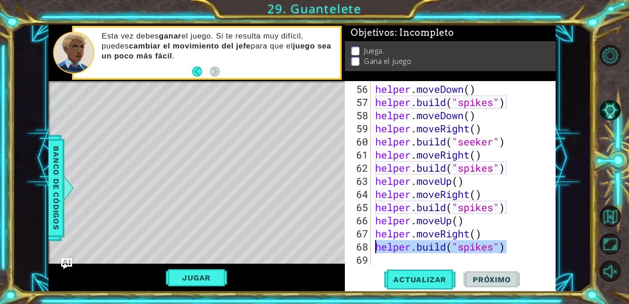
drag, startPoint x: 515, startPoint y: 248, endPoint x: 376, endPoint y: 251, distance: 139.1
click at [376, 251] on div "helper . moveDown ( ) helper . build ( "spikes" ) helper . moveDown ( ) helper …" at bounding box center [465, 187] width 184 height 210
click at [386, 263] on div "helper . moveDown ( ) helper . build ( "spikes" ) helper . moveDown ( ) helper …" at bounding box center [465, 187] width 184 height 210
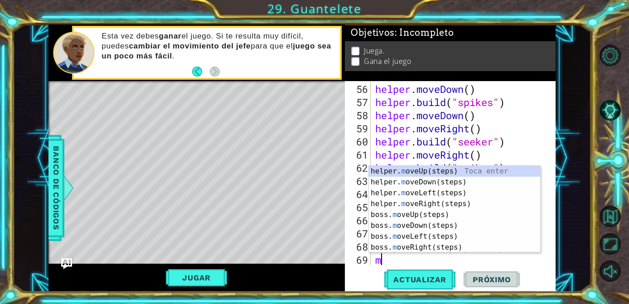
type textarea "m"
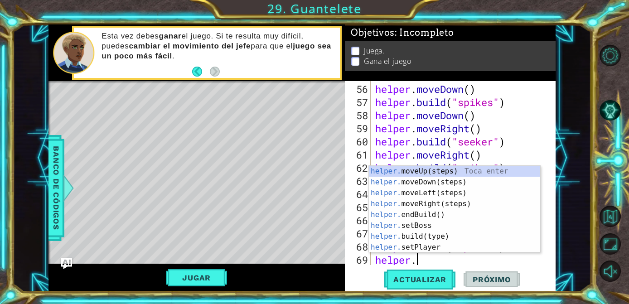
type textarea "helper.move"
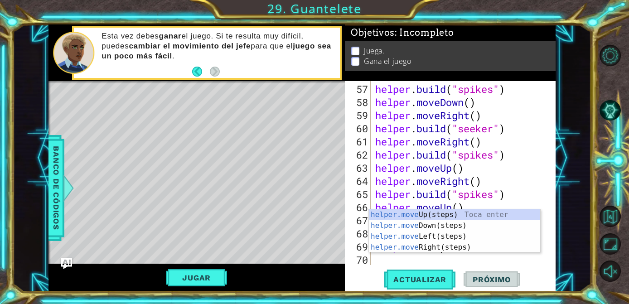
scroll to position [775, 0]
click at [406, 256] on div "helper . build ( "spikes" ) helper . moveDown ( ) helper . moveRight ( ) helper…" at bounding box center [465, 187] width 184 height 210
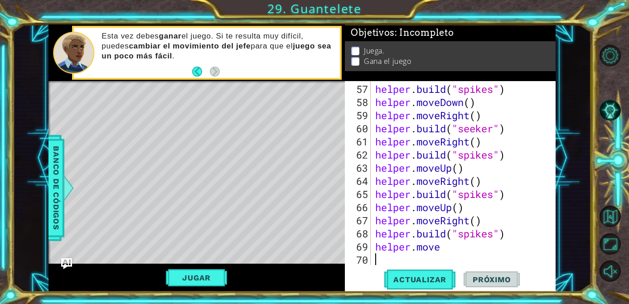
scroll to position [0, 0]
click at [454, 249] on div "helper . build ( "spikes" ) helper . moveDown ( ) helper . moveRight ( ) helper…" at bounding box center [465, 187] width 184 height 210
click at [426, 286] on button "Actualizar" at bounding box center [419, 279] width 71 height 21
click at [461, 249] on div "helper . build ( "spikes" ) helper . moveDown ( ) helper . moveRight ( ) helper…" at bounding box center [465, 187] width 184 height 210
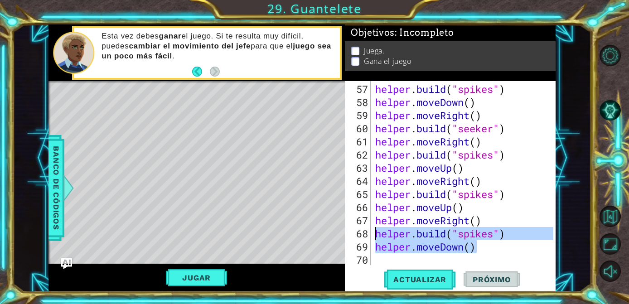
drag, startPoint x: 361, startPoint y: 246, endPoint x: 367, endPoint y: 234, distance: 13.4
click at [367, 234] on div "helper.moveDown() 57 58 59 60 61 62 63 64 65 66 67 68 69 70 helper . build ( "s…" at bounding box center [449, 173] width 208 height 184
type textarea "[DOMAIN_NAME]("spikes") helper.moveDown()"
click at [384, 261] on div "helper . build ( "spikes" ) helper . moveDown ( ) helper . moveRight ( ) helper…" at bounding box center [465, 187] width 184 height 210
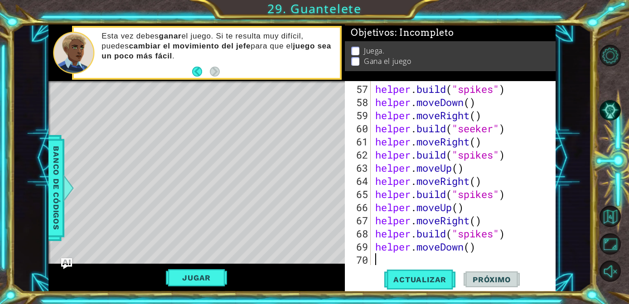
paste textarea "helper.moveDown()"
paste textarea "Code Area"
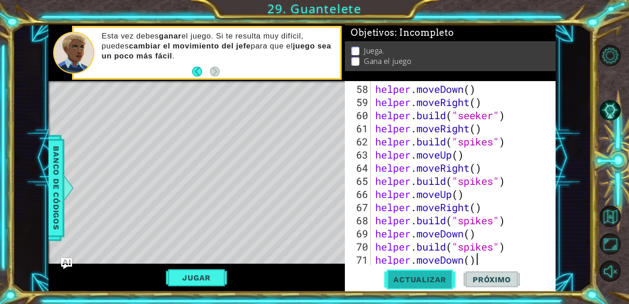
click at [403, 275] on span "Actualizar" at bounding box center [419, 279] width 71 height 9
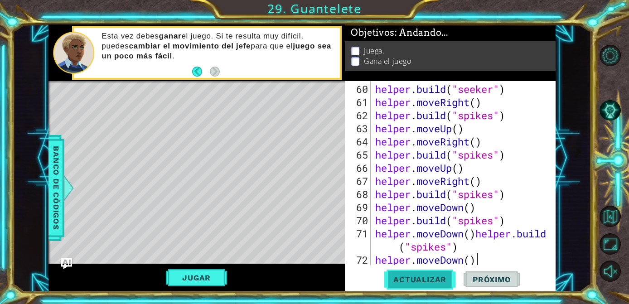
scroll to position [828, 0]
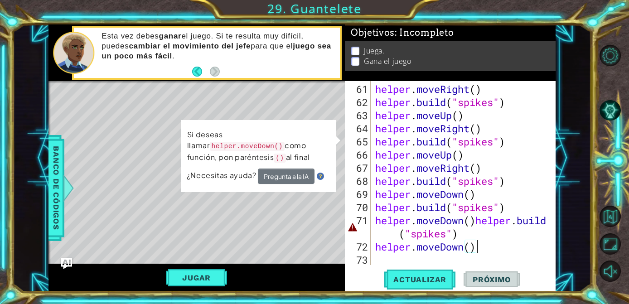
click at [480, 222] on div "helper . moveRight ( ) helper . build ( "spikes" ) helper . moveUp ( ) helper .…" at bounding box center [465, 187] width 184 height 210
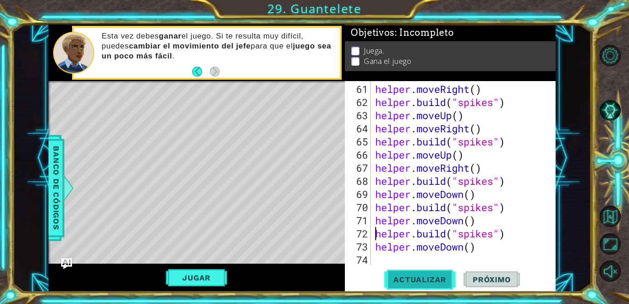
click at [432, 280] on span "Actualizar" at bounding box center [419, 279] width 71 height 9
click at [425, 277] on span "Actualizar" at bounding box center [419, 279] width 71 height 9
click at [488, 247] on div "helper . moveRight ( ) helper . build ( "spikes" ) helper . moveUp ( ) helper .…" at bounding box center [465, 187] width 184 height 210
type textarea "helper.moveDown()"
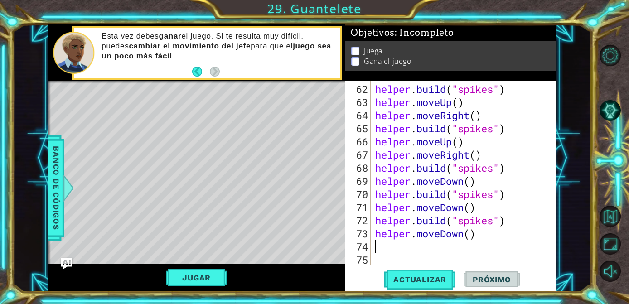
paste textarea "helper.moveDown()"
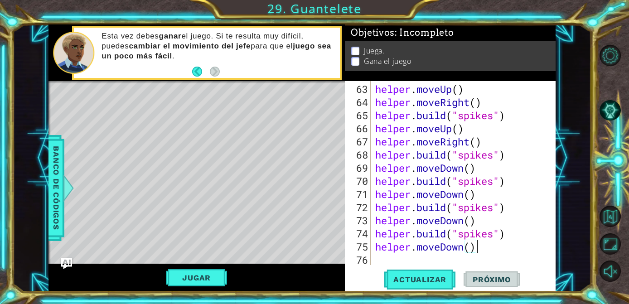
scroll to position [854, 0]
click at [445, 276] on span "Actualizar" at bounding box center [419, 279] width 71 height 9
drag, startPoint x: 465, startPoint y: 248, endPoint x: 440, endPoint y: 250, distance: 24.5
click at [440, 250] on div "helper . moveUp ( ) helper . moveRight ( ) helper . build ( "spikes" ) helper .…" at bounding box center [465, 187] width 184 height 210
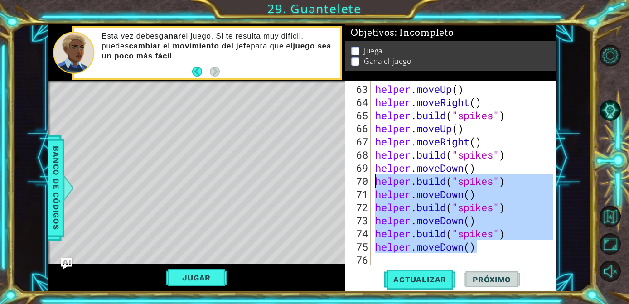
drag, startPoint x: 486, startPoint y: 251, endPoint x: 349, endPoint y: 183, distance: 152.6
click at [349, 183] on div "helper.moveDown() 63 64 65 66 67 68 69 70 71 72 73 74 75 76 helper . moveUp ( )…" at bounding box center [449, 173] width 208 height 184
type textarea "[DOMAIN_NAME]("spikes") helper.moveDown()"
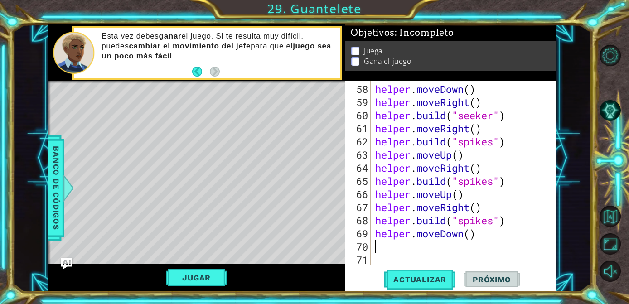
scroll to position [788, 0]
click at [463, 232] on div "helper . moveDown ( ) helper . moveRight ( ) helper . build ( "seeker" ) helper…" at bounding box center [465, 187] width 184 height 210
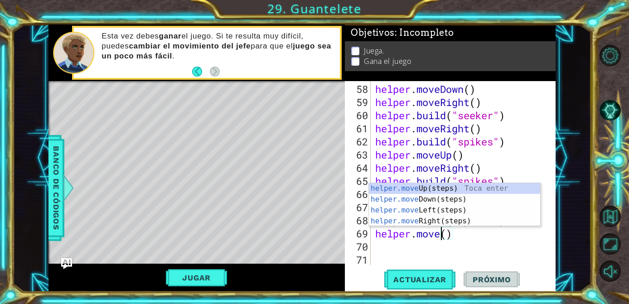
scroll to position [0, 3]
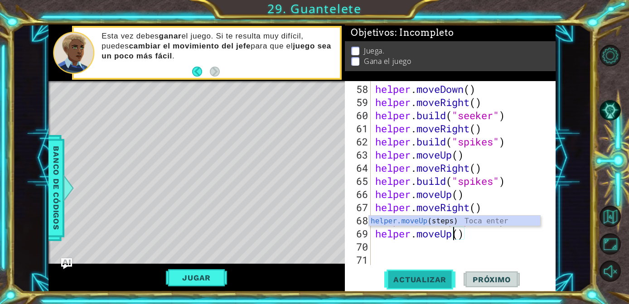
click at [428, 283] on span "Actualizar" at bounding box center [419, 279] width 71 height 9
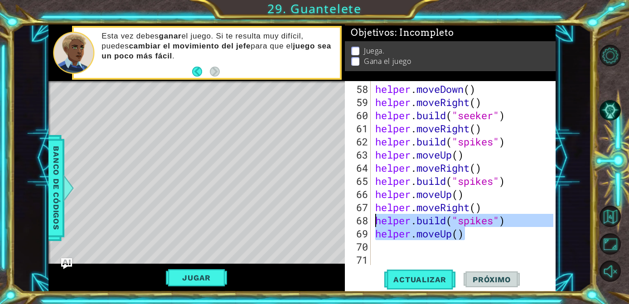
drag, startPoint x: 479, startPoint y: 239, endPoint x: 368, endPoint y: 222, distance: 112.3
click at [368, 222] on div "helper.moveUp() 58 59 60 61 62 63 64 65 66 67 68 69 70 71 helper . moveDown ( )…" at bounding box center [449, 173] width 208 height 184
type textarea "[DOMAIN_NAME]("spikes") helper.moveUp()"
click at [384, 252] on div "helper . moveDown ( ) helper . moveRight ( ) helper . build ( "seeker" ) helper…" at bounding box center [465, 187] width 184 height 210
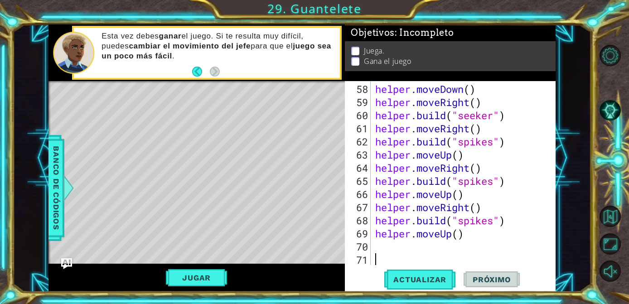
scroll to position [0, 0]
paste textarea "helper.moveUp()"
type textarea "helper.moveUp()"
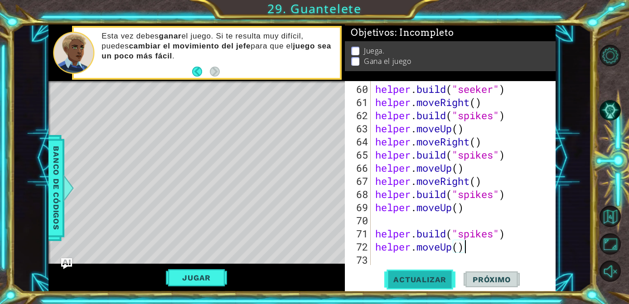
click at [405, 276] on span "Actualizar" at bounding box center [419, 279] width 71 height 9
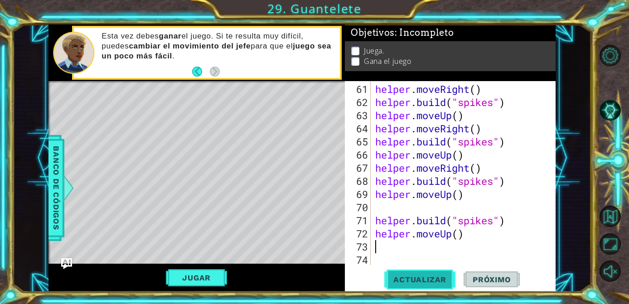
paste textarea "helper.moveUp()"
type textarea "helper.moveUp()"
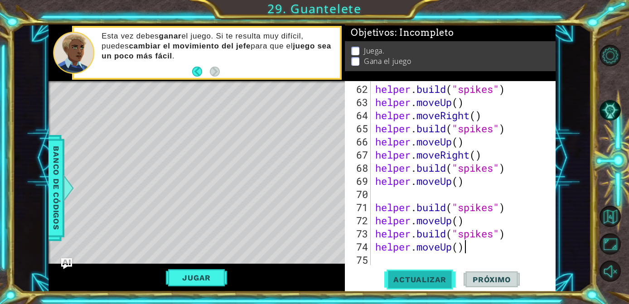
scroll to position [841, 0]
click at [411, 276] on span "Actualizar" at bounding box center [419, 279] width 71 height 9
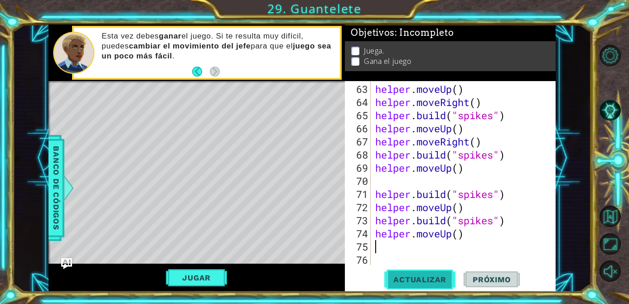
scroll to position [854, 0]
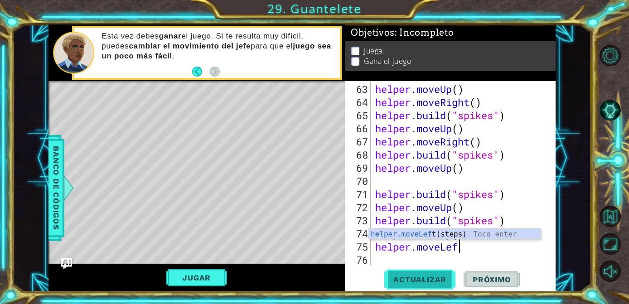
type textarea "helper.moveLeft"
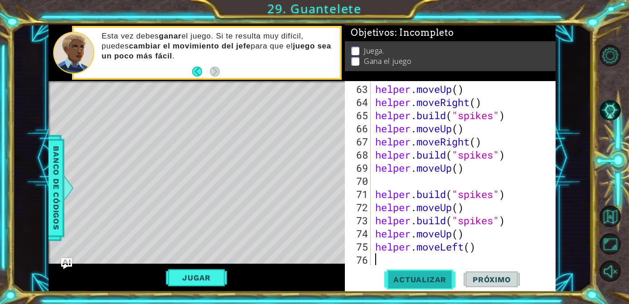
scroll to position [867, 0]
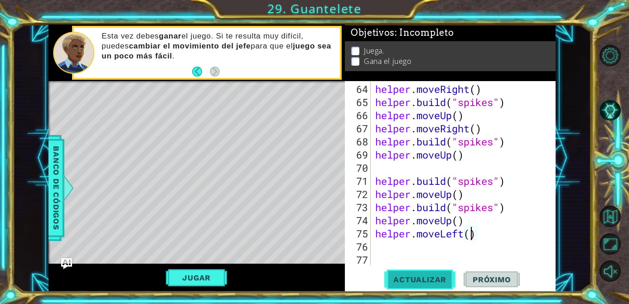
type textarea "helper.moveLeft(2)"
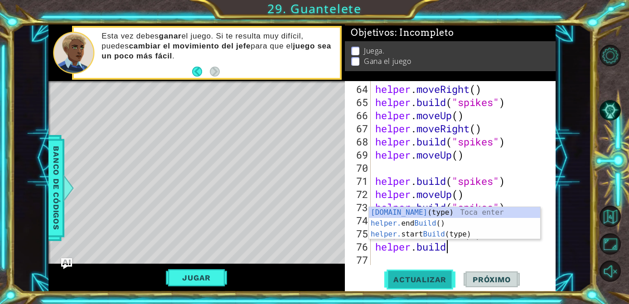
scroll to position [0, 3]
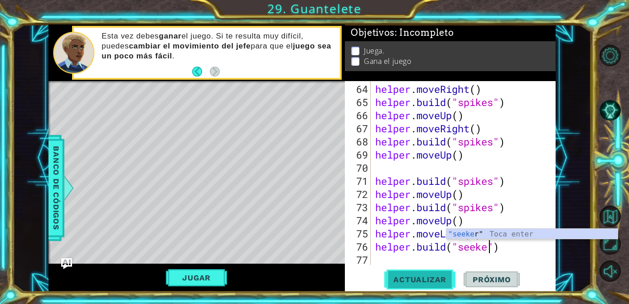
type textarea "[DOMAIN_NAME]("seeker")"
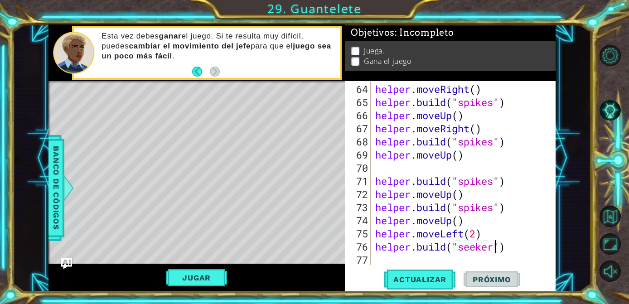
click at [524, 252] on div "helper . moveRight ( ) helper . build ( "spikes" ) helper . moveUp ( ) helper .…" at bounding box center [465, 187] width 184 height 210
click at [431, 284] on span "Actualizar" at bounding box center [419, 279] width 71 height 9
click at [391, 165] on div "helper . moveRight ( ) helper . build ( "spikes" ) helper . moveUp ( ) helper .…" at bounding box center [465, 187] width 184 height 210
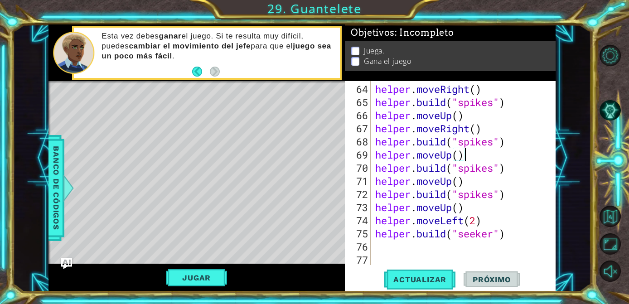
click at [514, 236] on div "helper . moveRight ( ) helper . build ( "spikes" ) helper . moveUp ( ) helper .…" at bounding box center [465, 187] width 184 height 210
type textarea "[DOMAIN_NAME]("seeker")"
click at [426, 281] on span "Actualizar" at bounding box center [419, 279] width 71 height 9
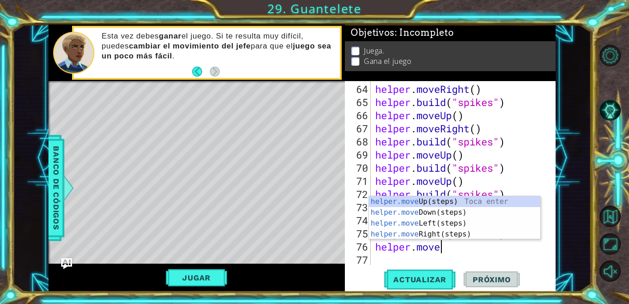
scroll to position [0, 3]
type textarea "helper.mover"
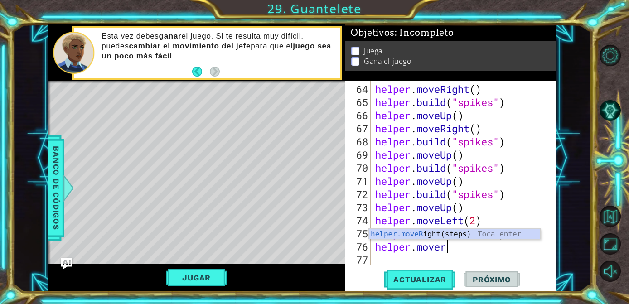
scroll to position [0, 0]
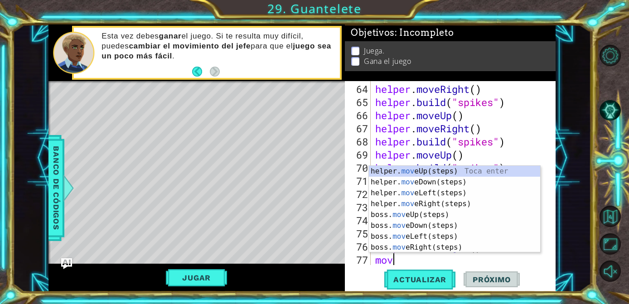
type textarea "m"
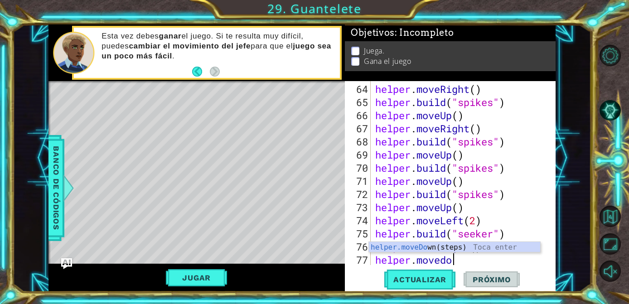
type textarea "helper.movedown"
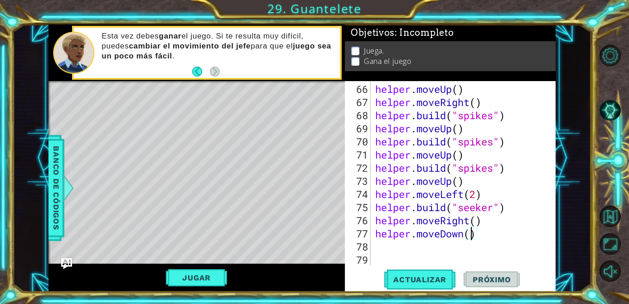
scroll to position [0, 4]
type textarea "helper.moveDown(3)"
click at [437, 280] on span "Actualizar" at bounding box center [419, 279] width 71 height 9
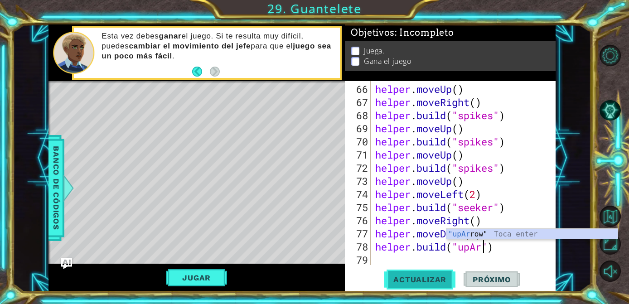
scroll to position [0, 5]
type textarea "[DOMAIN_NAME]("upArrow")"
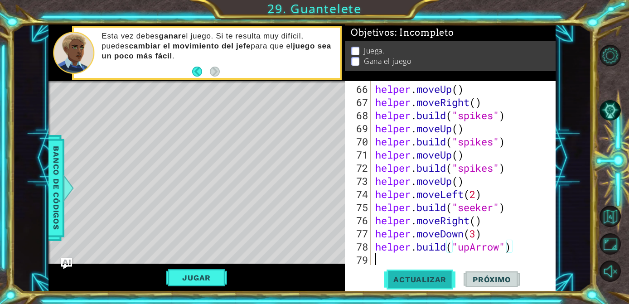
scroll to position [0, 0]
click at [416, 273] on button "Actualizar" at bounding box center [419, 279] width 71 height 21
click at [425, 282] on span "Actualizar" at bounding box center [419, 279] width 71 height 9
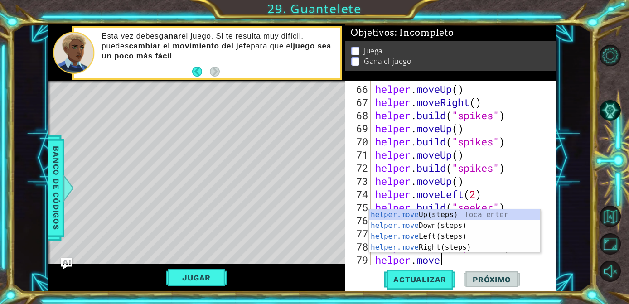
scroll to position [0, 3]
type textarea "helper.moveUp"
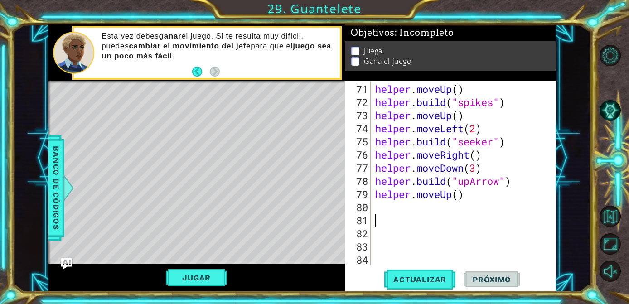
scroll to position [959, 0]
click at [385, 208] on div "helper . moveUp ( ) helper . build ( "spikes" ) helper . moveUp ( ) helper . mo…" at bounding box center [465, 187] width 184 height 210
click at [390, 257] on div "helper . moveUp ( ) helper . build ( "spikes" ) helper . moveUp ( ) helper . mo…" at bounding box center [465, 187] width 184 height 210
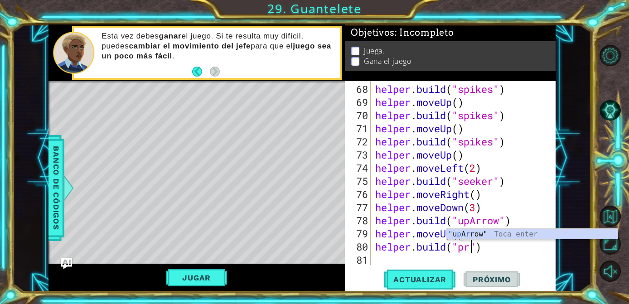
scroll to position [0, 4]
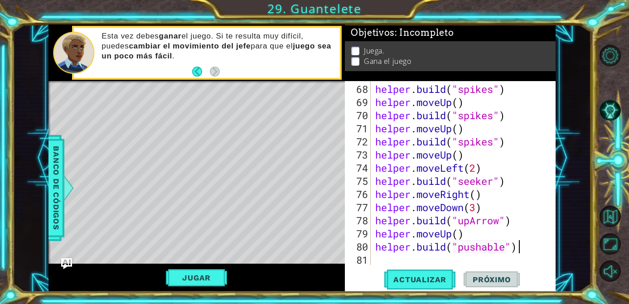
click at [536, 246] on div "helper . build ( "spikes" ) helper . moveUp ( ) helper . build ( "spikes" ) hel…" at bounding box center [465, 187] width 184 height 210
type textarea "[DOMAIN_NAME]("pushable")"
click at [439, 275] on span "Actualizar" at bounding box center [419, 279] width 71 height 9
click at [198, 285] on button "Jugar" at bounding box center [196, 277] width 61 height 17
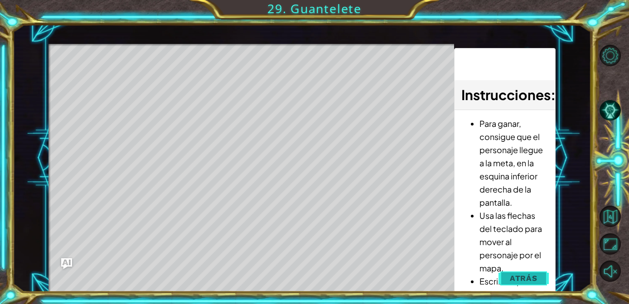
click at [526, 283] on button "Atrás" at bounding box center [523, 278] width 50 height 18
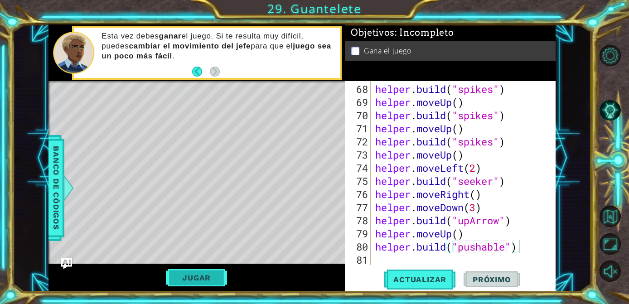
click at [208, 279] on button "Jugar" at bounding box center [196, 277] width 61 height 17
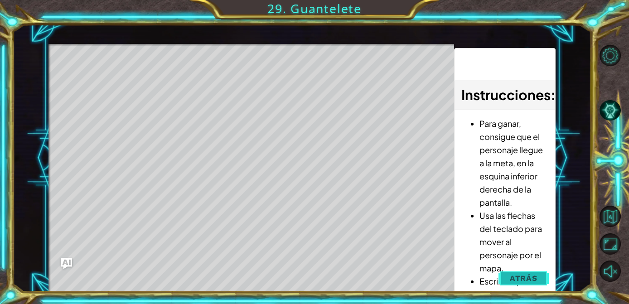
click at [524, 284] on button "Atrás" at bounding box center [523, 278] width 50 height 18
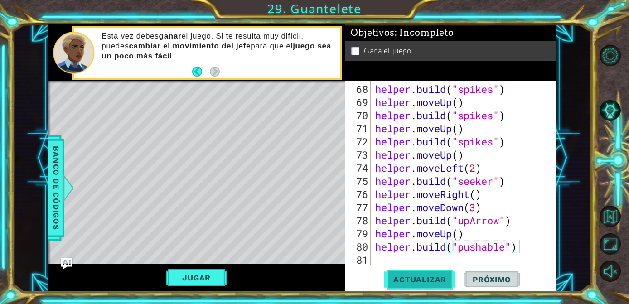
click at [406, 274] on button "Actualizar" at bounding box center [419, 279] width 71 height 21
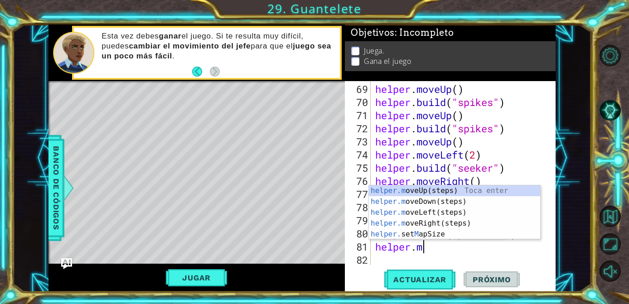
scroll to position [0, 2]
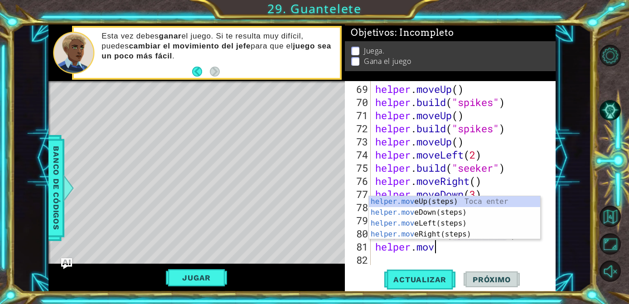
type textarea "helper.move"
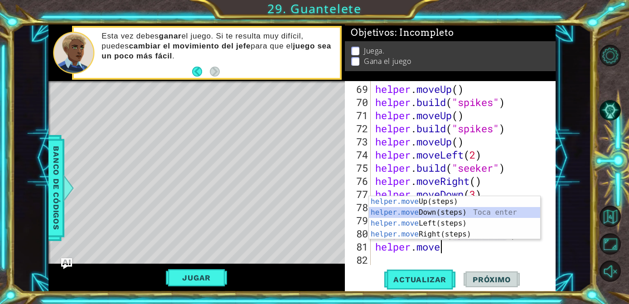
click at [471, 212] on div "helper.move Up(steps) Toca enter helper.move Down(steps) Toca enter helper.move…" at bounding box center [454, 228] width 171 height 65
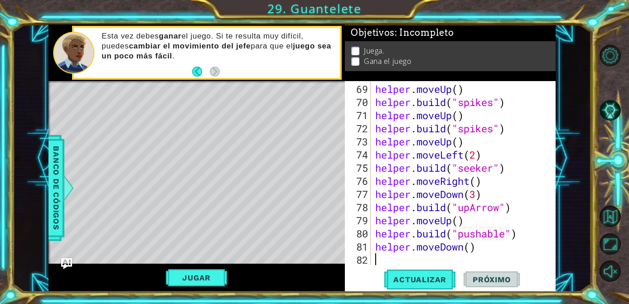
scroll to position [946, 0]
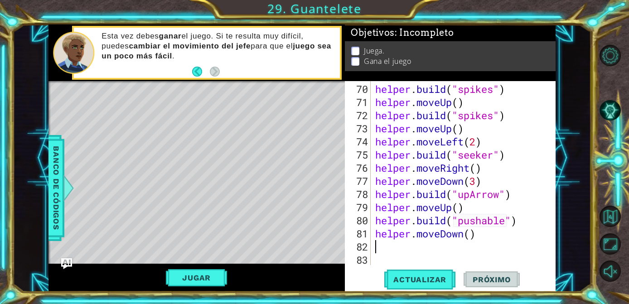
click at [471, 237] on div "helper . build ( "spikes" ) helper . moveUp ( ) helper . build ( "spikes" ) hel…" at bounding box center [465, 187] width 184 height 210
click at [436, 280] on span "Actualizar" at bounding box center [419, 279] width 71 height 9
type textarea "helper.moveDown(4)"
click at [436, 275] on span "Actualizar" at bounding box center [419, 279] width 71 height 9
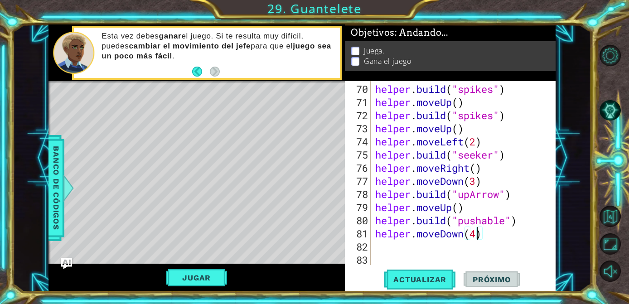
click at [400, 249] on div "helper . build ( "spikes" ) helper . moveUp ( ) helper . build ( "spikes" ) hel…" at bounding box center [465, 187] width 184 height 210
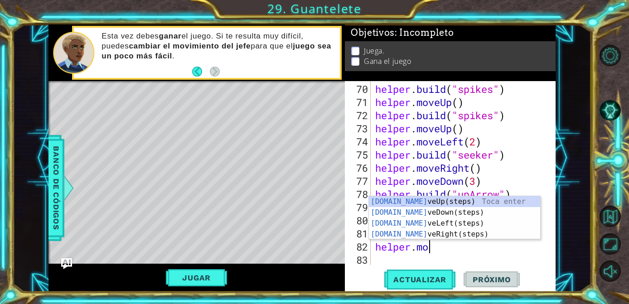
scroll to position [0, 2]
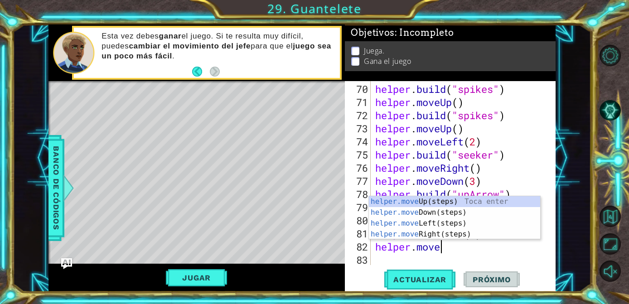
type textarea "helper.moveLeft"
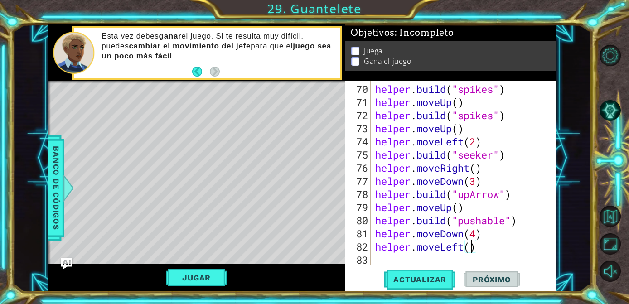
scroll to position [0, 4]
click at [507, 249] on div "helper . build ( "spikes" ) helper . moveUp ( ) helper . build ( "spikes" ) hel…" at bounding box center [465, 187] width 184 height 210
click at [443, 288] on button "Actualizar" at bounding box center [419, 279] width 71 height 21
type textarea "helper.moveLeft(2)"
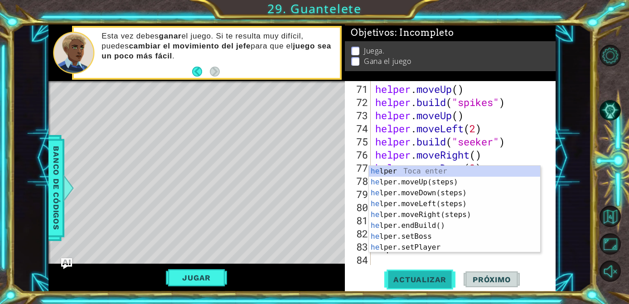
scroll to position [959, 0]
type textarea "h"
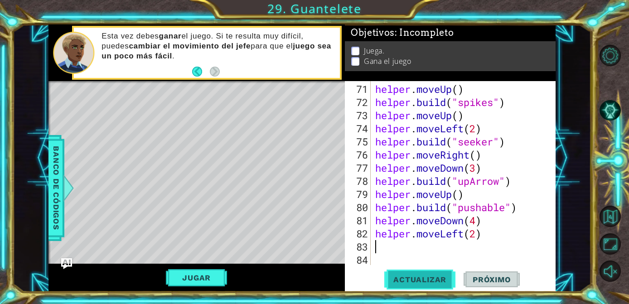
type textarea "e"
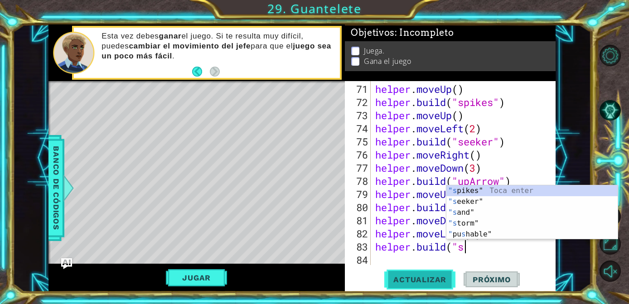
scroll to position [0, 4]
click at [467, 191] on div ""s pikes" Toca enter "s eeker" Toca enter "s and" Toca enter "s torm" Toca ente…" at bounding box center [531, 223] width 171 height 76
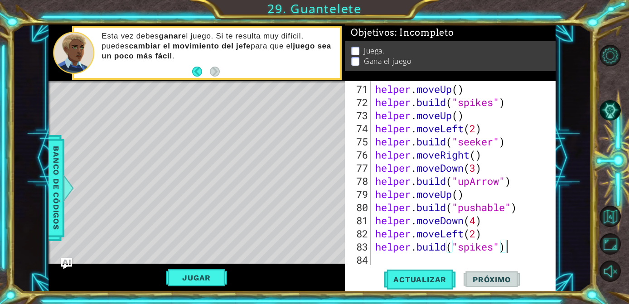
scroll to position [0, 5]
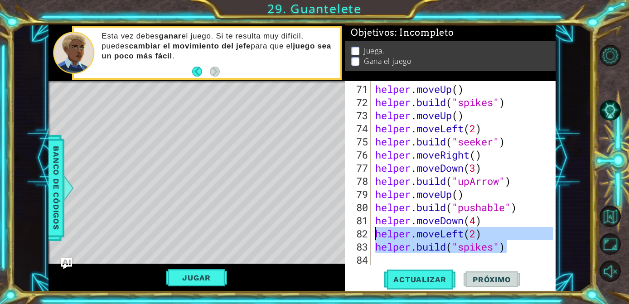
drag, startPoint x: 509, startPoint y: 243, endPoint x: 376, endPoint y: 234, distance: 132.6
click at [376, 234] on div "helper . moveUp ( ) helper . build ( "spikes" ) helper . moveUp ( ) helper . mo…" at bounding box center [465, 187] width 184 height 210
click at [476, 234] on div "helper . moveUp ( ) helper . build ( "spikes" ) helper . moveUp ( ) helper . mo…" at bounding box center [465, 187] width 184 height 210
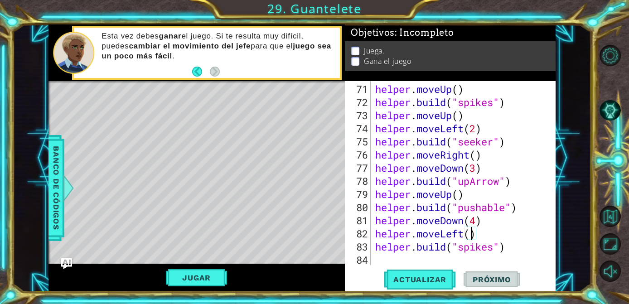
scroll to position [0, 4]
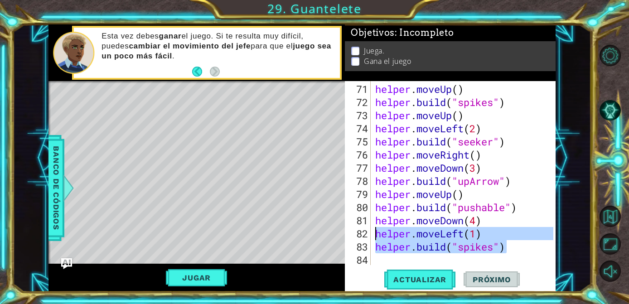
drag, startPoint x: 509, startPoint y: 246, endPoint x: 376, endPoint y: 236, distance: 133.6
click at [376, 236] on div "helper . moveUp ( ) helper . build ( "spikes" ) helper . moveUp ( ) helper . mo…" at bounding box center [465, 187] width 184 height 210
click at [429, 269] on button "Actualizar" at bounding box center [419, 279] width 71 height 21
type textarea "helper.moveLeft(1)"
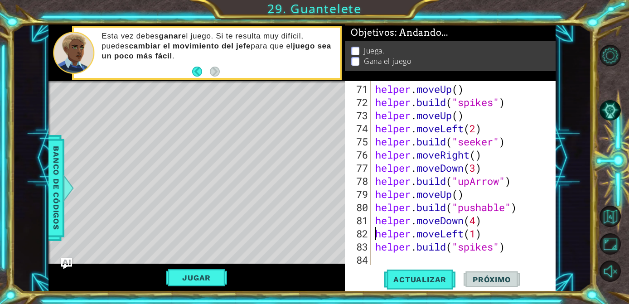
click at [425, 263] on div "helper . moveUp ( ) helper . build ( "spikes" ) helper . moveUp ( ) helper . mo…" at bounding box center [465, 187] width 184 height 210
paste textarea "[DOMAIN_NAME]("spikes")"
type textarea "[DOMAIN_NAME]("spikes")"
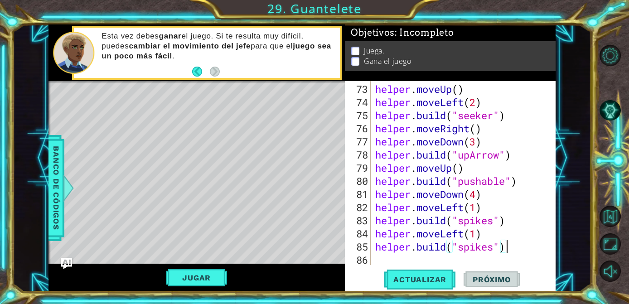
scroll to position [985, 0]
click at [431, 273] on button "Actualizar" at bounding box center [419, 279] width 71 height 21
click at [427, 260] on div "helper . moveUp ( ) helper . moveLeft ( 2 ) helper . build ( "seeker" ) helper …" at bounding box center [465, 187] width 184 height 210
paste textarea "[DOMAIN_NAME]("spikes")"
type textarea "[DOMAIN_NAME]("spikes")"
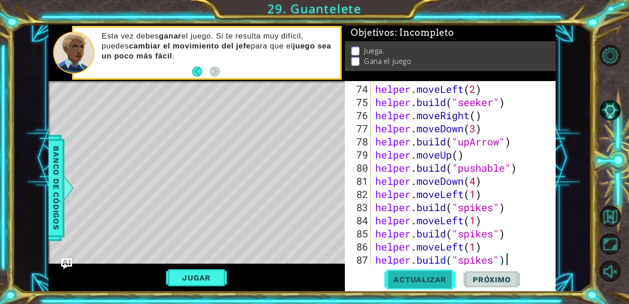
scroll to position [1012, 0]
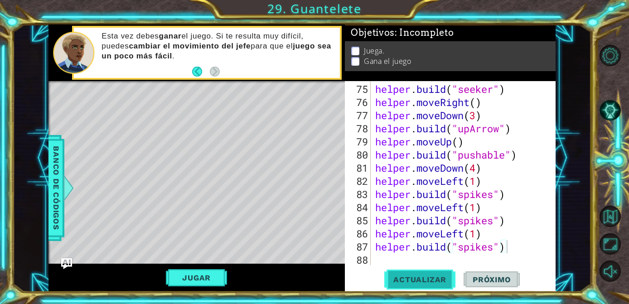
click at [424, 276] on span "Actualizar" at bounding box center [419, 279] width 71 height 9
click at [413, 260] on div "helper . build ( "seeker" ) helper . moveRight ( ) helper . moveDown ( 3 ) help…" at bounding box center [465, 187] width 184 height 210
paste textarea "[DOMAIN_NAME]("spikes")"
type textarea "[DOMAIN_NAME]("spikes")"
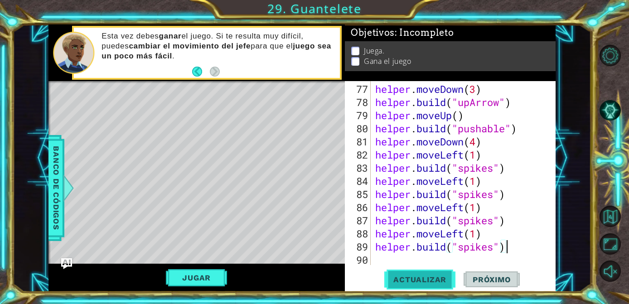
scroll to position [1038, 0]
click at [416, 280] on span "Actualizar" at bounding box center [419, 279] width 71 height 9
click at [401, 262] on div "helper . moveDown ( 3 ) helper . build ( "upArrow" ) helper . moveUp ( ) helper…" at bounding box center [465, 187] width 184 height 210
paste textarea "[DOMAIN_NAME]("spikes")"
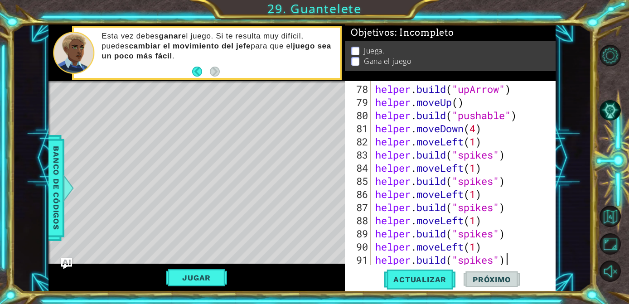
scroll to position [1064, 0]
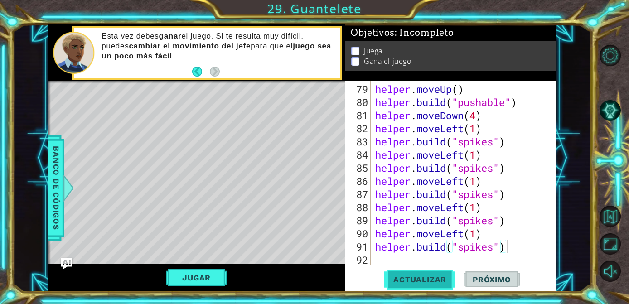
click at [434, 282] on span "Actualizar" at bounding box center [419, 279] width 71 height 9
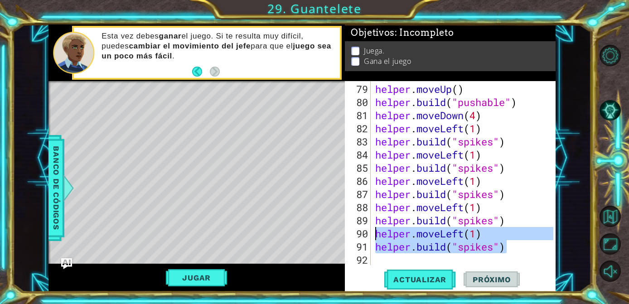
drag, startPoint x: 519, startPoint y: 241, endPoint x: 374, endPoint y: 231, distance: 145.3
click at [374, 231] on div "helper . moveUp ( ) helper . build ( "pushable" ) helper . moveDown ( 4 ) helpe…" at bounding box center [465, 187] width 184 height 210
type textarea "helper.moveLeft(1) [DOMAIN_NAME]("spikes")"
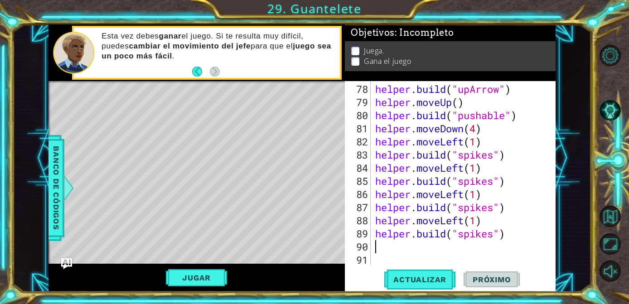
scroll to position [1051, 0]
click at [397, 275] on span "Actualizar" at bounding box center [419, 279] width 71 height 9
click at [189, 277] on button "Jugar" at bounding box center [196, 277] width 61 height 17
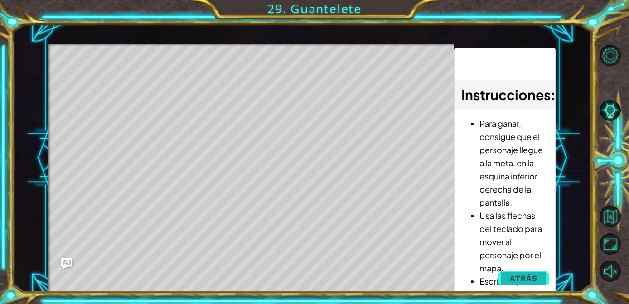
click at [521, 275] on span "Atrás" at bounding box center [524, 278] width 28 height 9
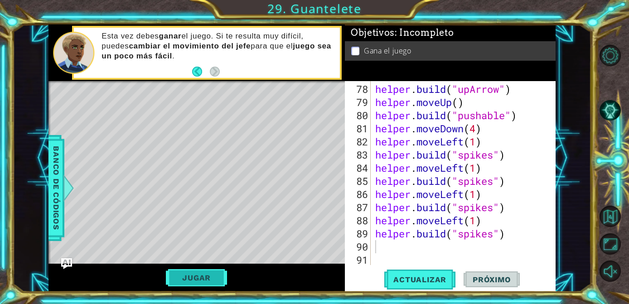
click at [201, 270] on button "Jugar" at bounding box center [196, 277] width 61 height 17
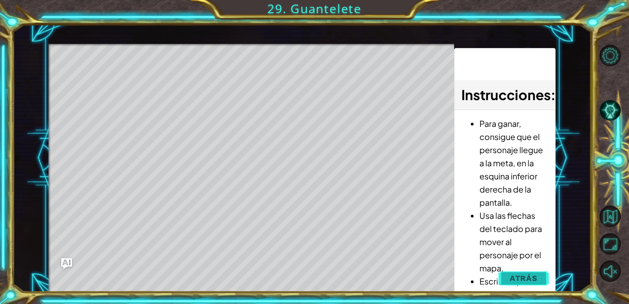
click at [536, 279] on span "Atrás" at bounding box center [524, 278] width 28 height 9
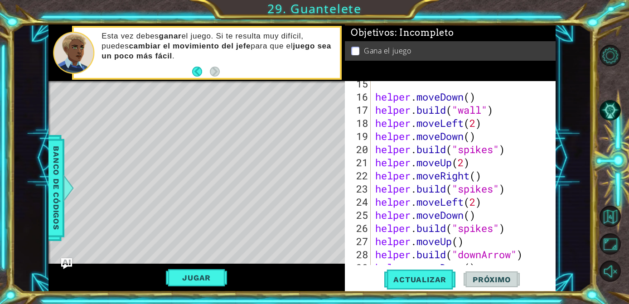
scroll to position [0, 0]
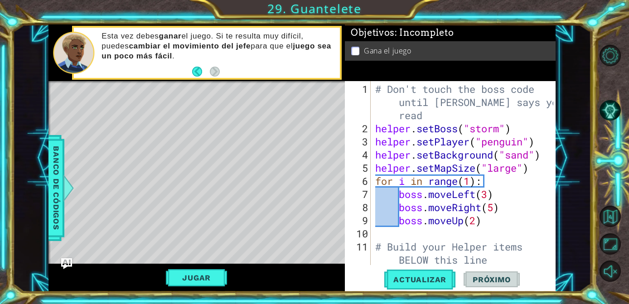
click at [492, 219] on div "# Don't touch the boss code until [PERSON_NAME] says you're read helper . setBo…" at bounding box center [465, 200] width 184 height 237
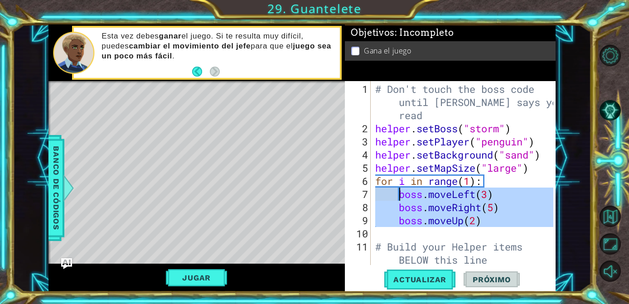
drag, startPoint x: 491, startPoint y: 229, endPoint x: 399, endPoint y: 197, distance: 97.9
click at [399, 197] on div "# Don't touch the boss code until [PERSON_NAME] says you're read helper . setBo…" at bounding box center [465, 200] width 184 height 237
type textarea "boss.moveLeft(3) boss.moveRight(5)"
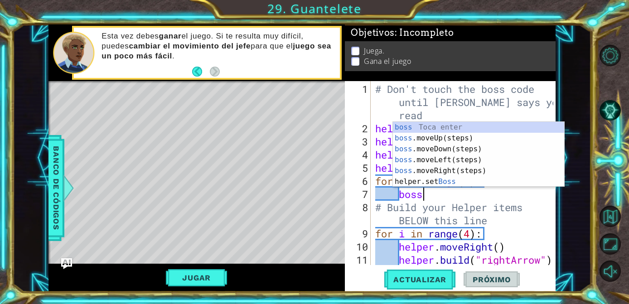
scroll to position [0, 2]
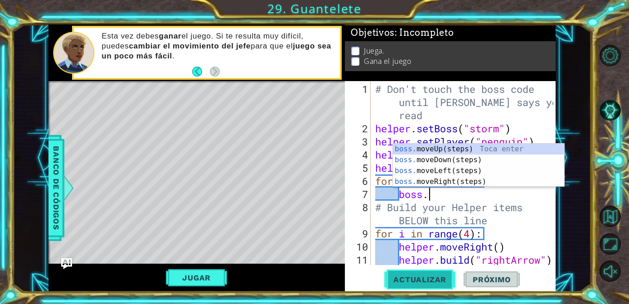
click at [427, 285] on button "Actualizar" at bounding box center [419, 279] width 71 height 21
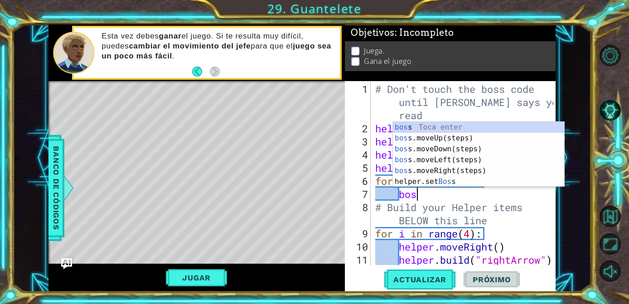
type textarea "b"
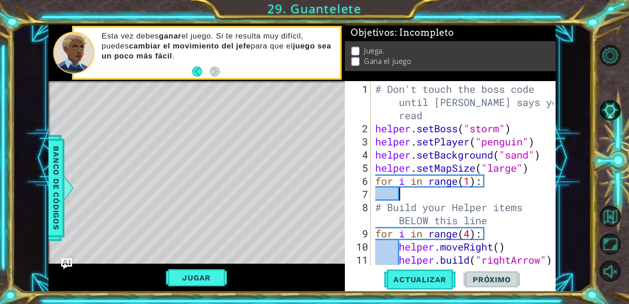
scroll to position [0, 0]
click at [430, 281] on span "Actualizar" at bounding box center [419, 279] width 71 height 9
click at [418, 276] on span "Actualizar" at bounding box center [419, 279] width 71 height 9
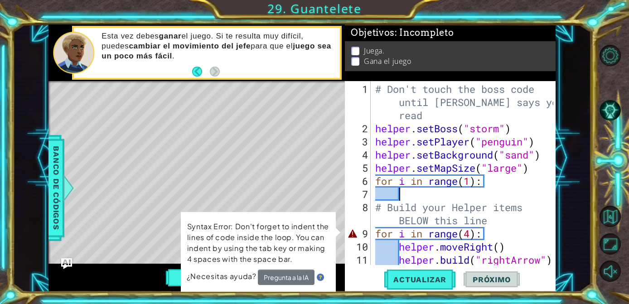
type textarea "h"
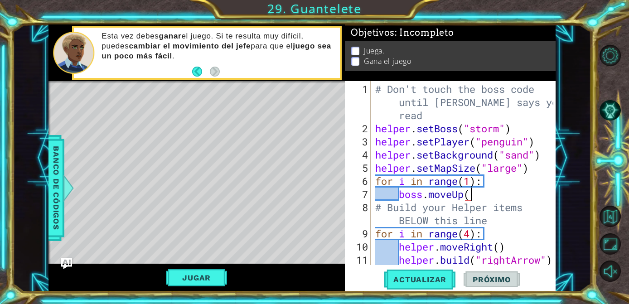
scroll to position [0, 4]
click at [414, 282] on span "Actualizar" at bounding box center [419, 279] width 71 height 9
type textarea "boss.moveUp(6)"
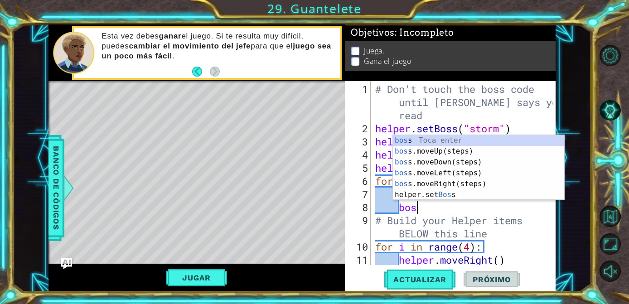
scroll to position [0, 1]
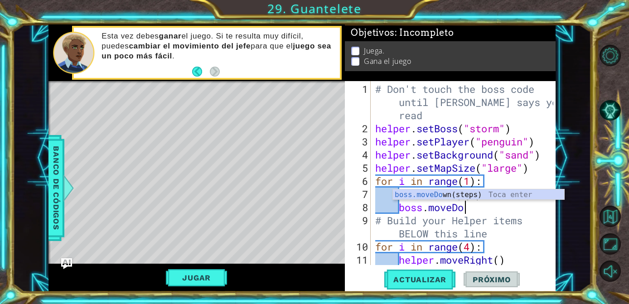
type textarea "boss.moveDown"
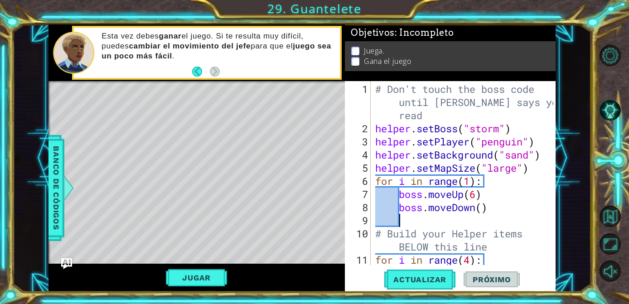
scroll to position [0, 0]
type textarea "boss.moveDown(6)"
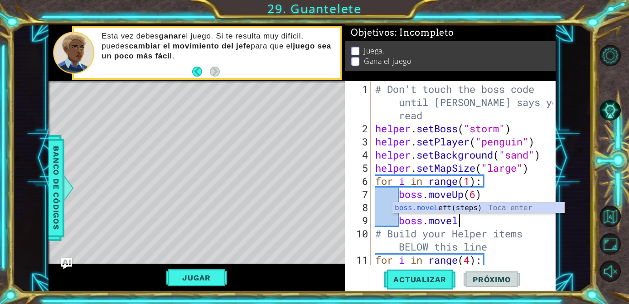
scroll to position [0, 3]
type textarea "boss.move"
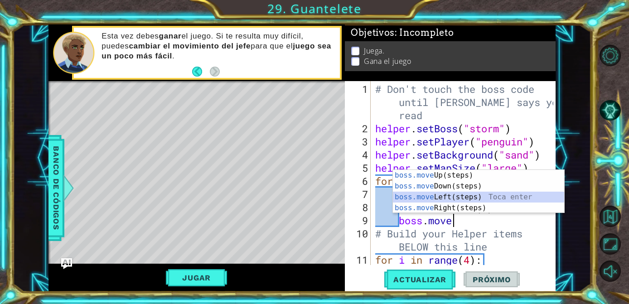
click at [476, 196] on div "boss.move Up(steps) Toca enter boss.move Down(steps) Toca enter boss.move Left(…" at bounding box center [478, 202] width 171 height 65
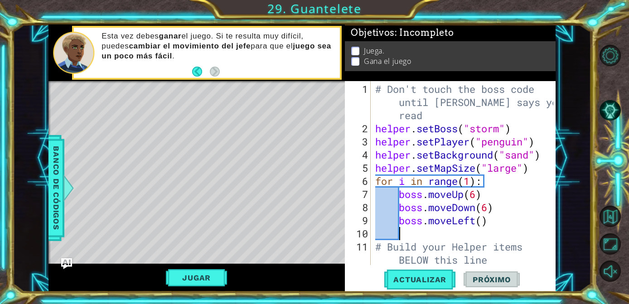
scroll to position [0, 0]
click at [481, 225] on div "# Don't touch the boss code until [PERSON_NAME] says you're read helper . setBo…" at bounding box center [465, 200] width 184 height 237
type textarea "boss.moveLeft(3)"
click at [503, 226] on div "# Don't touch the boss code until [PERSON_NAME] says you're read helper . setBo…" at bounding box center [465, 200] width 184 height 237
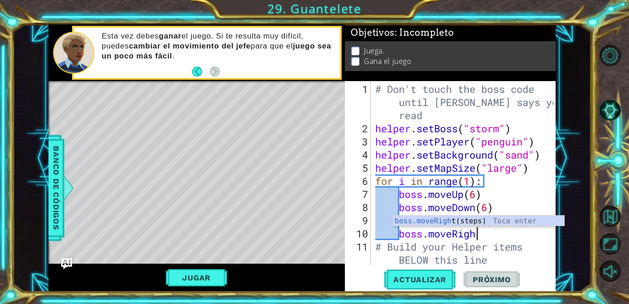
scroll to position [0, 4]
type textarea "boss.moveRight"
click at [472, 217] on div "boss.moveRight (steps) Toca enter" at bounding box center [478, 232] width 171 height 33
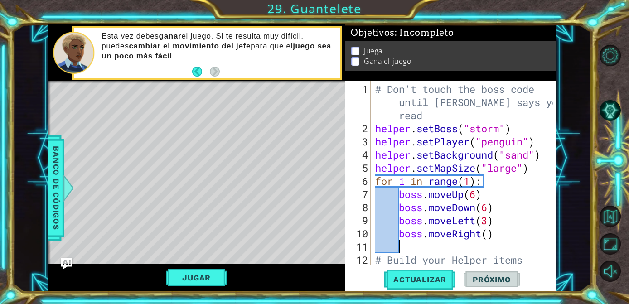
scroll to position [0, 0]
click at [490, 237] on div "# Don't touch the boss code until [PERSON_NAME] says you're read helper . setBo…" at bounding box center [465, 207] width 184 height 250
type textarea "boss.moveRight(3)"
click at [438, 283] on span "Actualizar" at bounding box center [419, 279] width 71 height 9
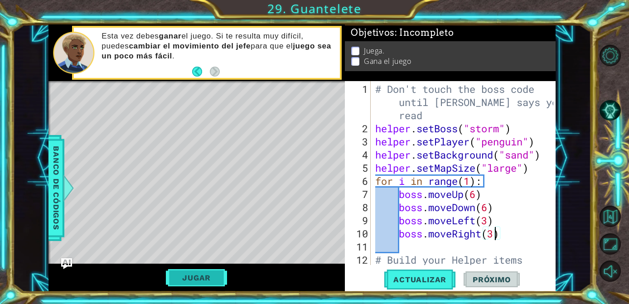
click at [200, 282] on button "Jugar" at bounding box center [196, 277] width 61 height 17
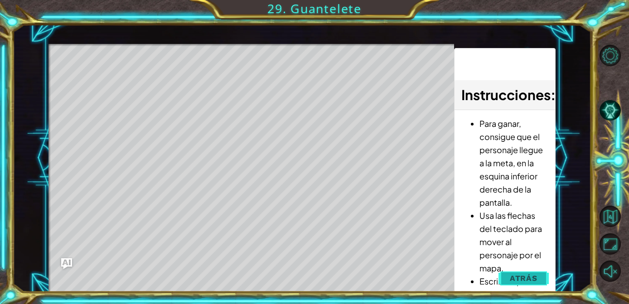
click at [535, 280] on span "Atrás" at bounding box center [524, 278] width 28 height 9
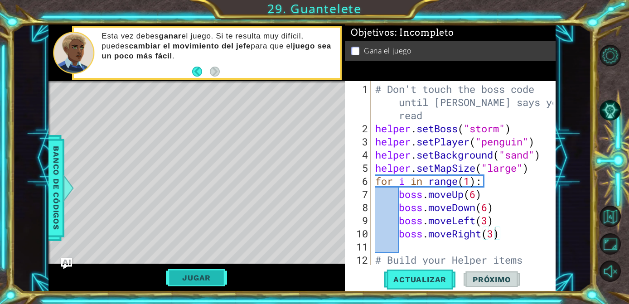
click at [213, 278] on button "Jugar" at bounding box center [196, 277] width 61 height 17
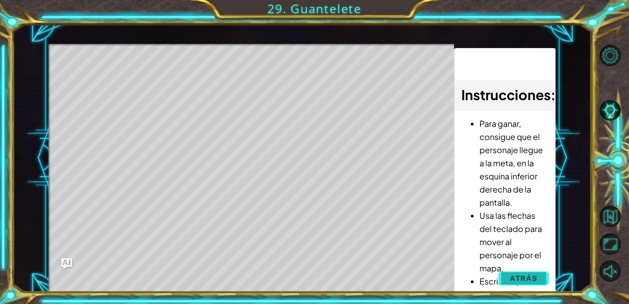
click at [522, 279] on span "Atrás" at bounding box center [524, 278] width 28 height 9
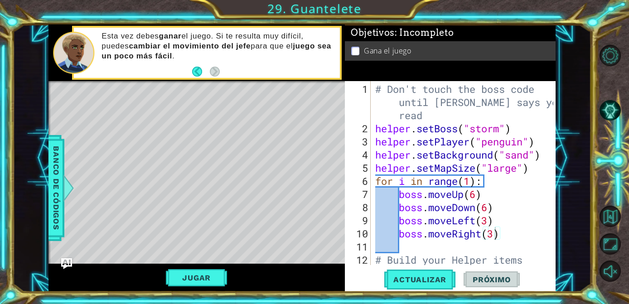
click at [510, 233] on div "# Don't touch the boss code until [PERSON_NAME] says you're read helper . setBo…" at bounding box center [465, 207] width 184 height 250
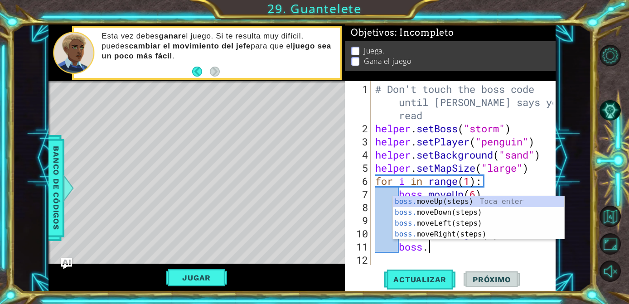
scroll to position [0, 2]
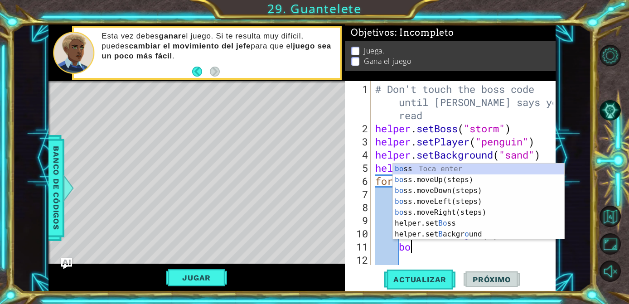
type textarea "b"
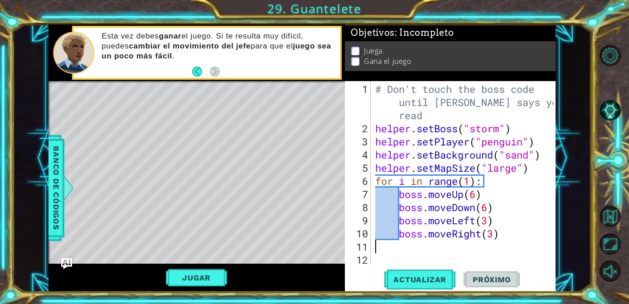
scroll to position [0, 0]
type textarea "m"
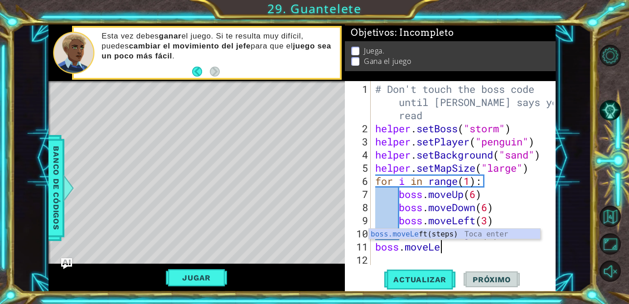
scroll to position [0, 3]
type textarea "boss.moveLeft"
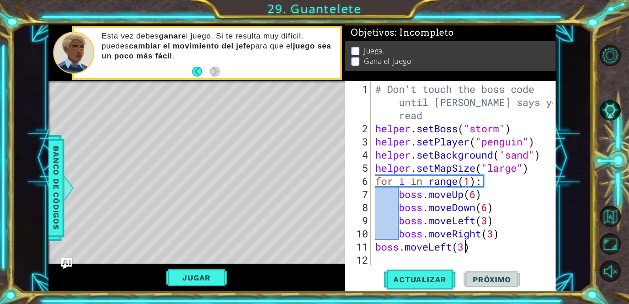
scroll to position [0, 4]
click at [203, 285] on button "Jugar" at bounding box center [196, 277] width 61 height 17
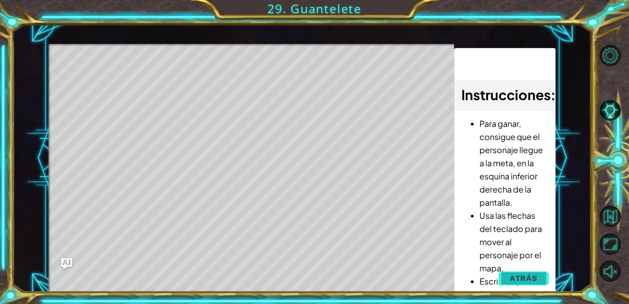
click at [516, 279] on span "Atrás" at bounding box center [524, 278] width 28 height 9
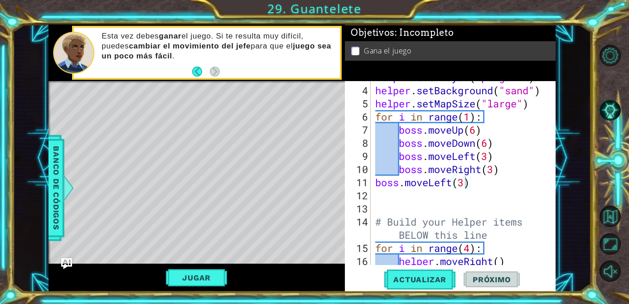
scroll to position [65, 0]
type textarea "boss.moveRight(3)"
click at [515, 170] on div "helper . setPlayer ( "penguin" ) helper . setBackground ( "sand" ) helper . set…" at bounding box center [465, 176] width 184 height 210
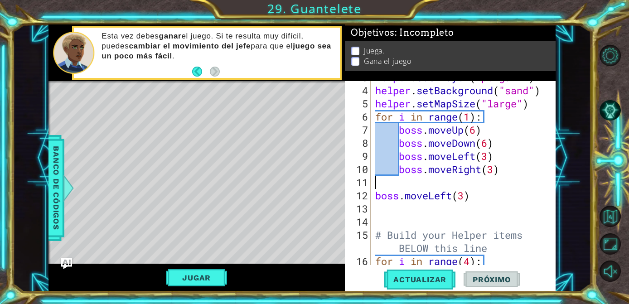
scroll to position [0, 0]
type textarea "ç"
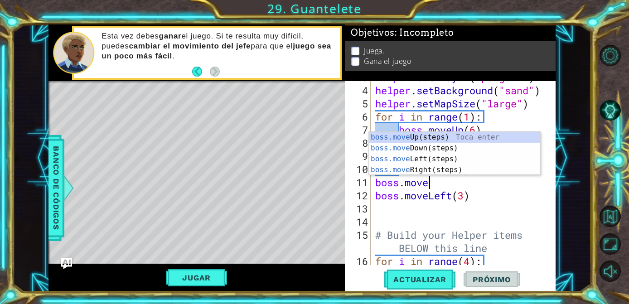
scroll to position [0, 2]
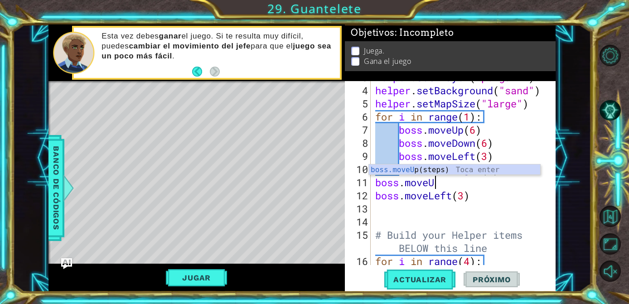
type textarea "boss.moveUp"
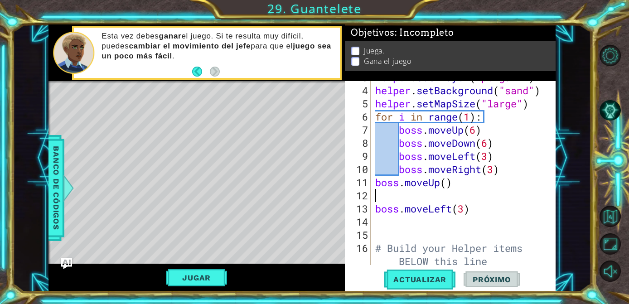
scroll to position [0, 0]
click at [444, 183] on div "helper . setPlayer ( "penguin" ) helper . setBackground ( "sand" ) helper . set…" at bounding box center [465, 182] width 184 height 223
click at [402, 209] on div "helper . setPlayer ( "penguin" ) helper . setBackground ( "sand" ) helper . set…" at bounding box center [465, 182] width 184 height 223
type textarea "boss.moveLeft(3)"
click at [397, 196] on div "helper . setPlayer ( "penguin" ) helper . setBackground ( "sand" ) helper . set…" at bounding box center [465, 182] width 184 height 223
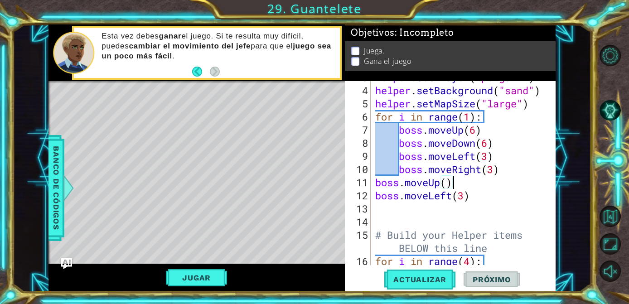
click at [447, 182] on div "helper . setPlayer ( "penguin" ) helper . setBackground ( "sand" ) helper . set…" at bounding box center [465, 176] width 184 height 210
type textarea "boss.moveUp(2)"
click at [465, 183] on div "helper . setPlayer ( "penguin" ) helper . setBackground ( "sand" ) helper . set…" at bounding box center [465, 176] width 184 height 210
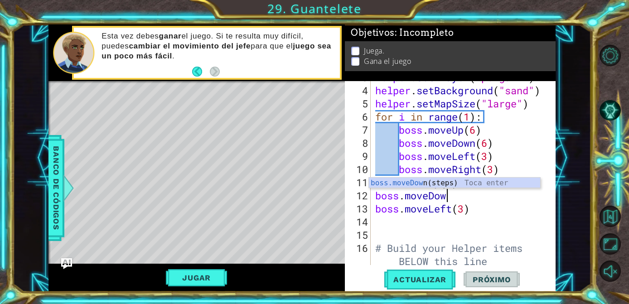
scroll to position [0, 3]
type textarea "boss.moveDown"
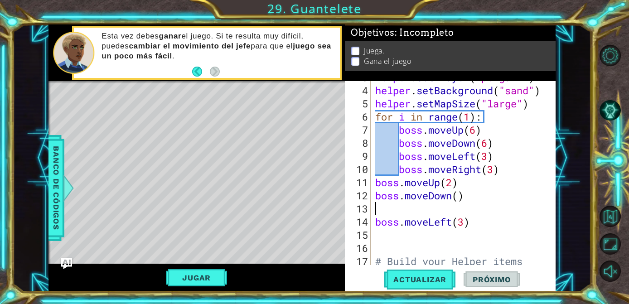
scroll to position [0, 0]
type textarea "boss.moveDown(2)"
click at [399, 213] on div "helper . setPlayer ( "penguin" ) helper . setBackground ( "sand" ) helper . set…" at bounding box center [465, 182] width 184 height 223
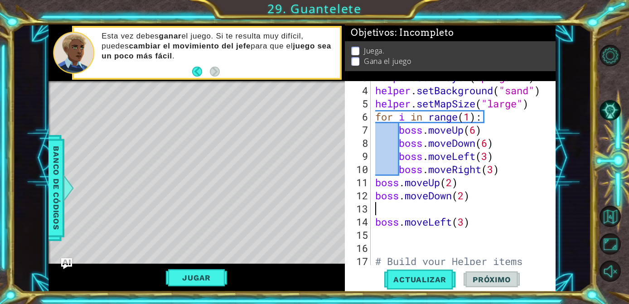
click at [376, 221] on div "helper . setPlayer ( "penguin" ) helper . setBackground ( "sand" ) helper . set…" at bounding box center [465, 182] width 184 height 223
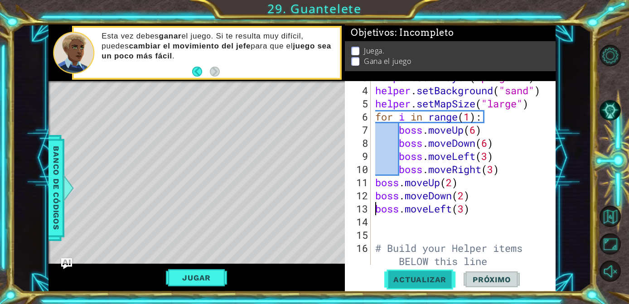
type textarea "boss.moveLeft(3)"
click at [413, 285] on button "Actualizar" at bounding box center [419, 279] width 71 height 21
click at [212, 275] on button "Jugar" at bounding box center [196, 277] width 61 height 17
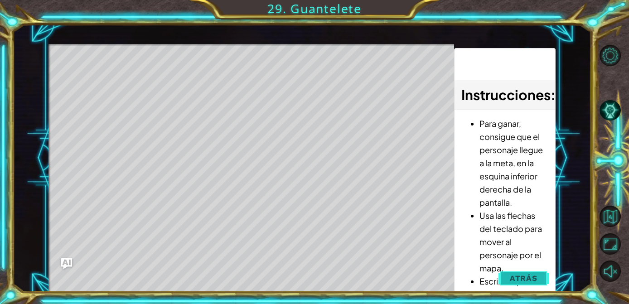
click at [531, 277] on span "Atrás" at bounding box center [524, 278] width 28 height 9
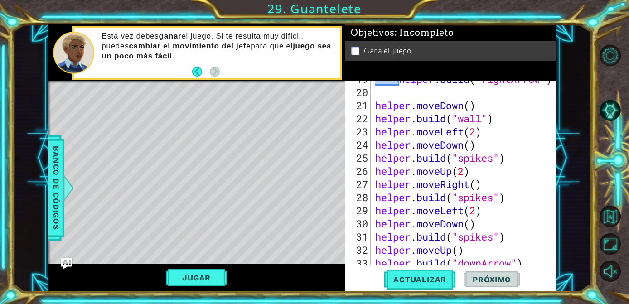
scroll to position [286, 0]
